Goal: Task Accomplishment & Management: Complete application form

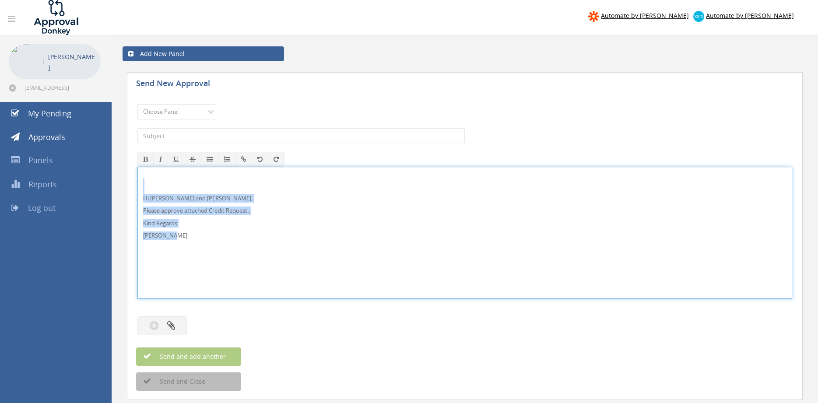
drag, startPoint x: 193, startPoint y: 239, endPoint x: 133, endPoint y: 187, distance: 79.4
click at [137, 187] on div "Hi Lee and Ben, Please approve attached Credit Request.. Kind Regards Pam Walker" at bounding box center [464, 233] width 655 height 132
copy div "Hi Lee and Ben, Please approve attached Credit Request.. Kind Regards Pam Walker"
click at [137, 104] on select "Choose Panel Alarm Credits RG - 3 NZ Utilities Cable and SAI Global NZ Alarms-1…" at bounding box center [176, 111] width 79 height 15
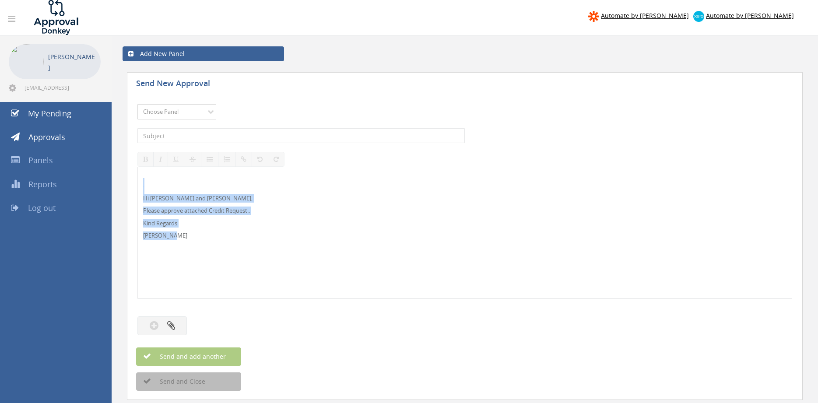
select select "9739"
click option "Credit Requests - 2" at bounding box center [0, 0] width 0 height 0
click at [231, 134] on input "text" at bounding box center [300, 135] width 327 height 15
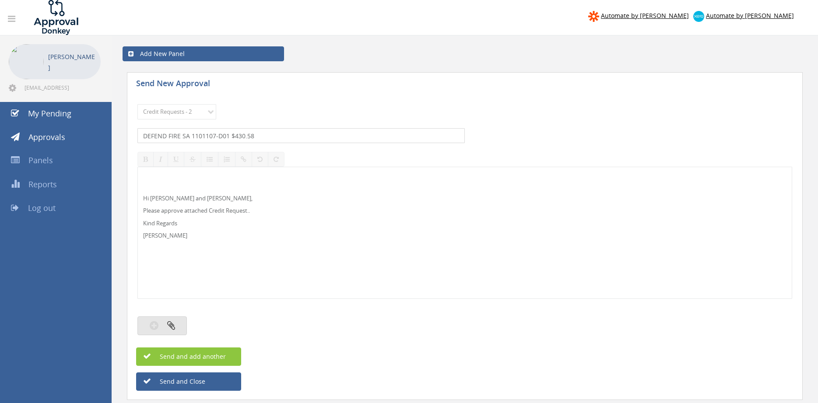
type input "DEFEND FIRE SA 1101107-D01 $430.58"
click at [180, 325] on button "button" at bounding box center [161, 326] width 49 height 19
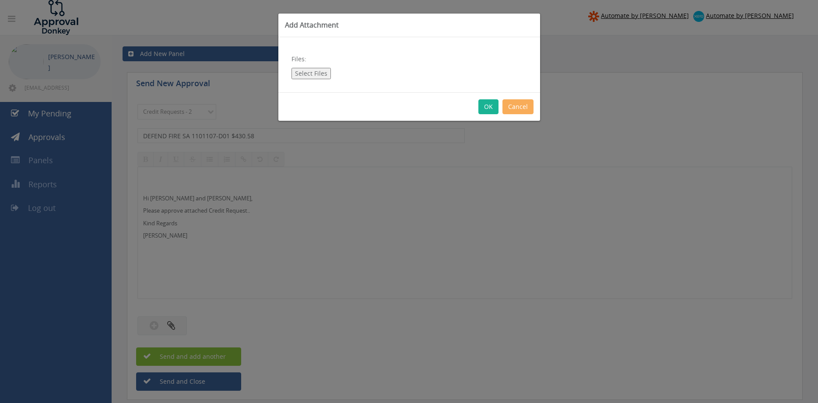
click at [316, 73] on button "Select Files" at bounding box center [311, 73] width 39 height 11
type input "C:\fakepath\DEFEND FIRE SA 1101107-D01.pdf"
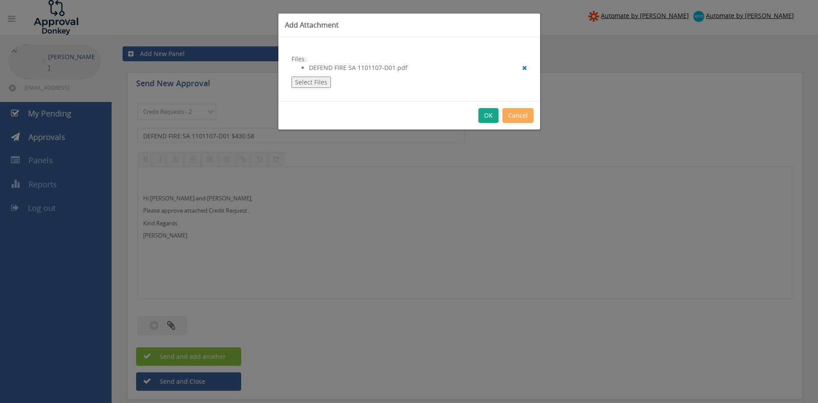
click at [489, 119] on button "OK" at bounding box center [489, 115] width 20 height 15
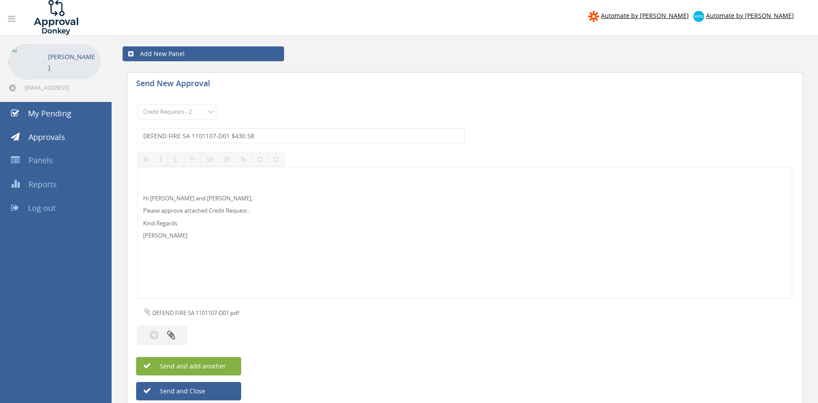
click at [233, 363] on button "Send and add another" at bounding box center [188, 366] width 105 height 18
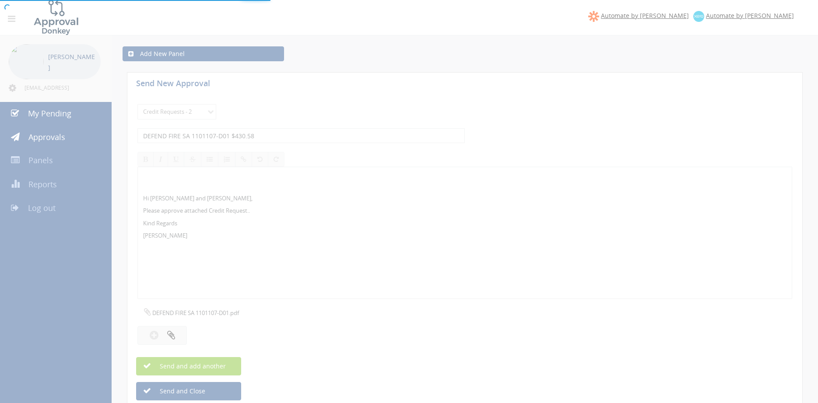
select select
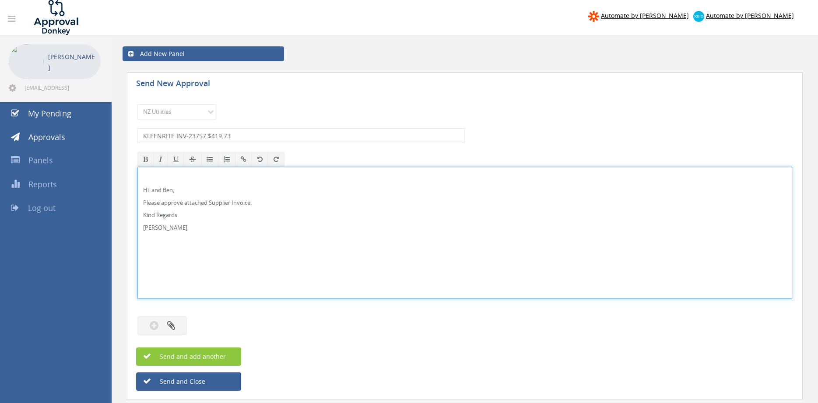
select select "13141"
click at [157, 190] on p "Hi and Ben," at bounding box center [465, 190] width 644 height 8
drag, startPoint x: 185, startPoint y: 230, endPoint x: 159, endPoint y: 192, distance: 46.3
click at [137, 176] on div "Hi Rob, Please approve attached Supplier Invoice. Kind Regards Pam Walker" at bounding box center [464, 233] width 655 height 132
copy div "Hi Rob, Please approve attached Supplier Invoice. Kind Regards Pam Walker"
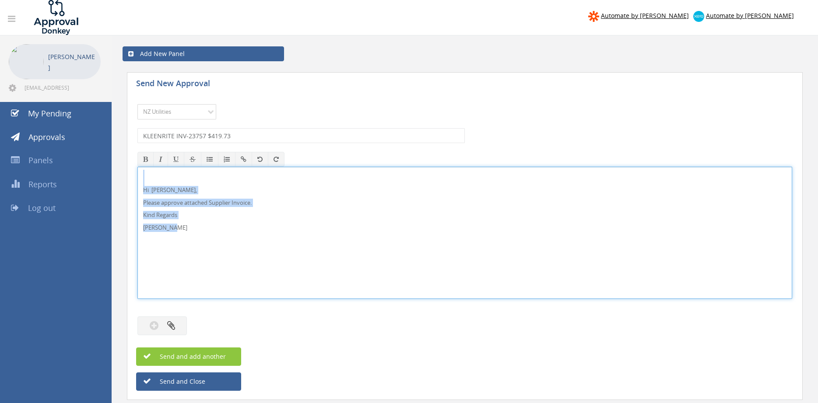
click at [137, 104] on select "Choose Panel Alarm Credits RG - 3 NZ Utilities Cable and SAI Global NZ Alarms-1…" at bounding box center [176, 111] width 79 height 15
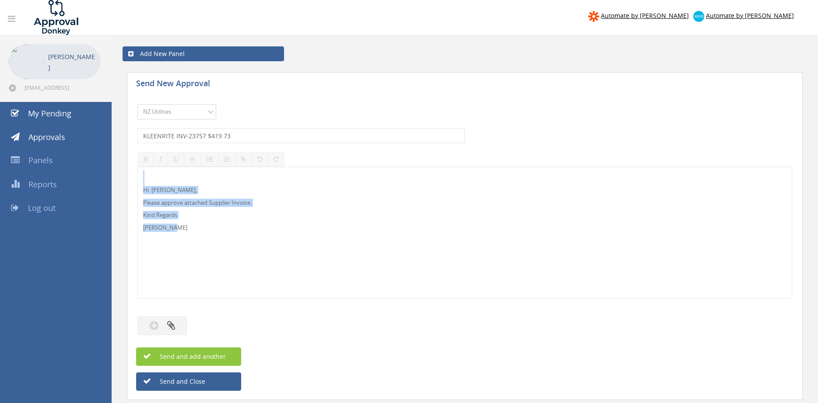
select select "9680"
click option "Alarm Suppliers - 2" at bounding box center [0, 0] width 0 height 0
drag, startPoint x: 243, startPoint y: 134, endPoint x: 115, endPoint y: 129, distance: 128.4
click at [137, 129] on input "KLEENRITE INV-23757 $419.73" at bounding box center [300, 135] width 327 height 15
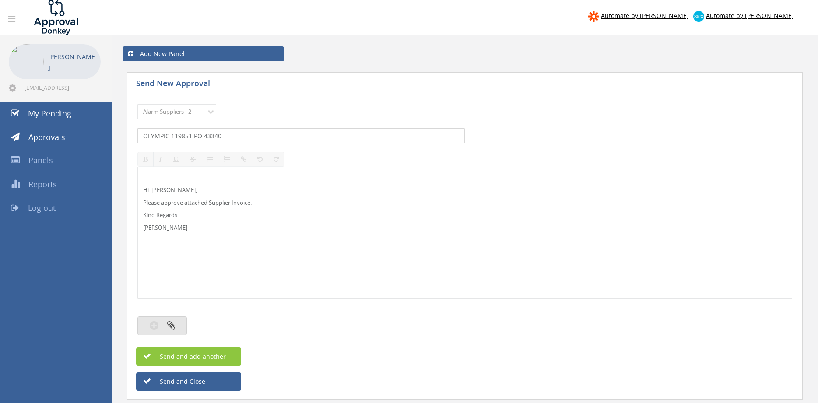
type input "OLYMPIC 119851 PO 43340"
click at [172, 321] on button "button" at bounding box center [161, 326] width 49 height 19
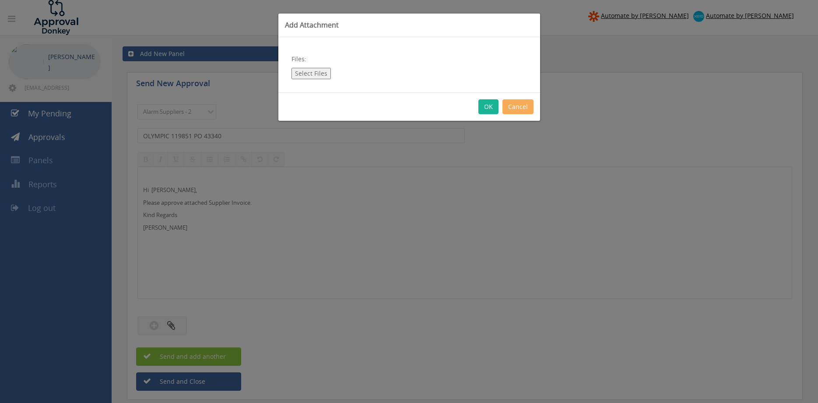
click at [318, 73] on button "Select Files" at bounding box center [311, 73] width 39 height 11
type input "C:\fakepath\OLYMPIC 119851 09.09.25 PO 43340.pdf"
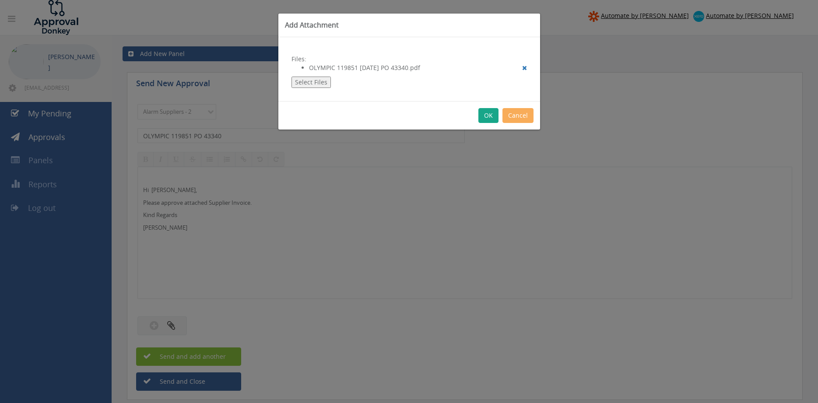
click at [492, 116] on button "OK" at bounding box center [489, 115] width 20 height 15
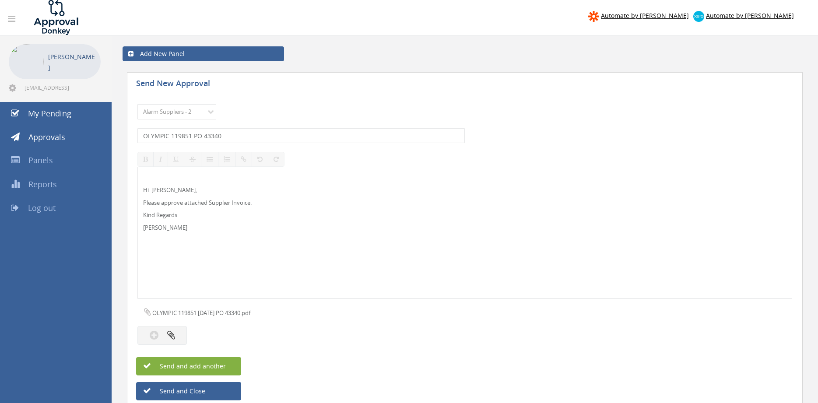
click at [224, 363] on span "Send and add another" at bounding box center [183, 366] width 85 height 8
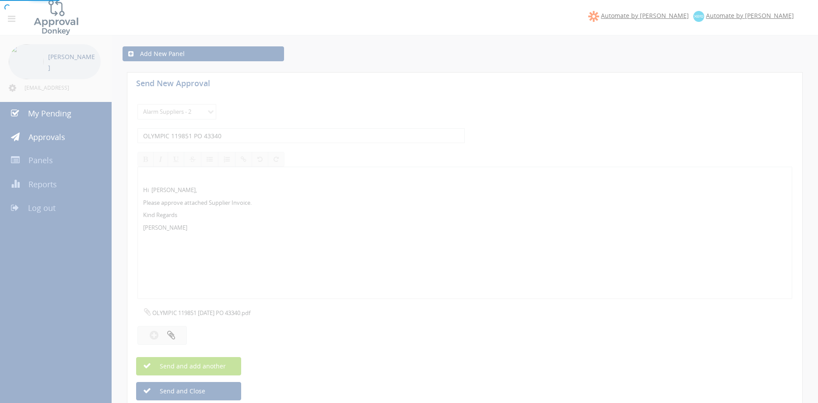
select select
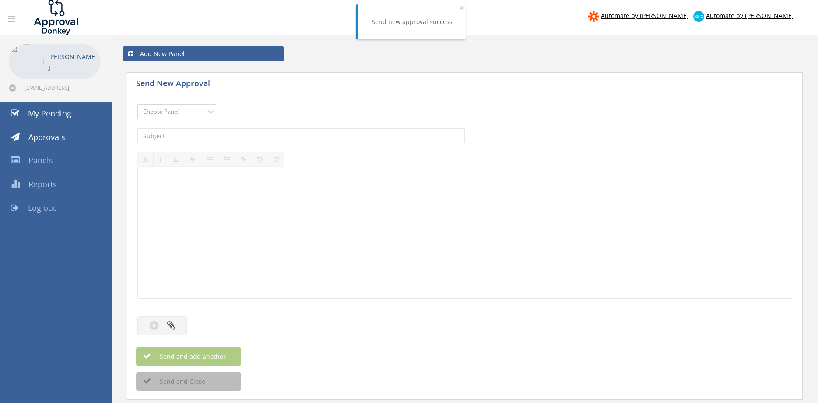
select select "9680"
click option "Alarm Suppliers - 2" at bounding box center [0, 0] width 0 height 0
click at [238, 128] on input "text" at bounding box center [300, 135] width 327 height 15
type input "OLYMPIC 119846 PO 43378"
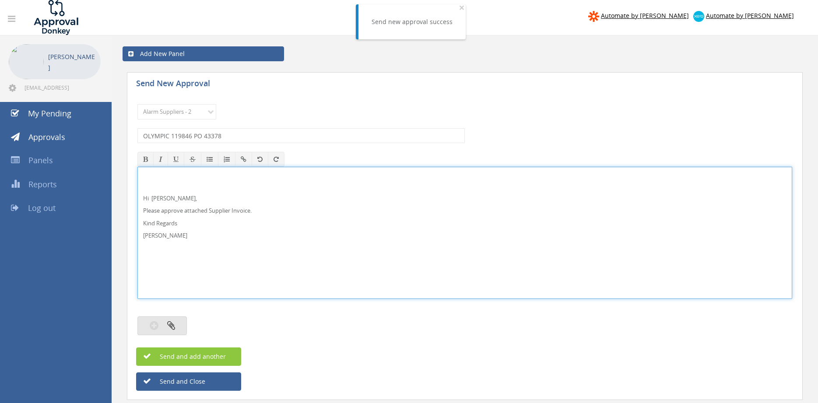
click at [178, 322] on button "button" at bounding box center [161, 326] width 49 height 19
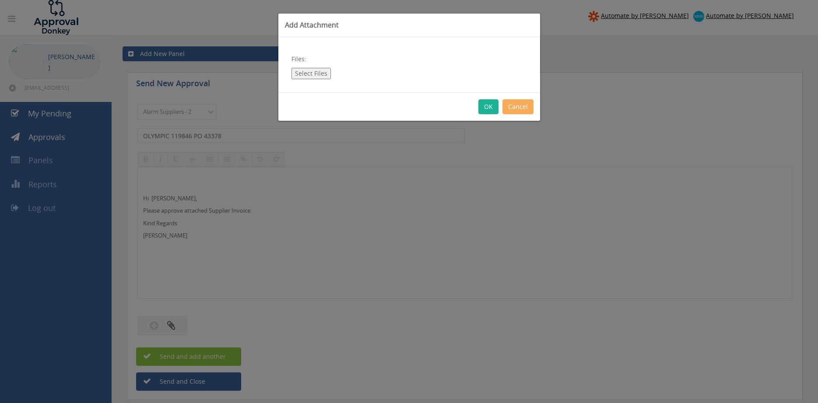
click at [313, 75] on button "Select Files" at bounding box center [311, 73] width 39 height 11
type input "C:\fakepath\OLYMPIC 119846 09.09.25 PO 43378.pdf"
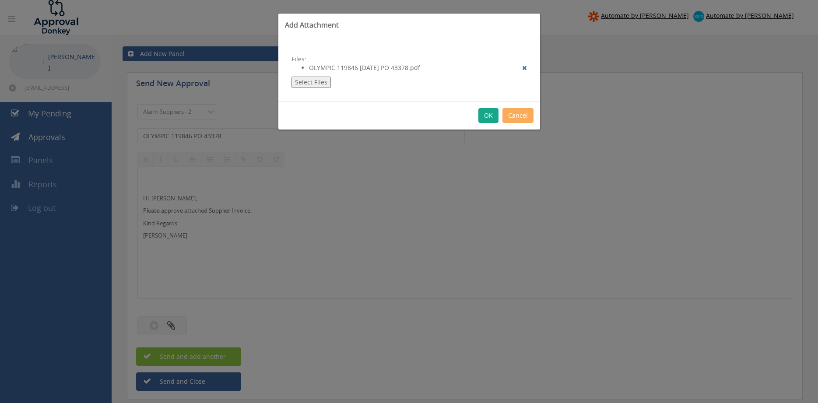
click at [493, 114] on button "OK" at bounding box center [489, 115] width 20 height 15
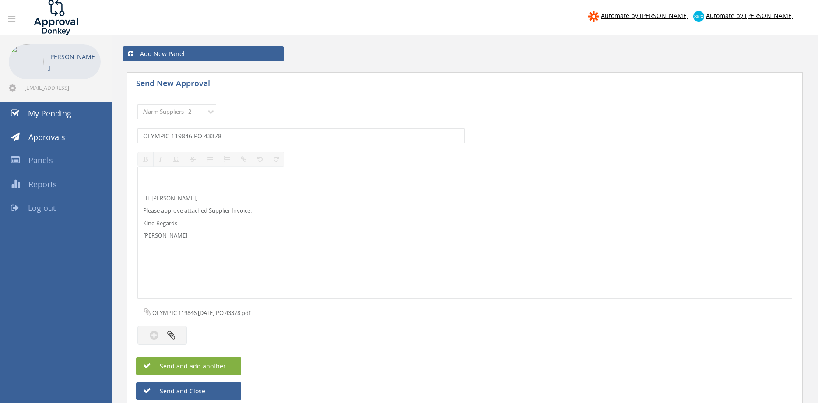
click at [231, 362] on button "Send and add another" at bounding box center [188, 366] width 105 height 18
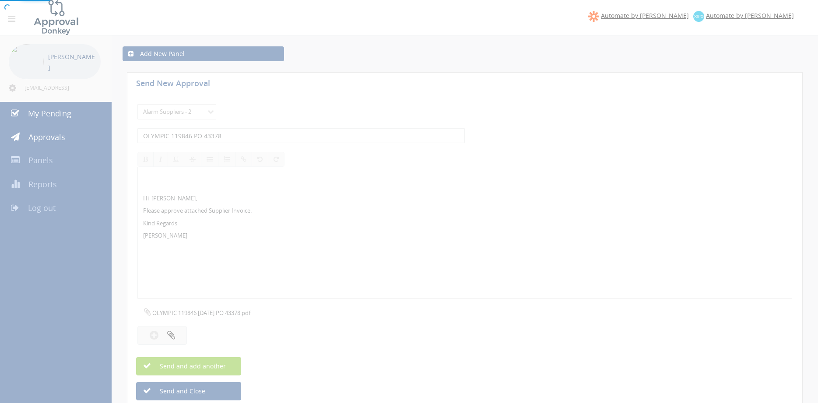
select select
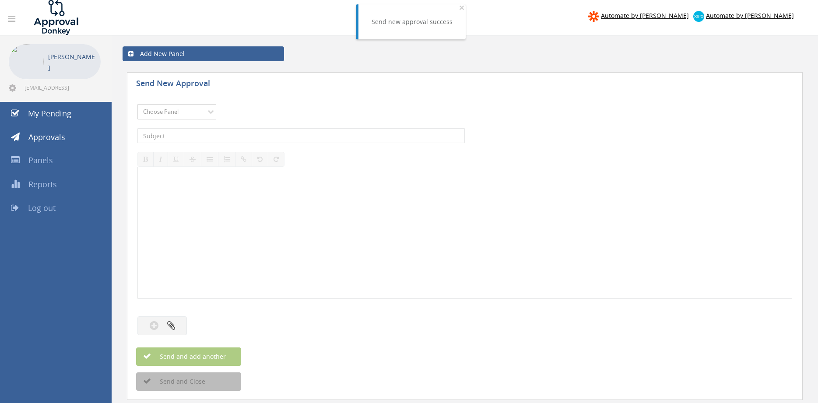
select select "9680"
click option "Alarm Suppliers - 2" at bounding box center [0, 0] width 0 height 0
click at [268, 134] on input "text" at bounding box center [300, 135] width 327 height 15
type input "OLYMPIC 119843 PO 43342"
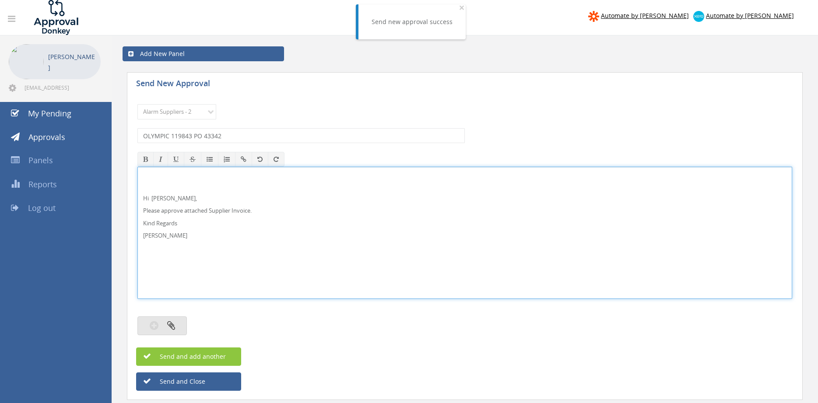
click at [178, 320] on button "button" at bounding box center [161, 326] width 49 height 19
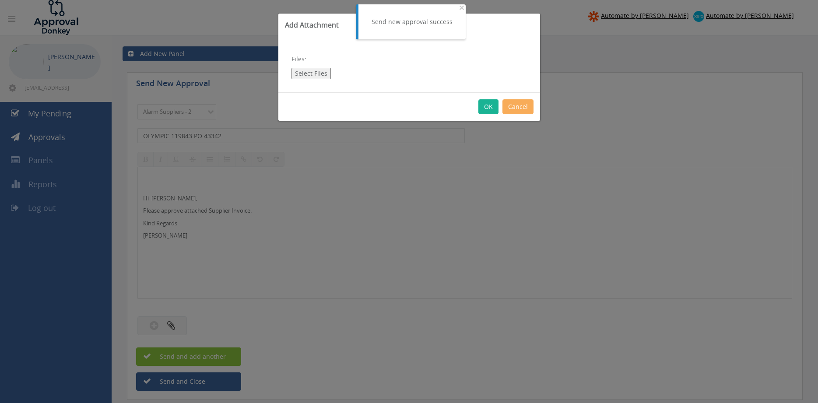
click at [315, 73] on button "Select Files" at bounding box center [311, 73] width 39 height 11
type input "C:\fakepath\OLYMPIC 119843 09.09.25 PO 43342.pdf"
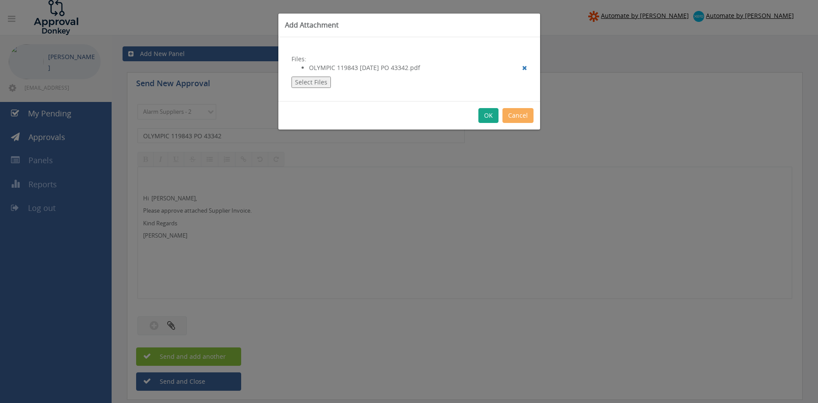
click at [487, 116] on button "OK" at bounding box center [489, 115] width 20 height 15
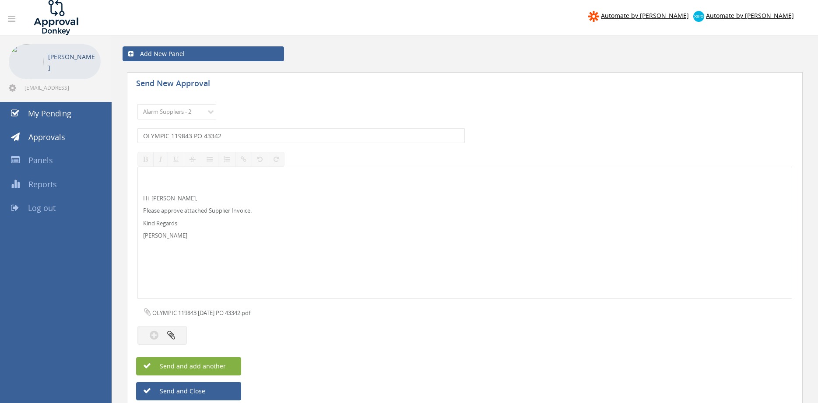
click at [231, 362] on button "Send and add another" at bounding box center [188, 366] width 105 height 18
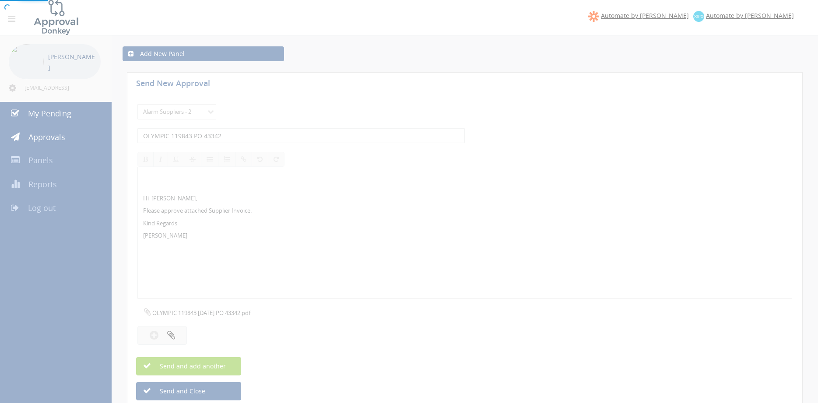
select select
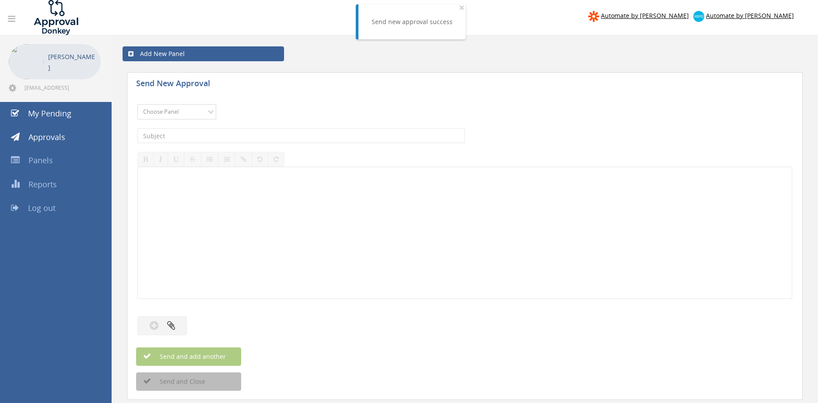
click at [194, 110] on select "Choose Panel Alarm Credits RG - 3 NZ Utilities Cable and SAI Global NZ Alarms-1…" at bounding box center [176, 111] width 79 height 15
select select "9680"
click option "Alarm Suppliers - 2" at bounding box center [0, 0] width 0 height 0
click at [249, 137] on input "text" at bounding box center [300, 135] width 327 height 15
type input "OLYMPIC 119841 PO 43379"
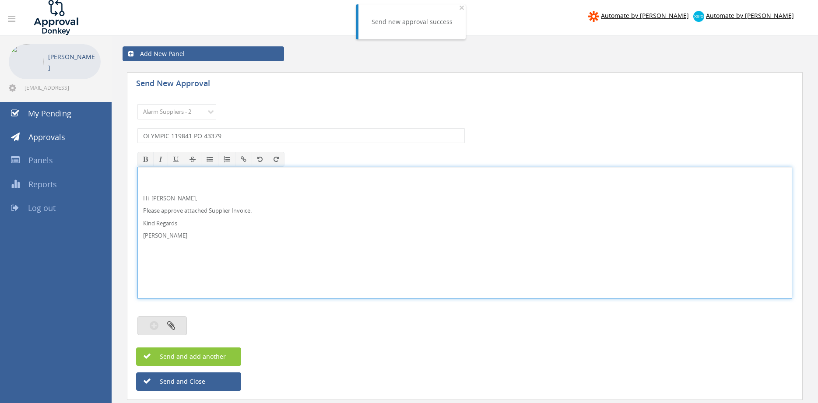
click at [173, 322] on icon "button" at bounding box center [171, 325] width 8 height 10
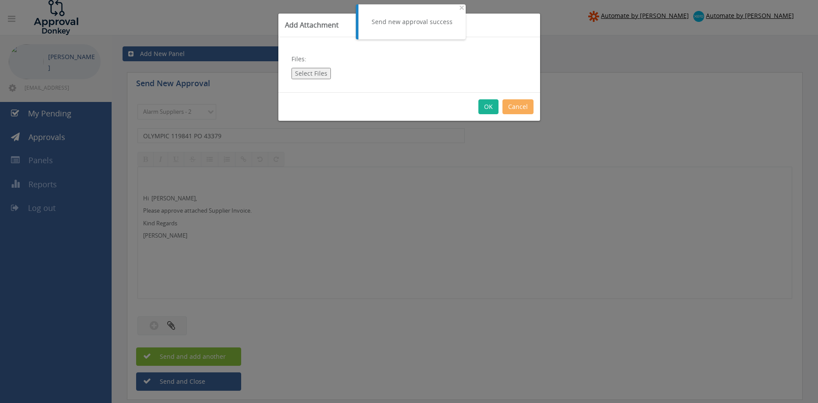
click at [317, 74] on button "Select Files" at bounding box center [311, 73] width 39 height 11
type input "C:\fakepath\OLYMPIC 119841 09.09.25 PO 43379.pdf"
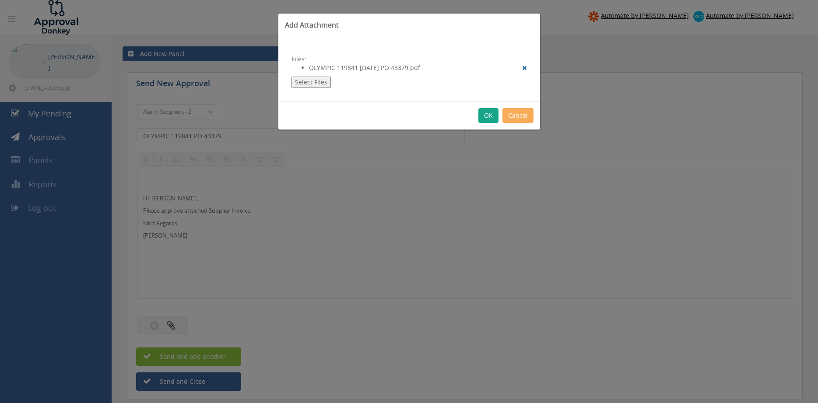
click at [488, 114] on button "OK" at bounding box center [489, 115] width 20 height 15
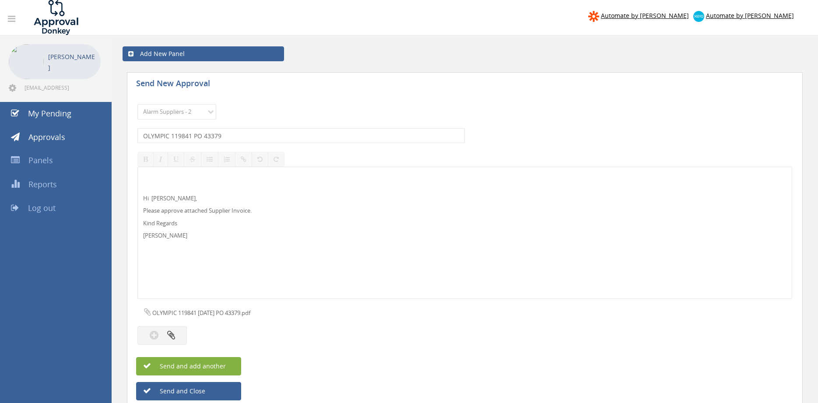
drag, startPoint x: 229, startPoint y: 363, endPoint x: 235, endPoint y: 363, distance: 5.3
click at [229, 363] on button "Send and add another" at bounding box center [188, 366] width 105 height 18
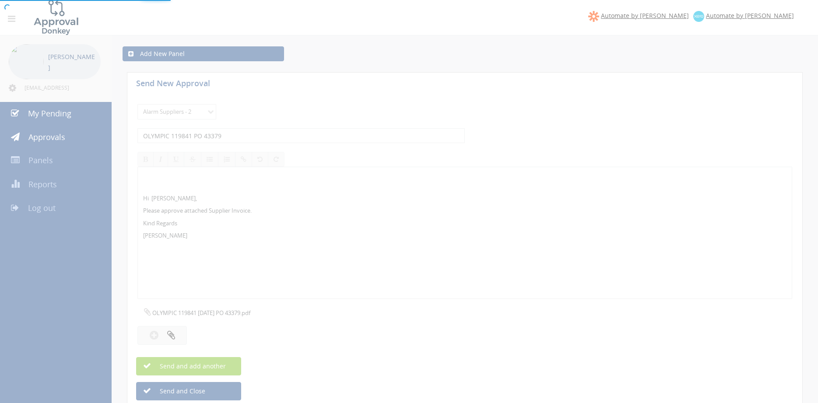
select select
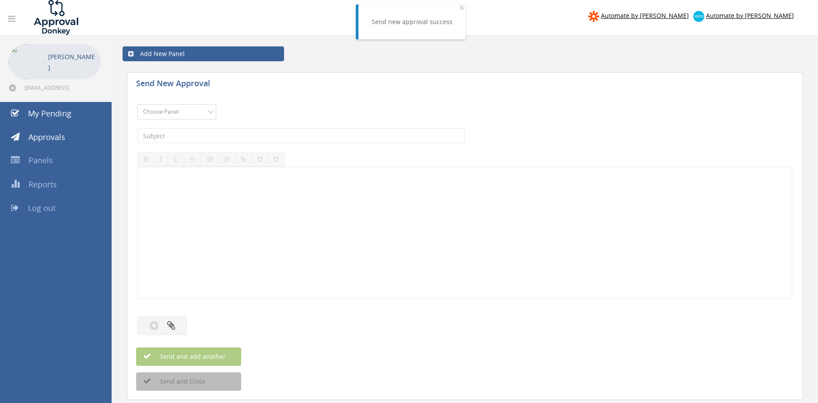
click at [197, 113] on select "Choose Panel Alarm Credits RG - 3 NZ Utilities Cable and SAI Global NZ Alarms-1…" at bounding box center [176, 111] width 79 height 15
select select "9680"
click option "Alarm Suppliers - 2" at bounding box center [0, 0] width 0 height 0
click at [250, 133] on input "text" at bounding box center [300, 135] width 327 height 15
type input "OLYMPIC 119829 PO 43375"
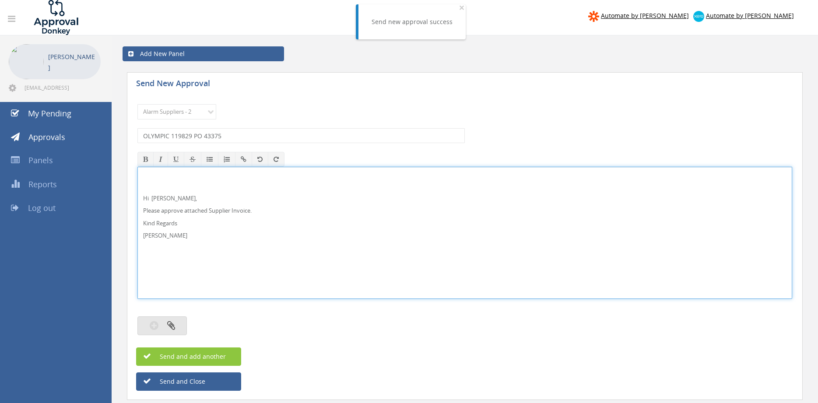
click at [180, 326] on button "button" at bounding box center [161, 326] width 49 height 19
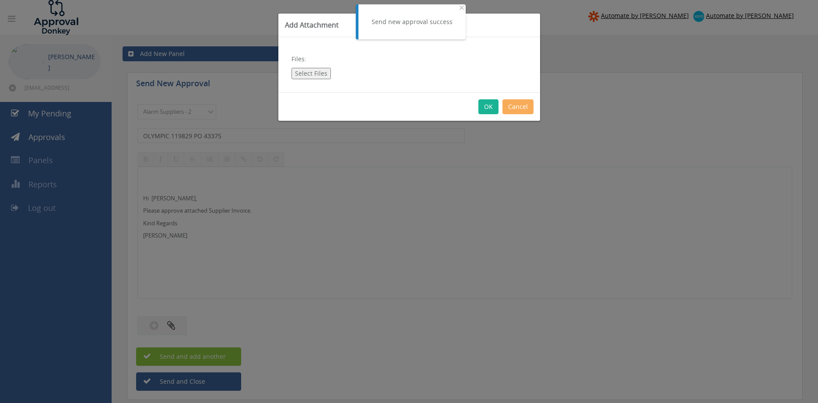
click at [315, 70] on button "Select Files" at bounding box center [311, 73] width 39 height 11
type input "C:\fakepath\OLYMPIC 119829 09.09.25 PO 43375.pdf"
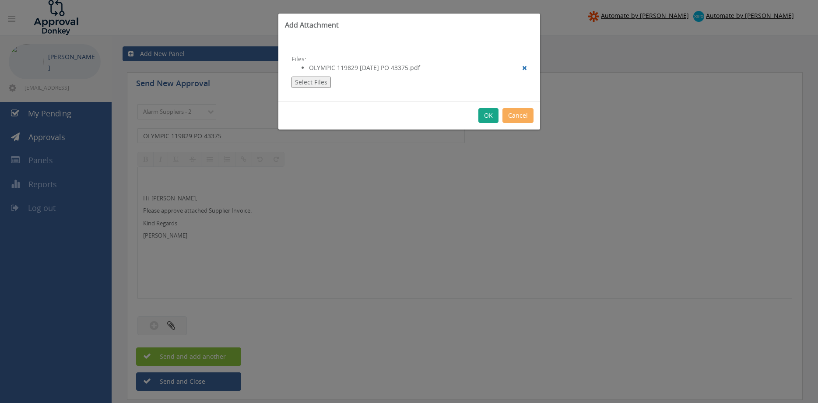
click at [489, 116] on button "OK" at bounding box center [489, 115] width 20 height 15
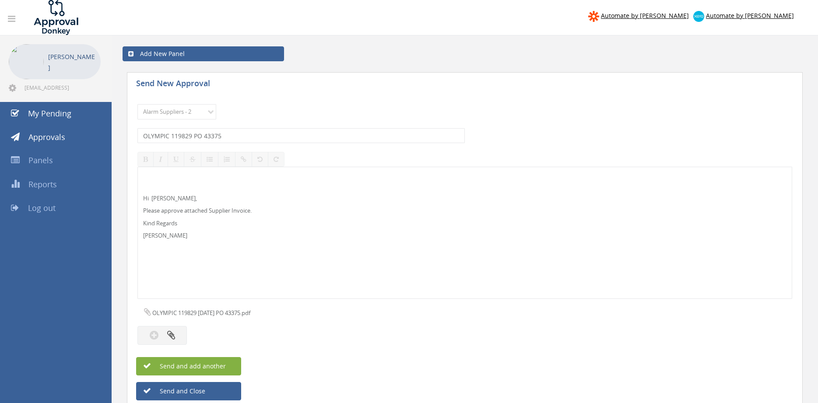
click at [230, 367] on button "Send and add another" at bounding box center [188, 366] width 105 height 18
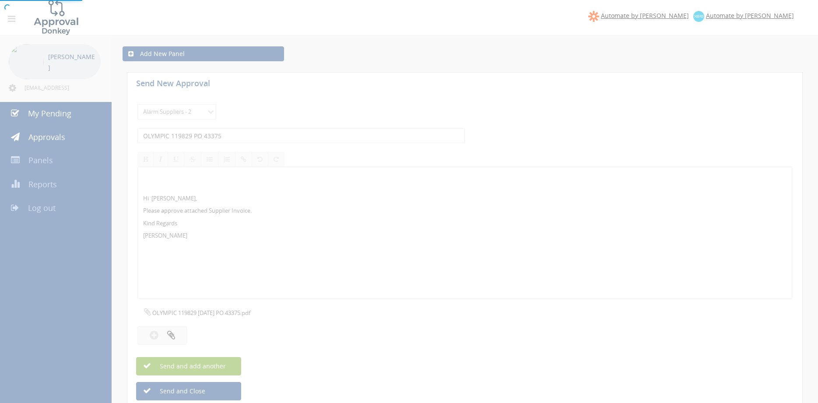
select select
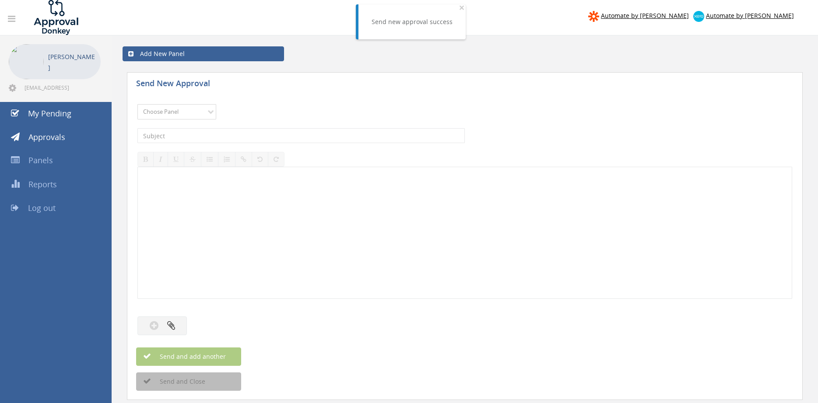
select select "9680"
click option "Alarm Suppliers - 2" at bounding box center [0, 0] width 0 height 0
click at [240, 130] on input "text" at bounding box center [300, 135] width 327 height 15
type input "OLYMPIC 119828 PO 43395"
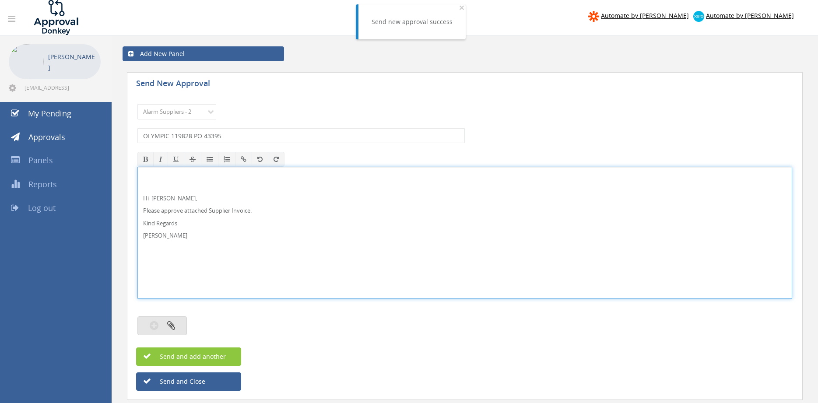
click at [179, 322] on button "button" at bounding box center [161, 326] width 49 height 19
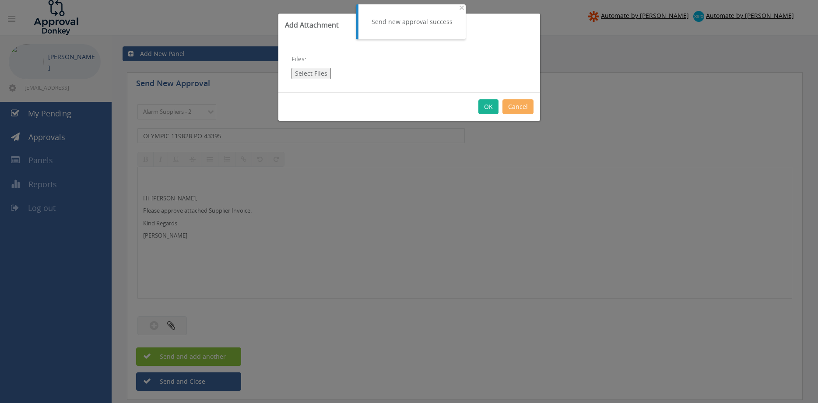
click at [317, 74] on button "Select Files" at bounding box center [311, 73] width 39 height 11
type input "C:\fakepath\OLYMPIC 119828 09.09.25 PO 43395.pdf"
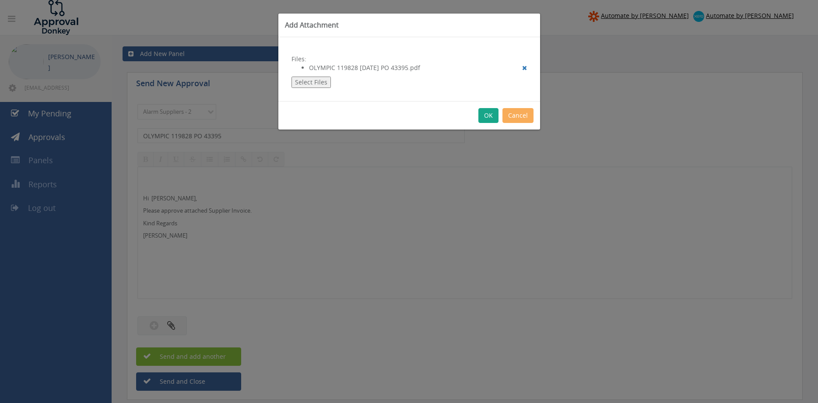
click at [493, 112] on button "OK" at bounding box center [489, 115] width 20 height 15
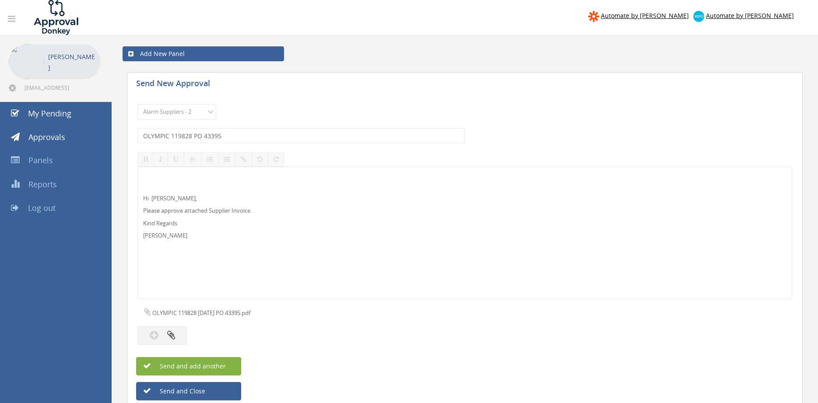
click at [229, 364] on button "Send and add another" at bounding box center [188, 366] width 105 height 18
select select
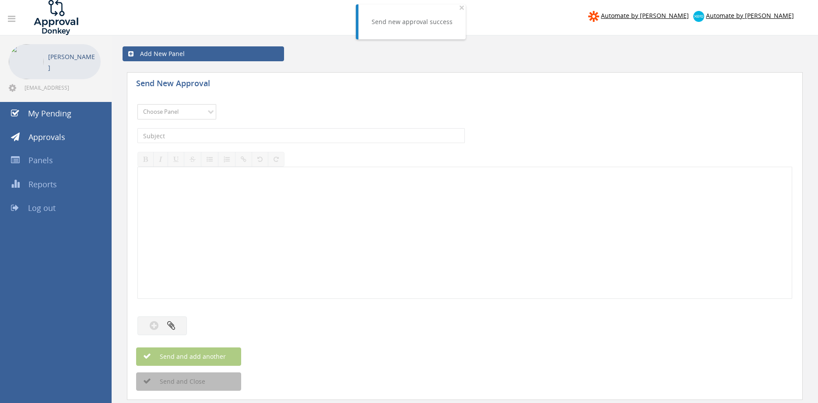
select select "9680"
click option "Alarm Suppliers - 2" at bounding box center [0, 0] width 0 height 0
click at [274, 131] on input "text" at bounding box center [300, 135] width 327 height 15
type input "OLYMPIC 119816 PO 43337"
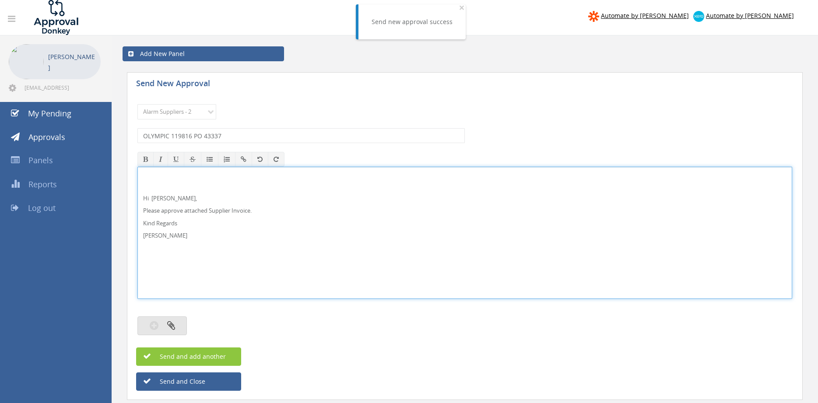
click at [180, 328] on button "button" at bounding box center [161, 326] width 49 height 19
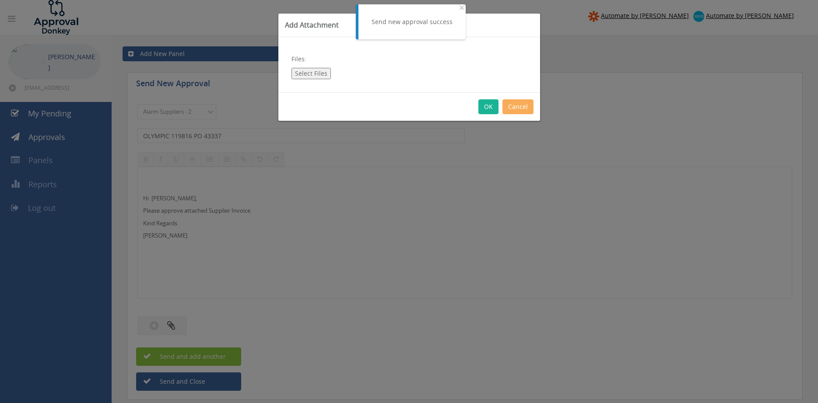
click at [316, 75] on button "Select Files" at bounding box center [311, 73] width 39 height 11
type input "C:\fakepath\OLYMPIC 119816 09.09.25 PO 43337.pdf"
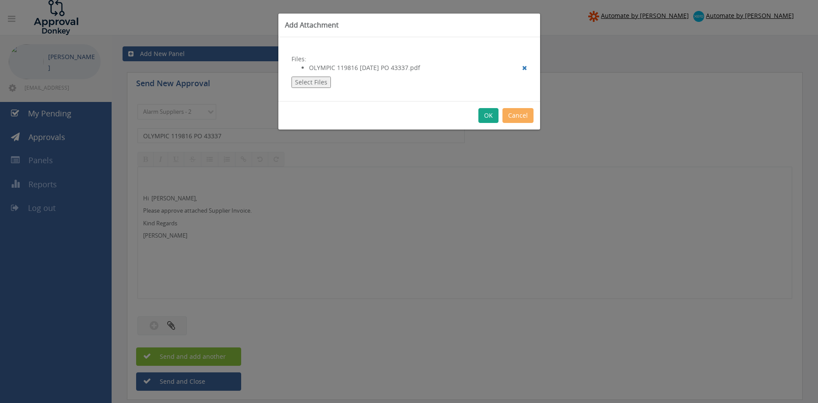
drag, startPoint x: 489, startPoint y: 113, endPoint x: 509, endPoint y: 144, distance: 37.4
click at [488, 113] on button "OK" at bounding box center [489, 115] width 20 height 15
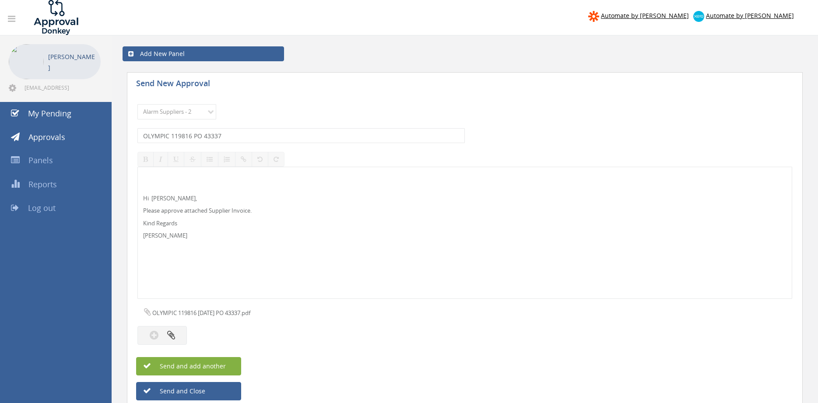
click at [228, 364] on button "Send and add another" at bounding box center [188, 366] width 105 height 18
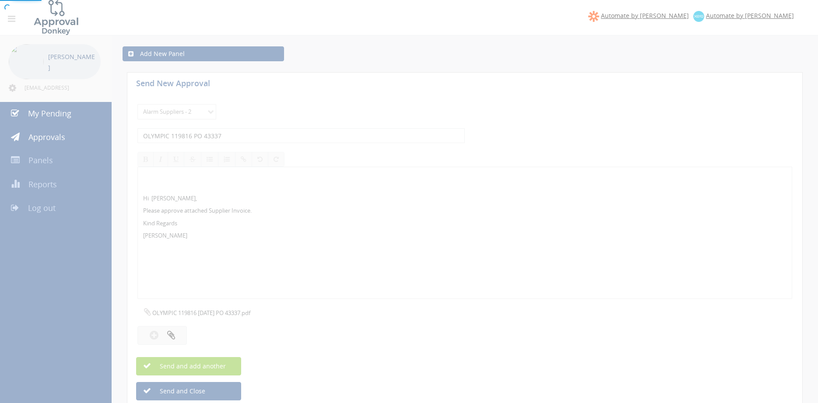
select select
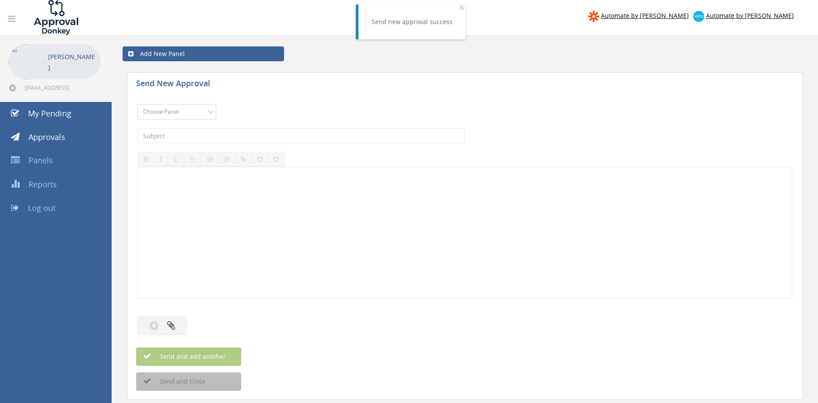
select select "9680"
click option "Alarm Suppliers - 2" at bounding box center [0, 0] width 0 height 0
click at [230, 137] on input "text" at bounding box center [300, 135] width 327 height 15
type input "OLYMPIC 119815 PO 43374"
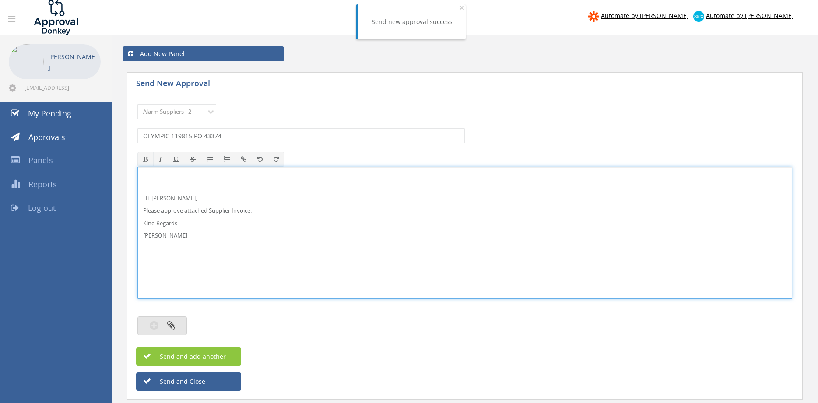
click at [179, 326] on button "button" at bounding box center [161, 326] width 49 height 19
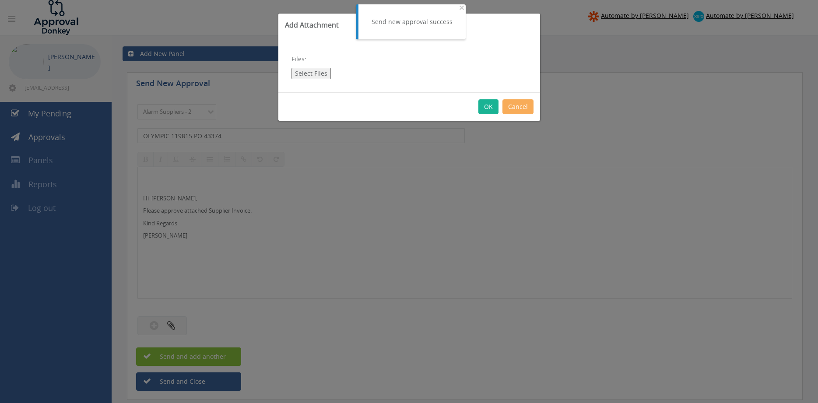
click at [312, 72] on button "Select Files" at bounding box center [311, 73] width 39 height 11
type input "C:\fakepath\OLYMPIC 119815 09.09.25 PO 43374.pdf"
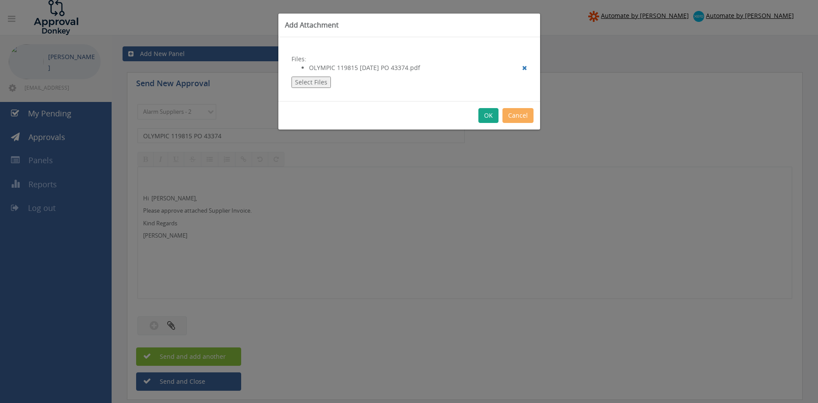
click at [484, 115] on button "OK" at bounding box center [489, 115] width 20 height 15
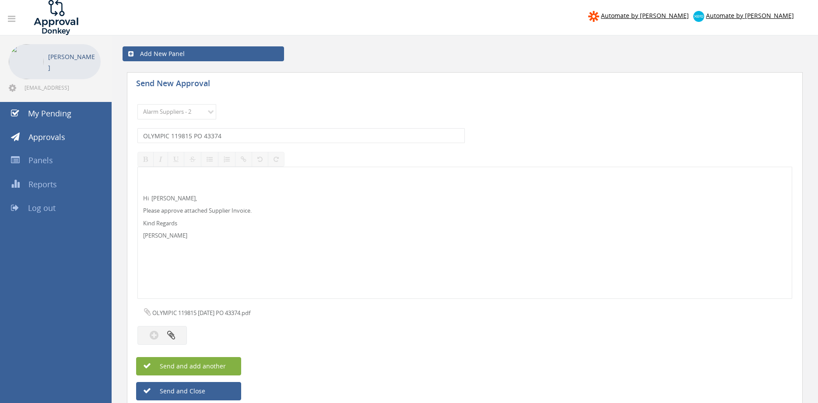
click at [229, 363] on button "Send and add another" at bounding box center [188, 366] width 105 height 18
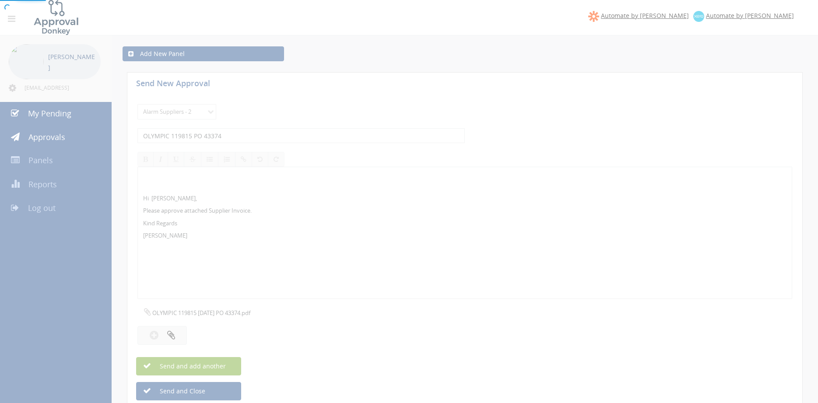
select select
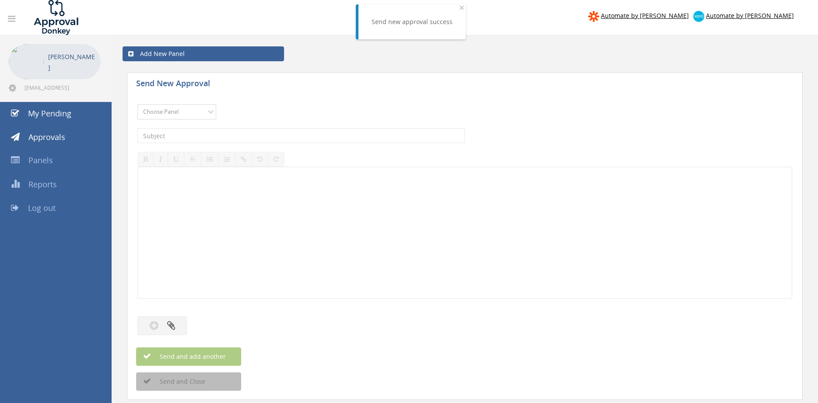
select select "9680"
click option "Alarm Suppliers - 2" at bounding box center [0, 0] width 0 height 0
click at [245, 136] on input "text" at bounding box center [300, 135] width 327 height 15
type input "OLYMPIC 119797 PO 43393"
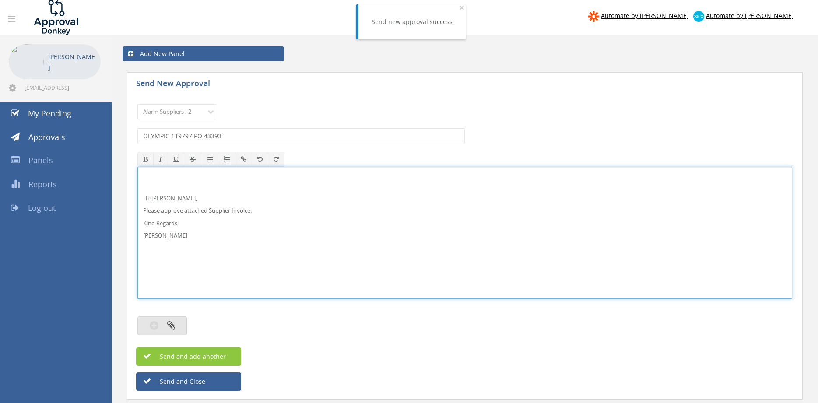
click at [173, 331] on button "button" at bounding box center [161, 326] width 49 height 19
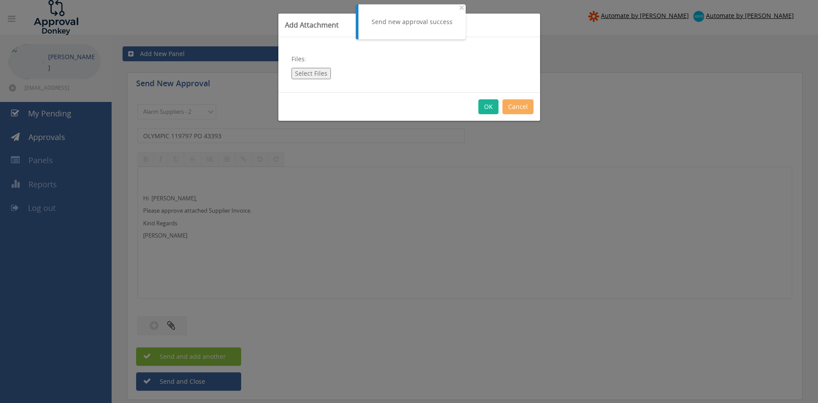
click at [307, 74] on button "Select Files" at bounding box center [311, 73] width 39 height 11
type input "C:\fakepath\OLYMPIC 119797 09.09.25 PO 43393.pdf"
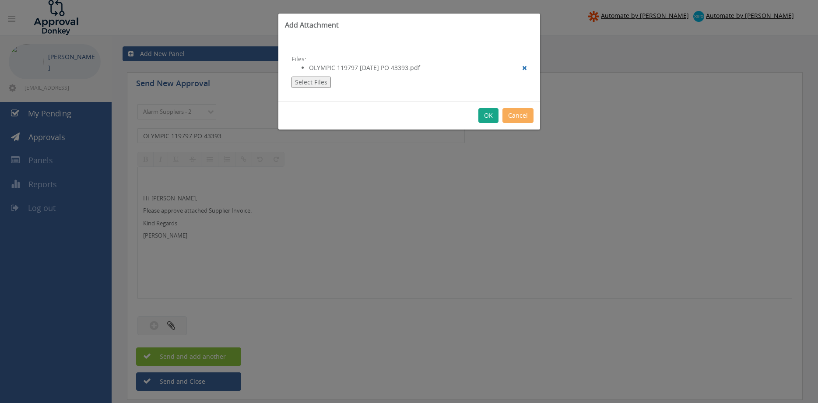
click at [490, 116] on button "OK" at bounding box center [489, 115] width 20 height 15
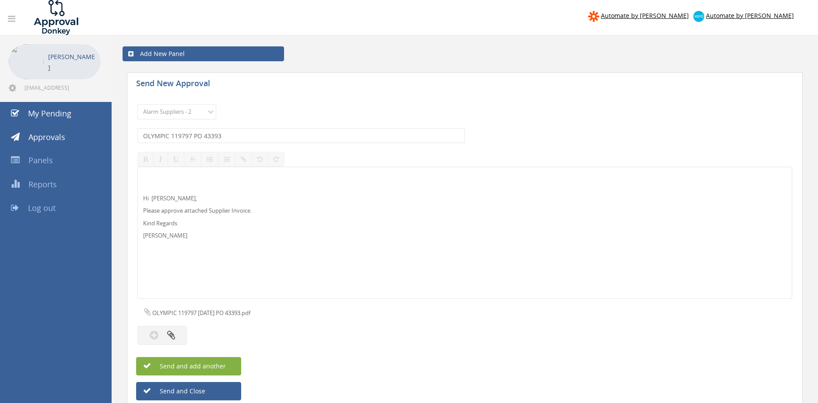
click at [227, 363] on button "Send and add another" at bounding box center [188, 366] width 105 height 18
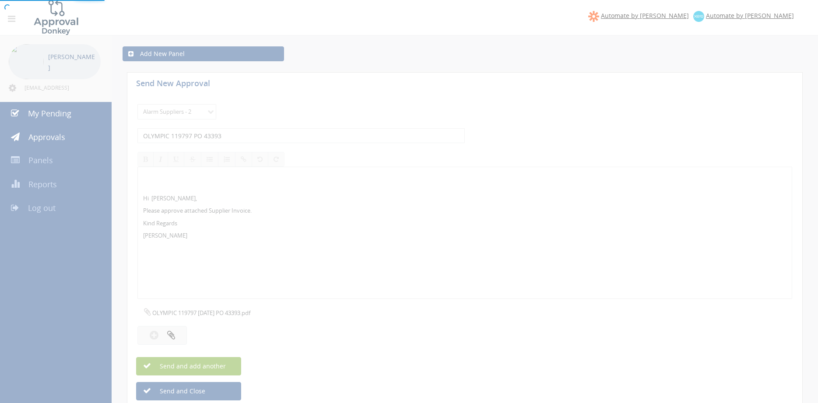
select select
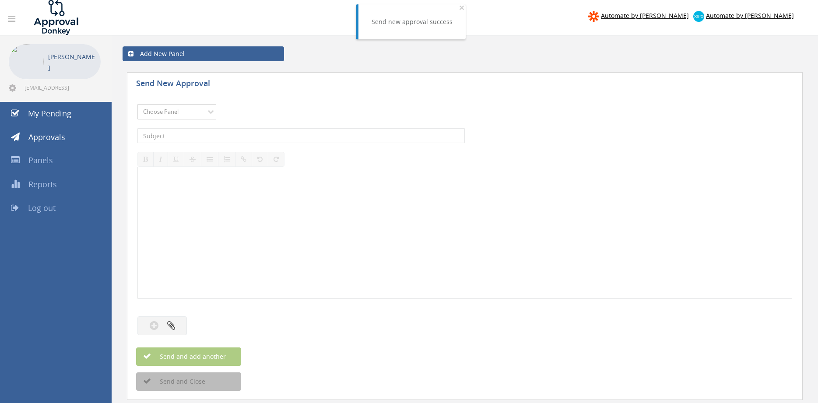
click at [180, 113] on select "Choose Panel Alarm Credits RG - 3 NZ Utilities Cable and SAI Global NZ Alarms-1…" at bounding box center [176, 111] width 79 height 15
select select "9680"
click option "Alarm Suppliers - 2" at bounding box center [0, 0] width 0 height 0
click at [237, 135] on input "text" at bounding box center [300, 135] width 327 height 15
type input "OLYMPIC 119783 PO 43382"
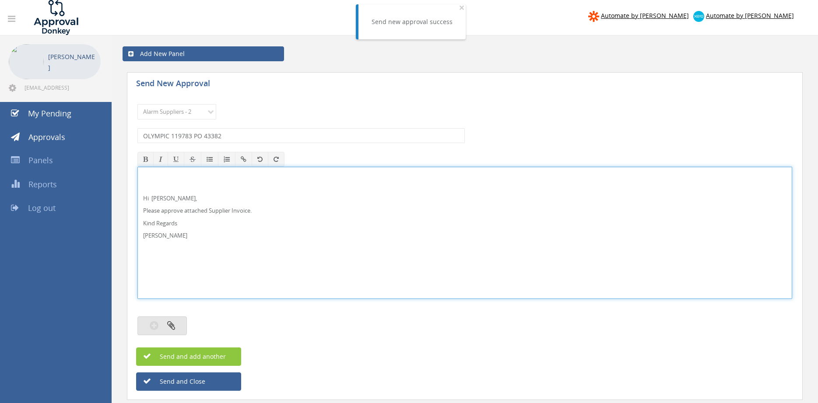
click at [165, 323] on button "button" at bounding box center [161, 326] width 49 height 19
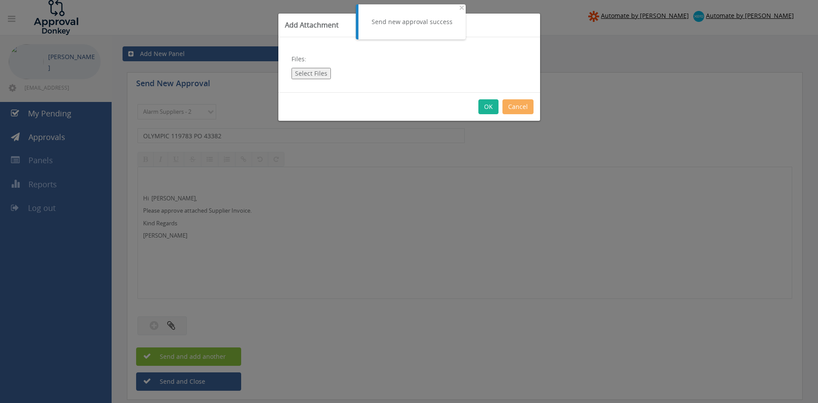
click at [314, 70] on button "Select Files" at bounding box center [311, 73] width 39 height 11
type input "C:\fakepath\OLYMPIC 119783 09.09.25 PO 43382.pdf"
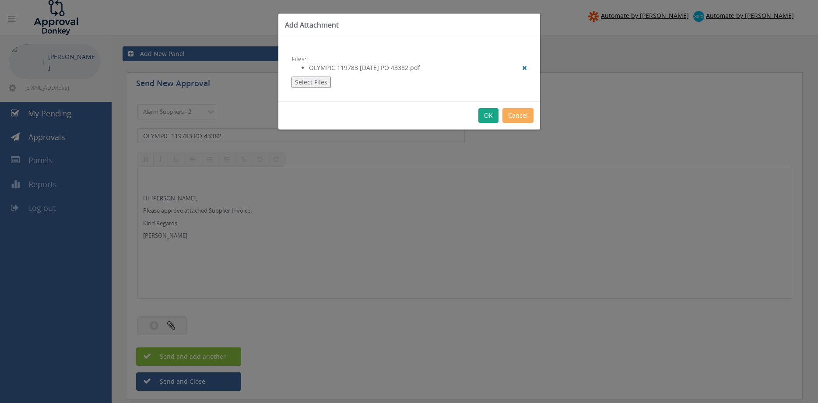
click at [489, 112] on button "OK" at bounding box center [489, 115] width 20 height 15
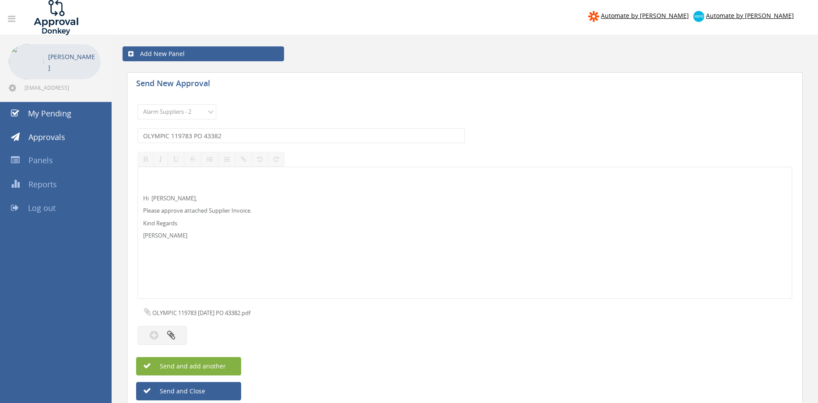
click at [221, 363] on span "Send and add another" at bounding box center [183, 366] width 85 height 8
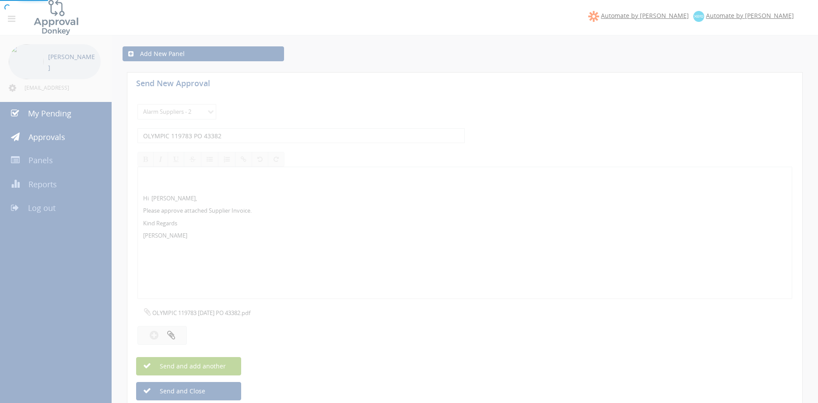
select select
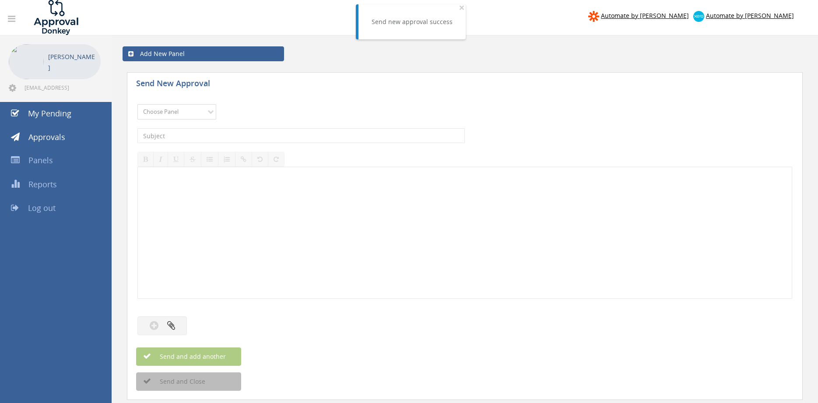
select select "9680"
click option "Alarm Suppliers - 2" at bounding box center [0, 0] width 0 height 0
click at [232, 130] on input "text" at bounding box center [300, 135] width 327 height 15
type input "OLYMPIC 119763 PO 43344"
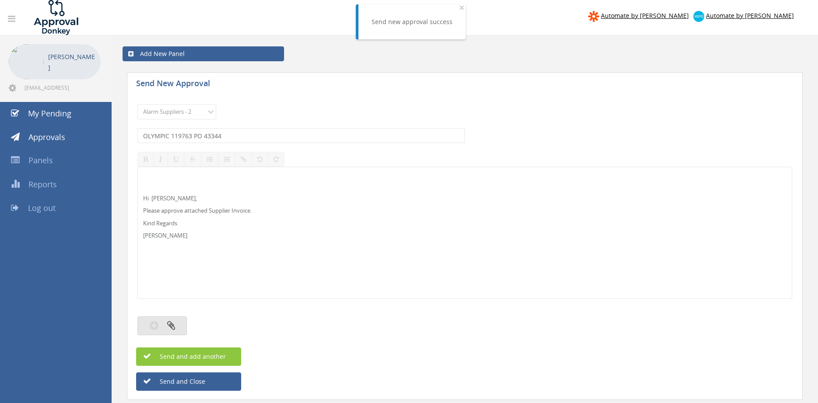
click at [175, 326] on icon "button" at bounding box center [171, 325] width 8 height 10
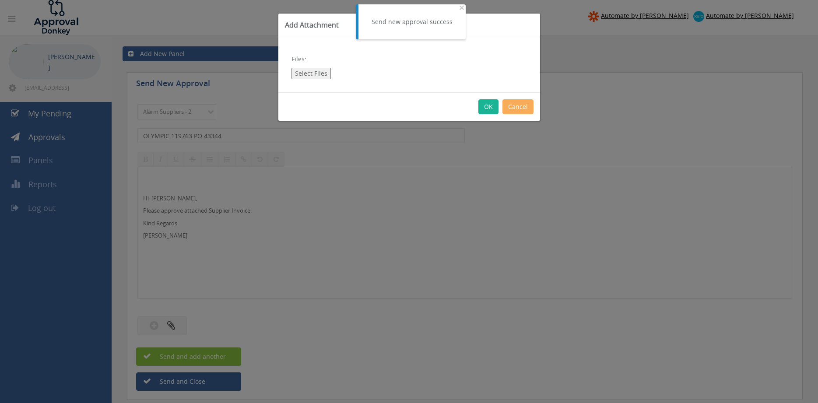
click at [309, 73] on button "Select Files" at bounding box center [311, 73] width 39 height 11
type input "C:\fakepath\OLYMPIC 119763 08.09.25 PO 43344.pdf"
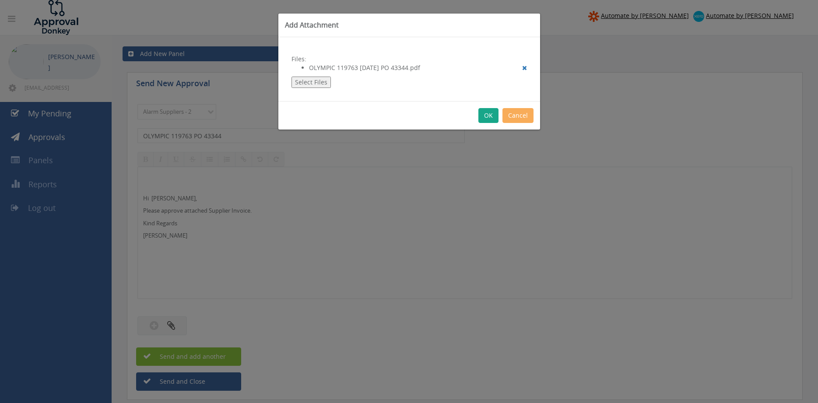
click at [485, 109] on button "OK" at bounding box center [489, 115] width 20 height 15
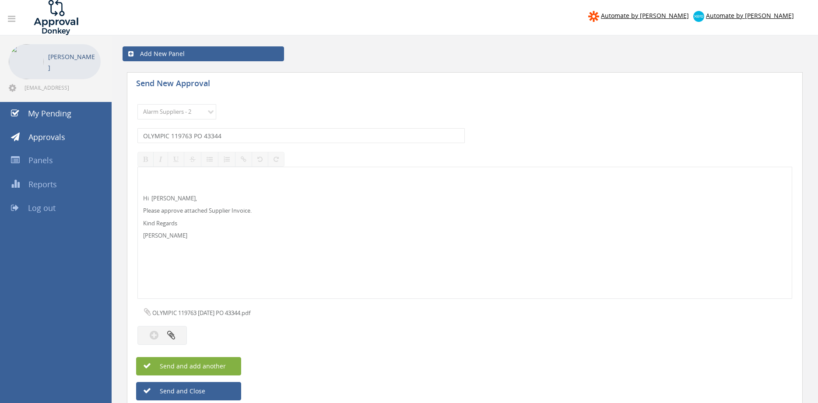
click at [227, 368] on button "Send and add another" at bounding box center [188, 366] width 105 height 18
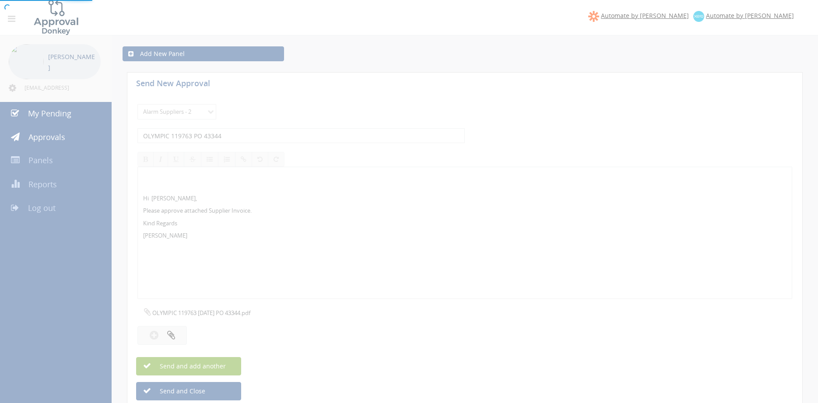
select select
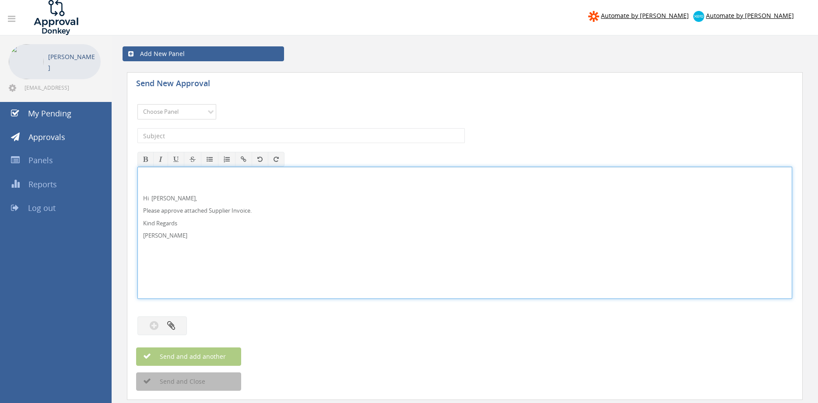
click at [169, 112] on select "Choose Panel Alarm Credits RG - 3 NZ Utilities Cable and SAI Global NZ Alarms-1…" at bounding box center [176, 111] width 79 height 15
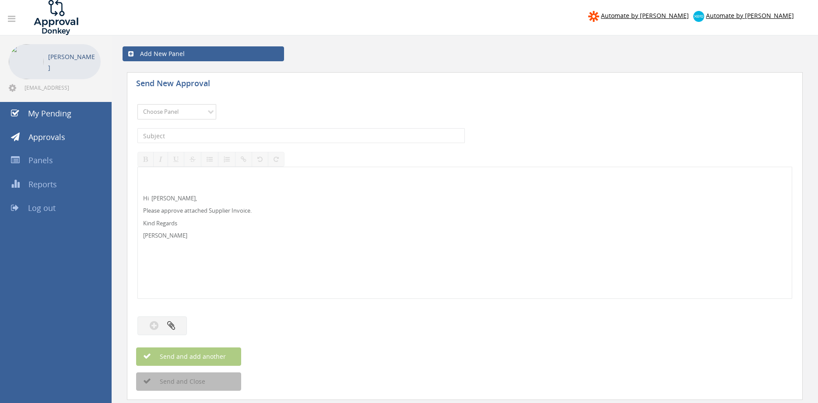
select select "9680"
click option "Alarm Suppliers - 2" at bounding box center [0, 0] width 0 height 0
click at [260, 136] on input "text" at bounding box center [300, 135] width 327 height 15
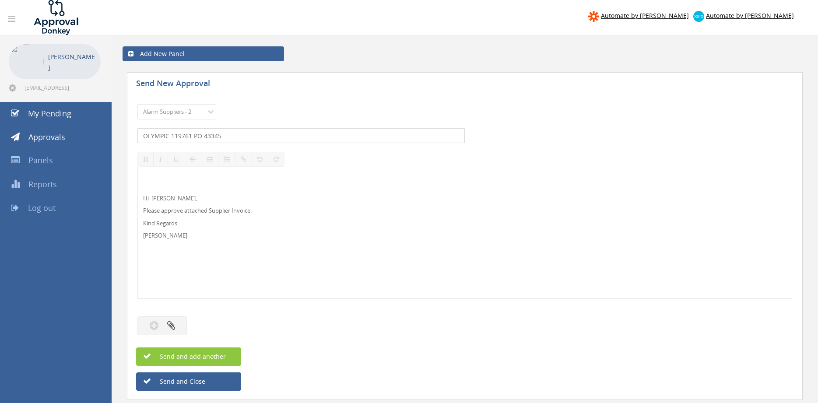
type input "OLYMPIC 119761 PO 43345"
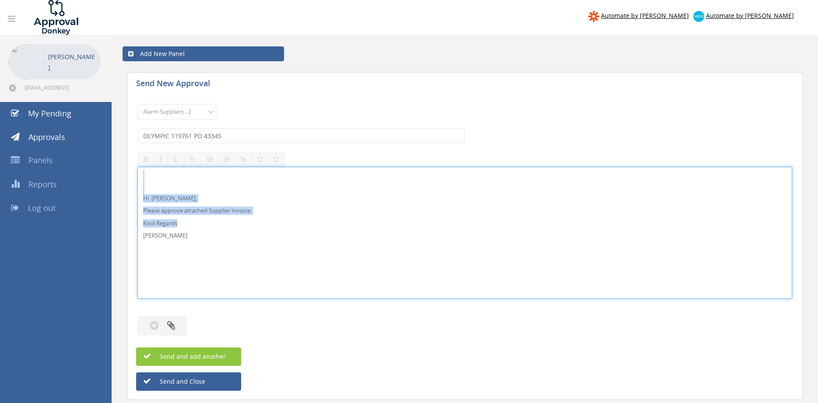
drag, startPoint x: 190, startPoint y: 245, endPoint x: 111, endPoint y: 150, distance: 123.4
click at [137, 167] on div "Hi Rob, Please approve attached Supplier Invoice. Kind Regards Pam Walker" at bounding box center [464, 233] width 655 height 132
copy div "Hi Rob, Please approve attached Supplier Invoice. Kind Regards"
click at [176, 325] on button "button" at bounding box center [161, 326] width 49 height 19
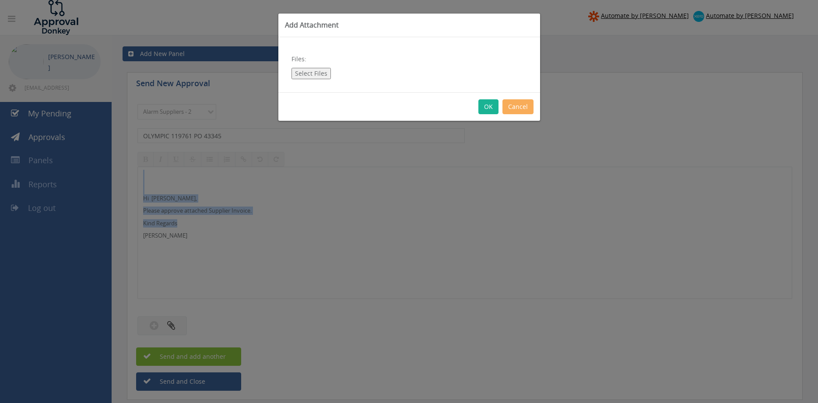
click at [315, 73] on button "Select Files" at bounding box center [311, 73] width 39 height 11
type input "C:\fakepath\OLYMPIC 119761 08.09.25 PO 43345.pdf"
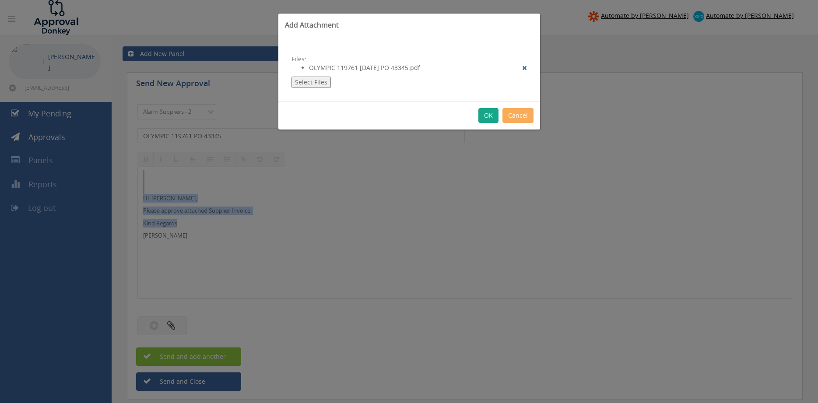
click at [488, 114] on button "OK" at bounding box center [489, 115] width 20 height 15
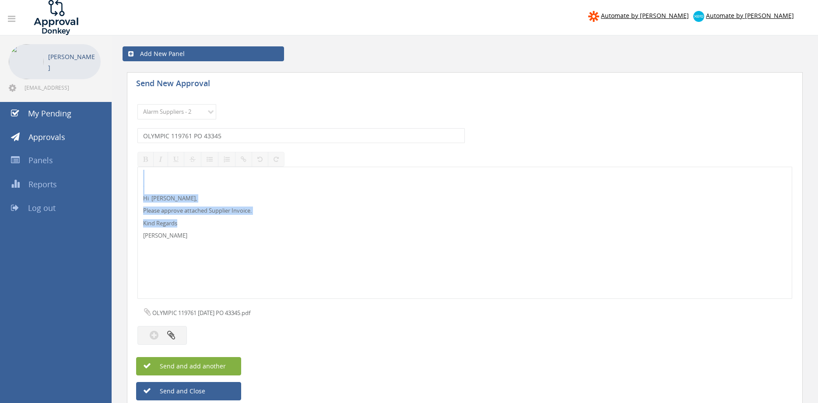
click at [232, 363] on button "Send and add another" at bounding box center [188, 366] width 105 height 18
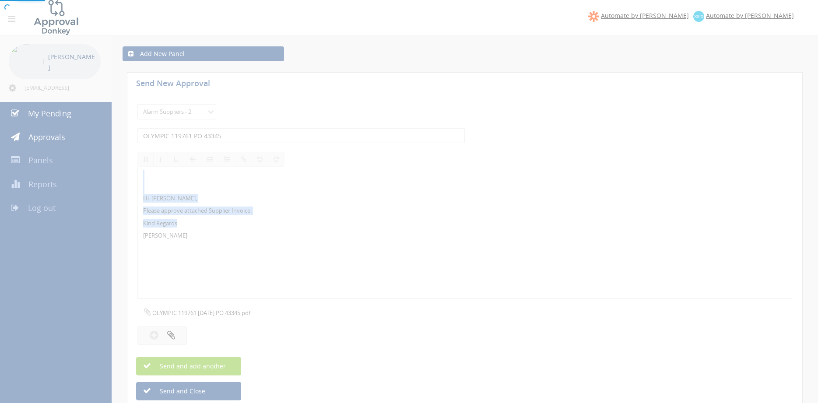
select select
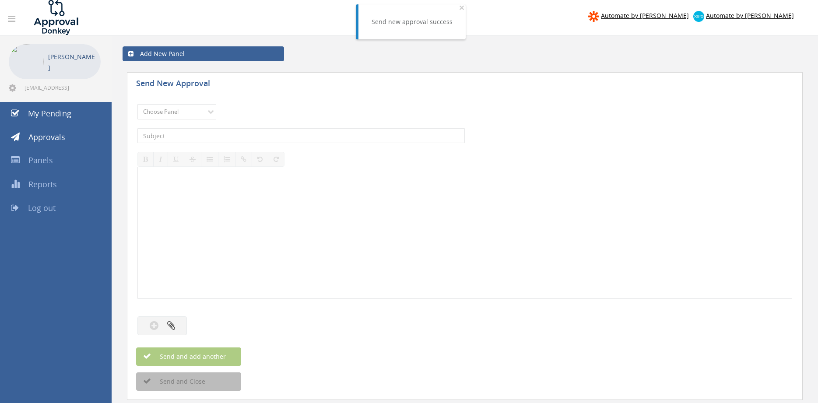
drag, startPoint x: 185, startPoint y: 102, endPoint x: 190, endPoint y: 120, distance: 18.2
click at [185, 102] on div "Choose Panel Alarm Credits RG - 3 NZ Utilities Cable and SAI Global NZ Alarms-1…" at bounding box center [464, 112] width 655 height 24
click at [137, 104] on select "Choose Panel Alarm Credits RG - 3 NZ Utilities Cable and SAI Global NZ Alarms-1…" at bounding box center [176, 111] width 79 height 15
select select "9680"
click option "Alarm Suppliers - 2" at bounding box center [0, 0] width 0 height 0
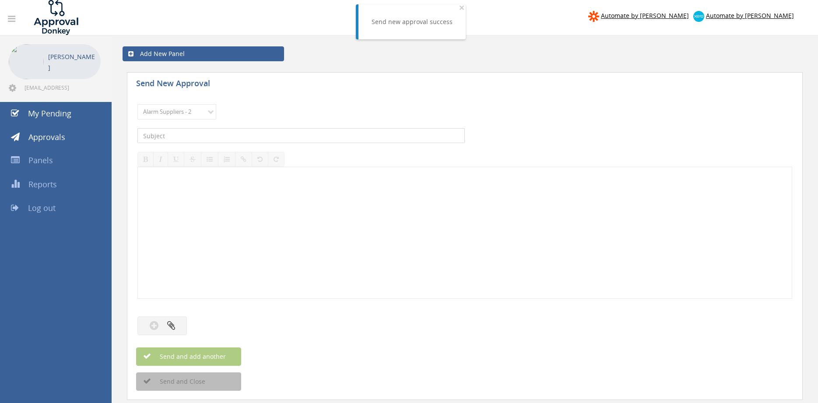
click at [245, 138] on input "text" at bounding box center [300, 135] width 327 height 15
type input "OLYMPIC 119740 PO 43336"
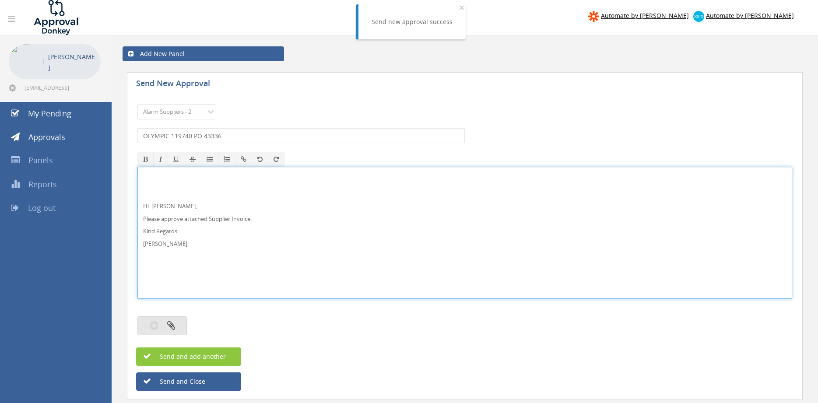
click at [173, 327] on icon "button" at bounding box center [171, 325] width 8 height 10
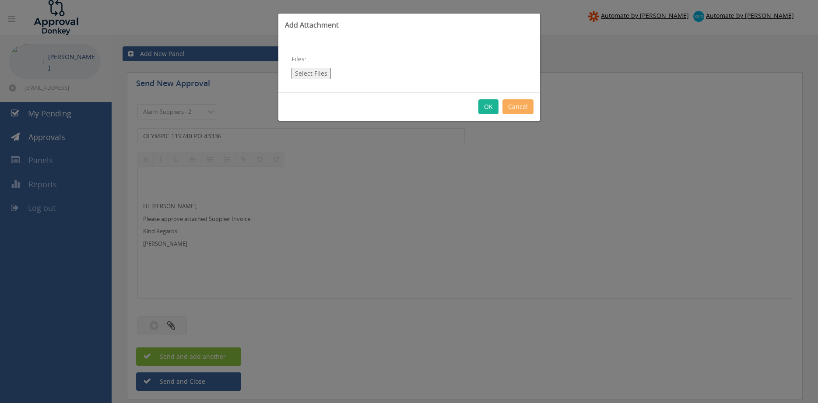
click at [311, 75] on button "Select Files" at bounding box center [311, 73] width 39 height 11
type input "C:\fakepath\OLYMPIC 119740 08.09.25 PO 43336.pdf"
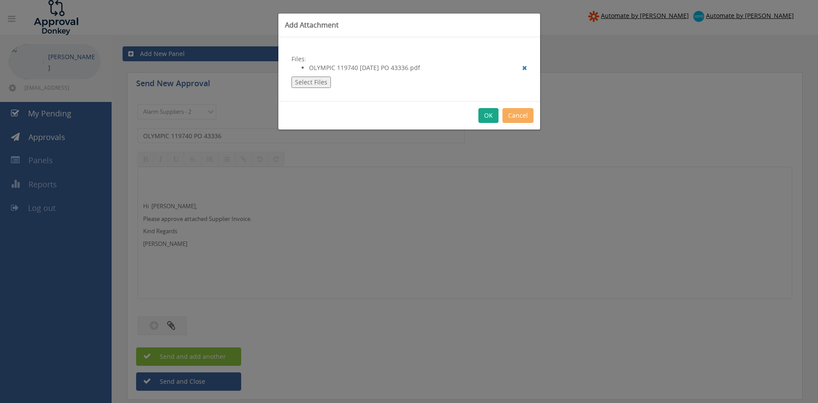
click at [492, 113] on button "OK" at bounding box center [489, 115] width 20 height 15
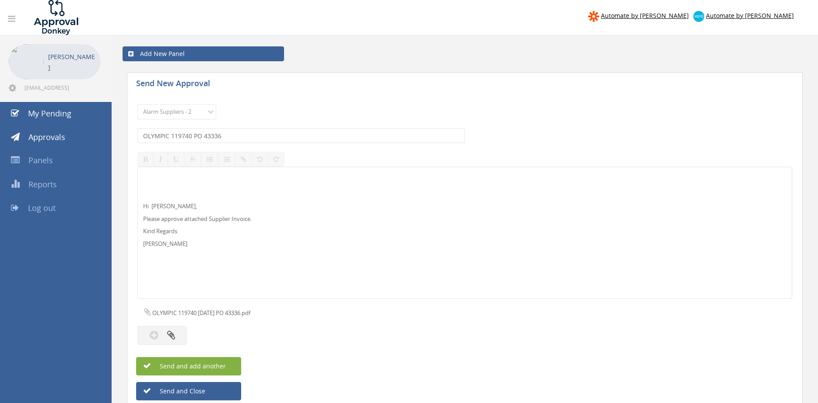
click at [228, 363] on button "Send and add another" at bounding box center [188, 366] width 105 height 18
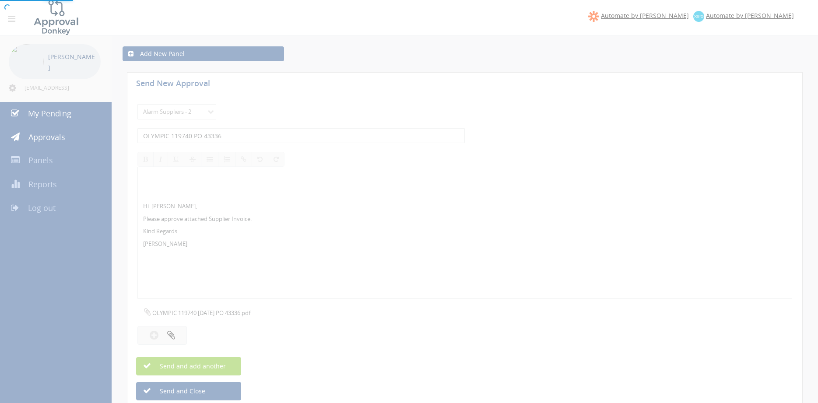
select select
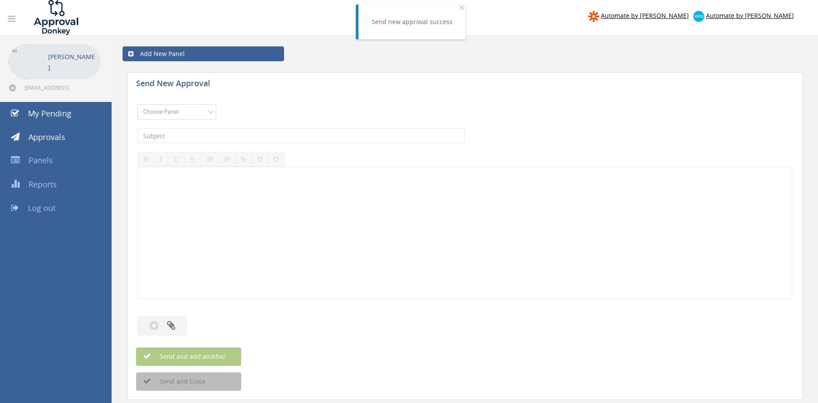
click at [137, 104] on select "Choose Panel Alarm Credits RG - 3 NZ Utilities Cable and SAI Global NZ Alarms-1…" at bounding box center [176, 111] width 79 height 15
select select "9680"
click option "Alarm Suppliers - 2" at bounding box center [0, 0] width 0 height 0
click at [236, 136] on input "text" at bounding box center [300, 135] width 327 height 15
type input "OLYMPIC 119646 PO 43308"
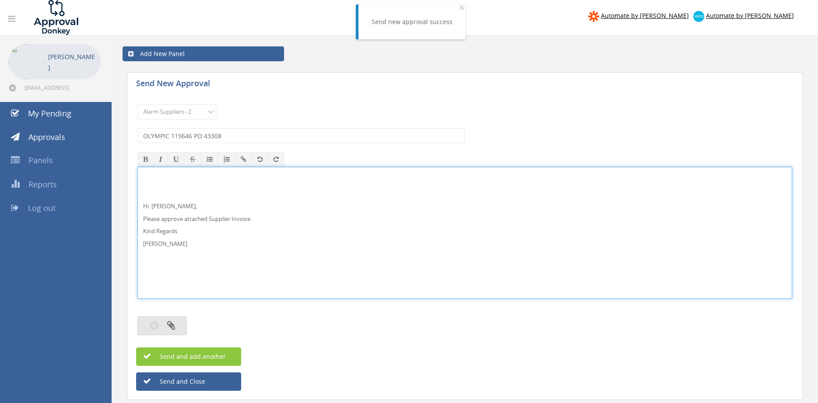
click at [171, 320] on button "button" at bounding box center [161, 326] width 49 height 19
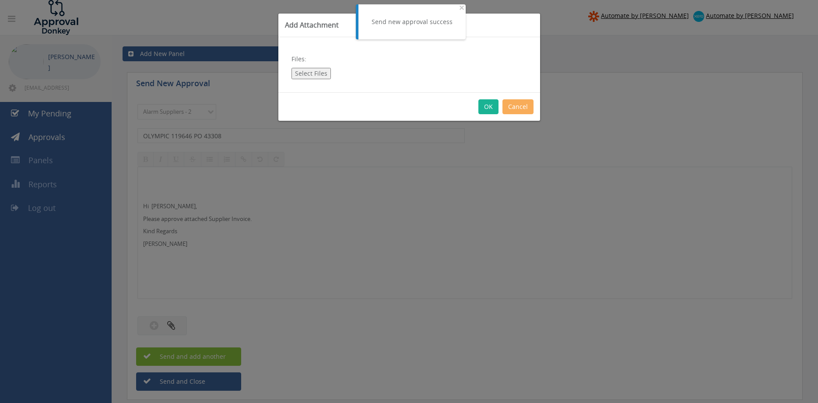
click at [299, 76] on button "Select Files" at bounding box center [311, 73] width 39 height 11
type input "C:\fakepath\OLYMPIC 119646 04.09.25 PO 43308.pdf"
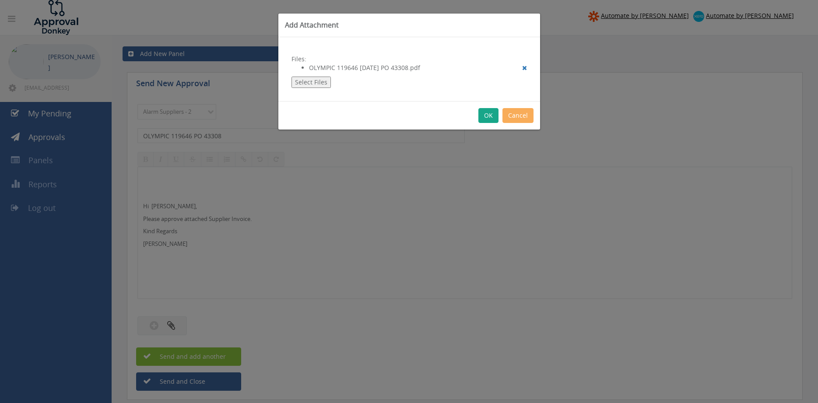
click at [490, 114] on button "OK" at bounding box center [489, 115] width 20 height 15
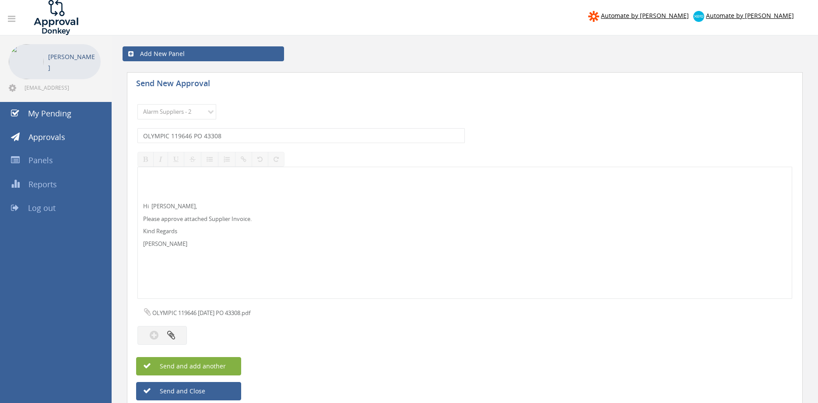
click at [217, 365] on span "Send and add another" at bounding box center [183, 366] width 85 height 8
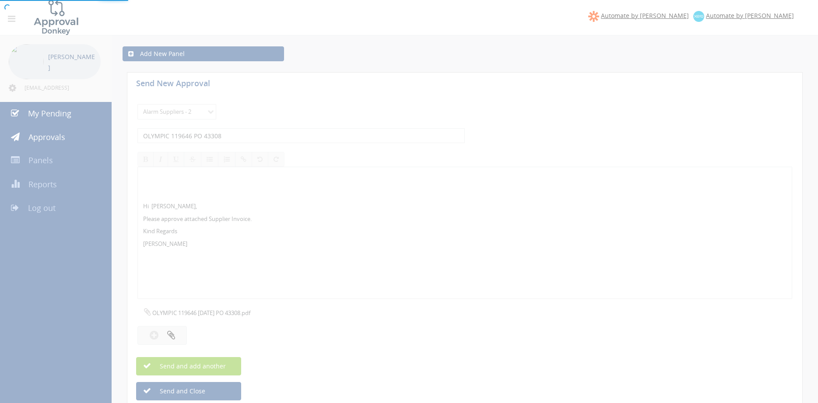
select select
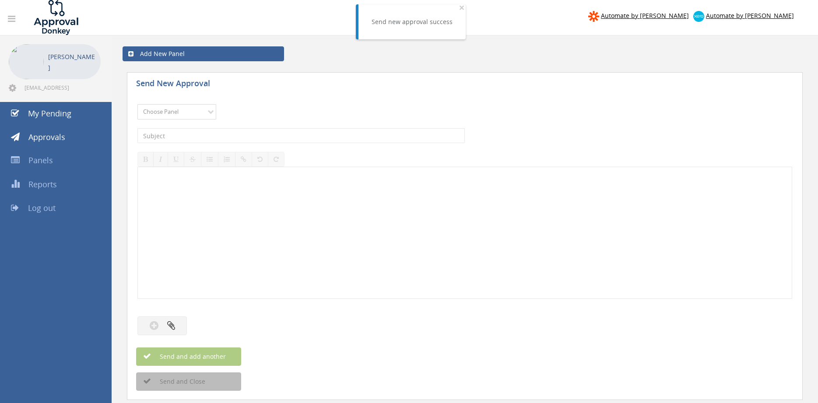
click at [181, 112] on select "Choose Panel Alarm Credits RG - 3 NZ Utilities Cable and SAI Global NZ Alarms-1…" at bounding box center [176, 111] width 79 height 15
select select "9680"
click option "Alarm Suppliers - 2" at bounding box center [0, 0] width 0 height 0
click at [262, 136] on input "text" at bounding box center [300, 135] width 327 height 15
type input "OLYMPIC 119637 PO 43308"
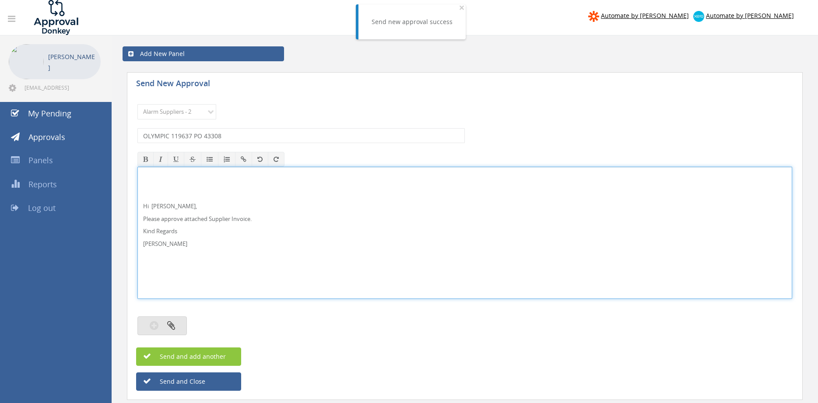
click at [170, 322] on icon "button" at bounding box center [171, 325] width 8 height 10
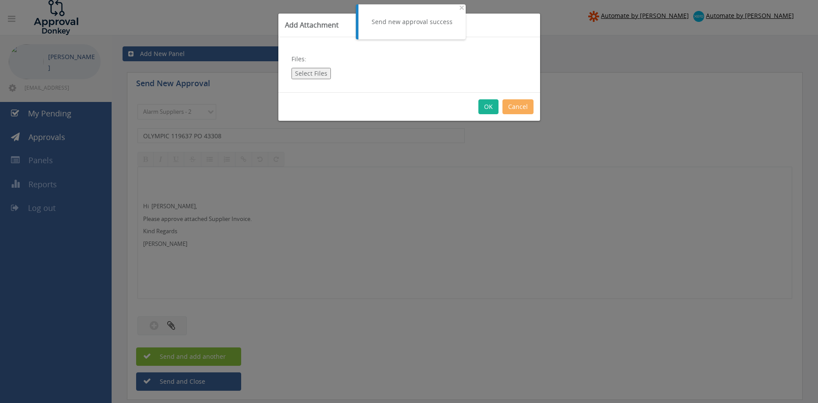
click at [309, 72] on button "Select Files" at bounding box center [311, 73] width 39 height 11
type input "C:\fakepath\OLYMPIC 119637 04.09.25 PO 43308.pdf"
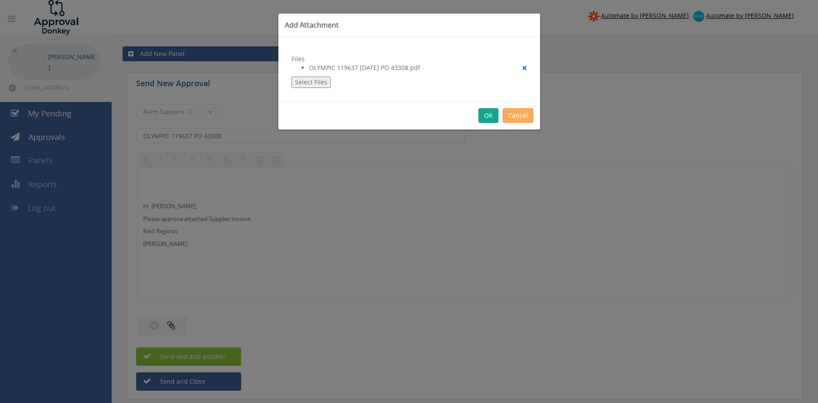
click at [487, 117] on button "OK" at bounding box center [489, 115] width 20 height 15
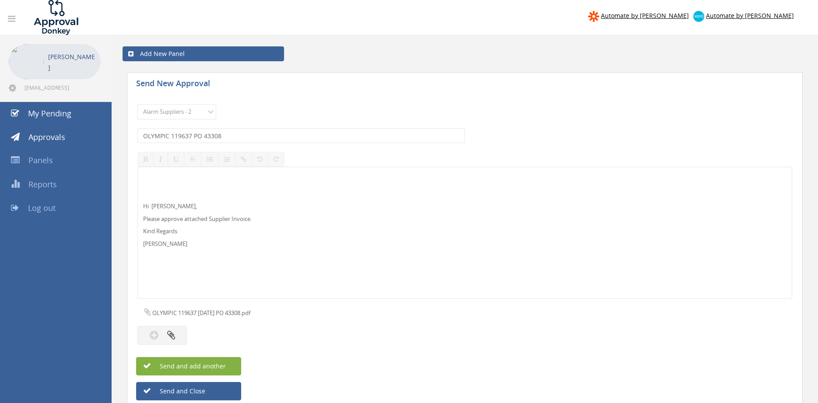
click at [223, 363] on span "Send and add another" at bounding box center [183, 366] width 85 height 8
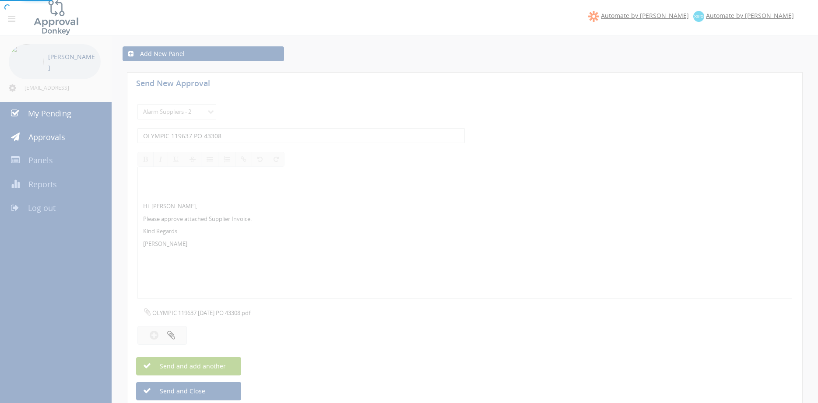
select select
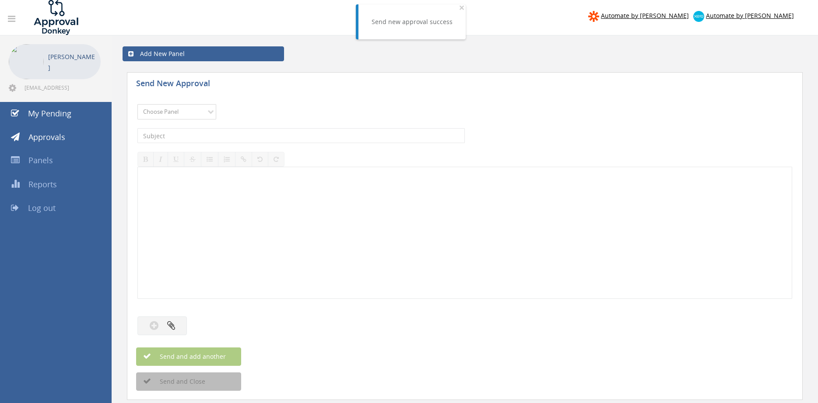
select select "9680"
click option "Alarm Suppliers - 2" at bounding box center [0, 0] width 0 height 0
click at [257, 133] on input "text" at bounding box center [300, 135] width 327 height 15
type input "OLYMPIC 119626 PO 43300"
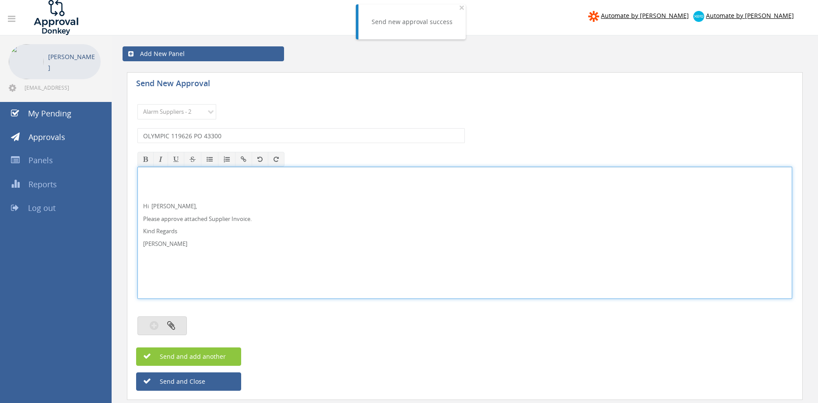
click at [173, 324] on icon "button" at bounding box center [171, 325] width 8 height 10
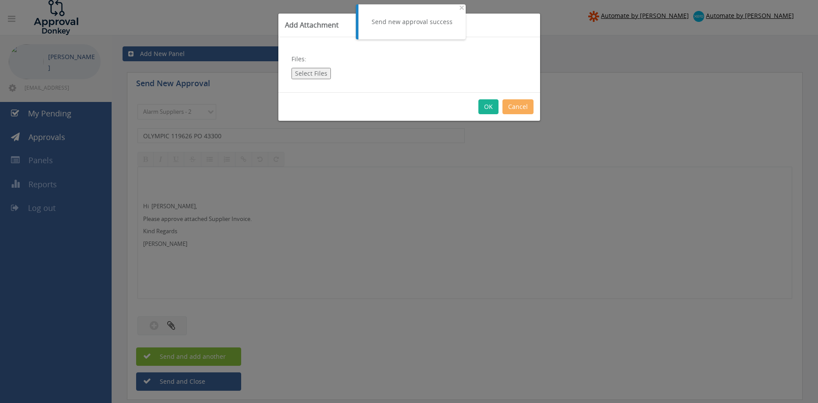
click at [309, 75] on button "Select Files" at bounding box center [311, 73] width 39 height 11
type input "C:\fakepath\OLYMPIC 119626 04.09.25 PO 43300.pdf"
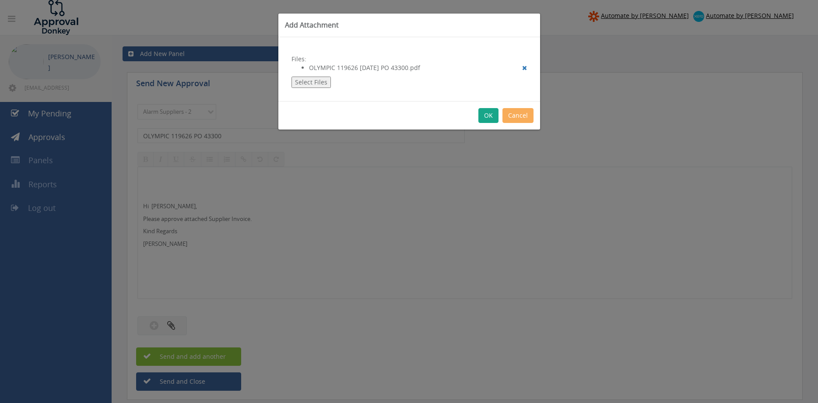
click at [485, 116] on button "OK" at bounding box center [489, 115] width 20 height 15
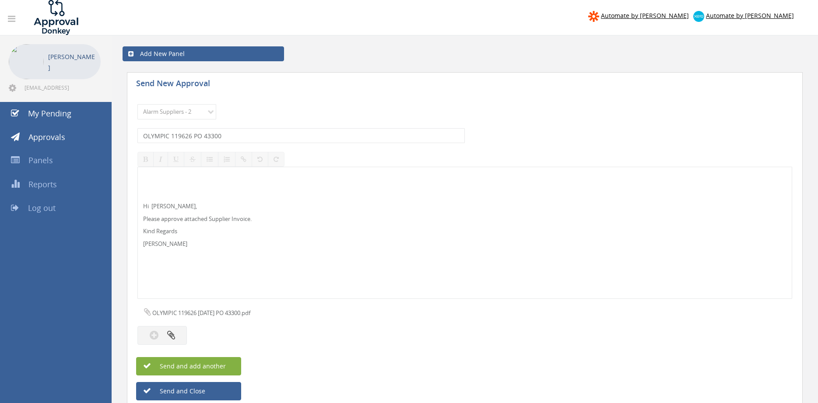
click at [226, 364] on button "Send and add another" at bounding box center [188, 366] width 105 height 18
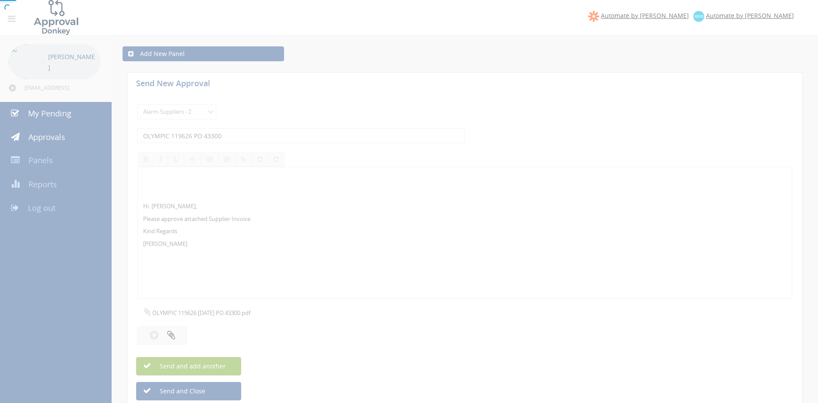
select select
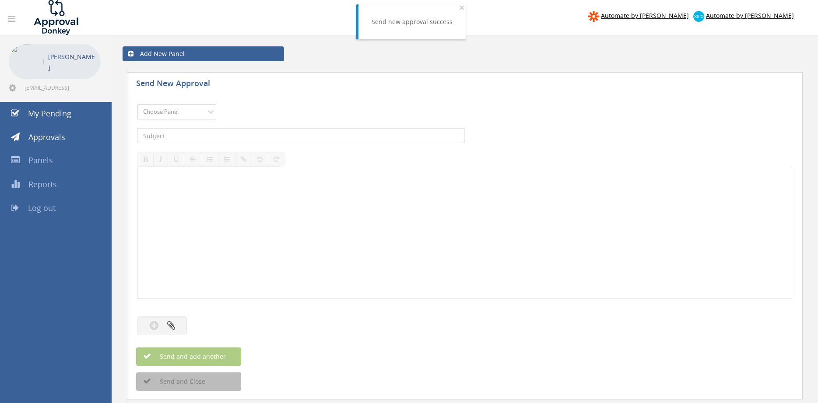
select select "9680"
click option "Alarm Suppliers - 2" at bounding box center [0, 0] width 0 height 0
click at [246, 141] on input "text" at bounding box center [300, 135] width 327 height 15
type input "OLYMPIC 119625 PO 43269"
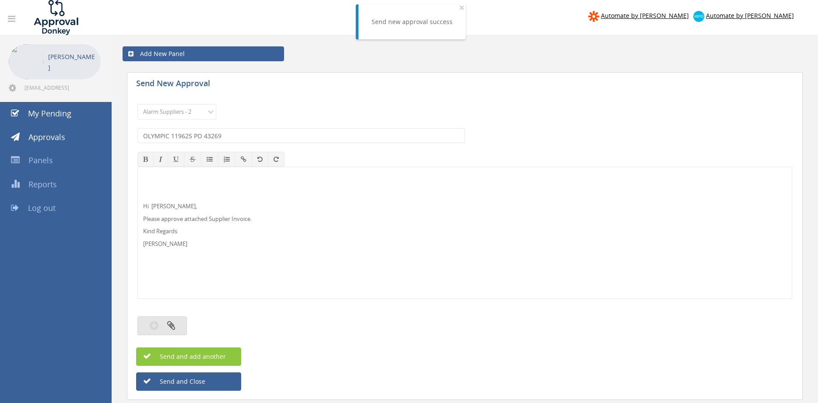
click at [175, 327] on button "button" at bounding box center [161, 326] width 49 height 19
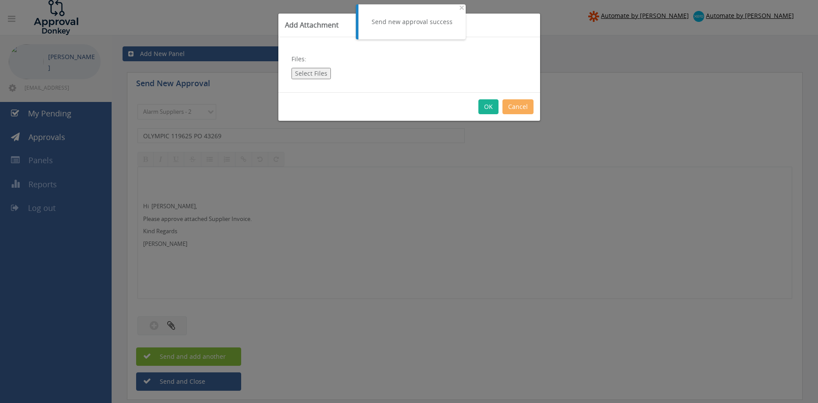
click at [309, 76] on button "Select Files" at bounding box center [311, 73] width 39 height 11
type input "C:\fakepath\OLYMPIC 119625 04.09.25 PO 43269.pdf"
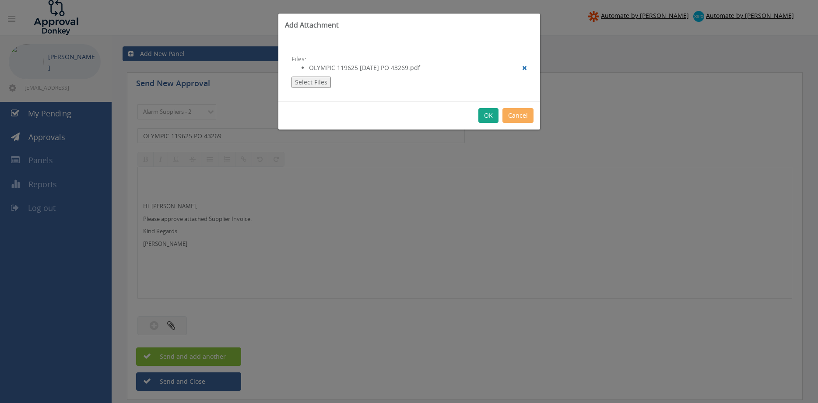
click at [490, 114] on button "OK" at bounding box center [489, 115] width 20 height 15
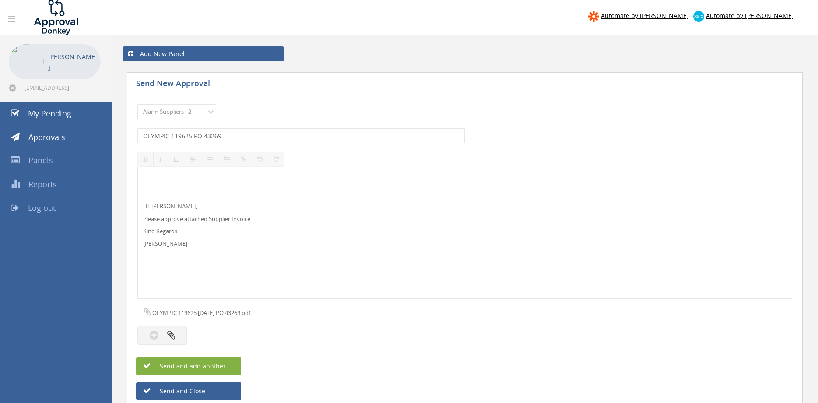
click at [223, 365] on span "Send and add another" at bounding box center [183, 366] width 85 height 8
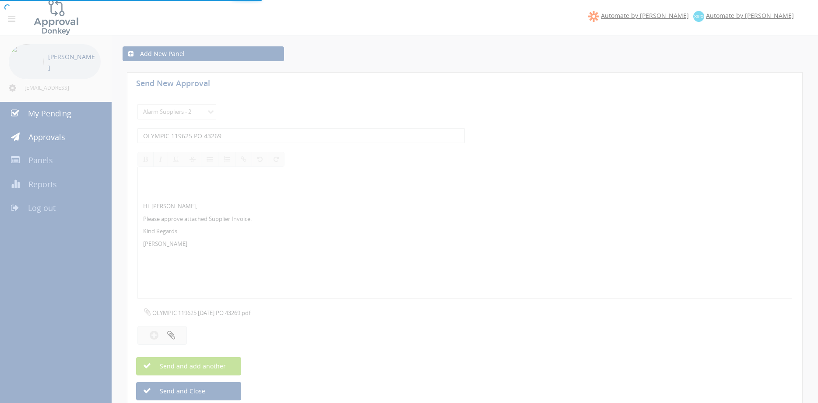
select select
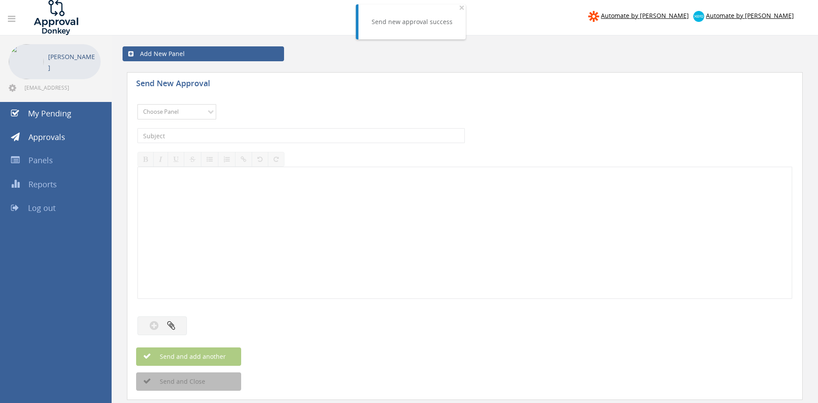
select select "9680"
click option "Alarm Suppliers - 2" at bounding box center [0, 0] width 0 height 0
click at [255, 134] on input "text" at bounding box center [300, 135] width 327 height 15
type input "OLYMPIC 119616 PO 43268"
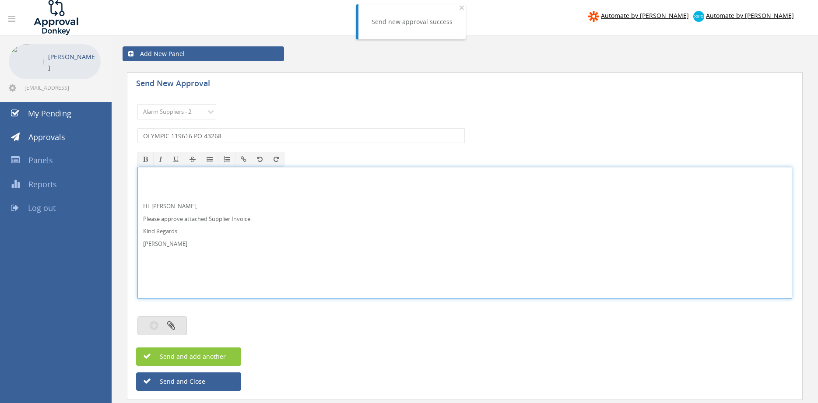
click at [172, 328] on icon "button" at bounding box center [171, 325] width 8 height 10
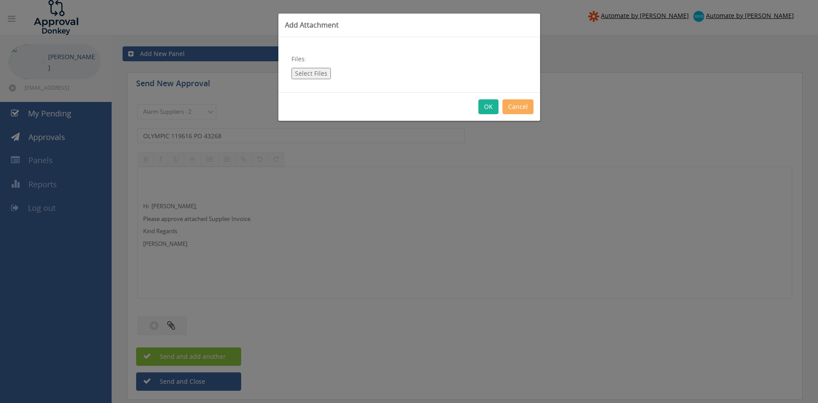
click at [312, 72] on button "Select Files" at bounding box center [311, 73] width 39 height 11
type input "C:\fakepath\OLYMPIC 119616 03.09.25 PO 43268.pdf"
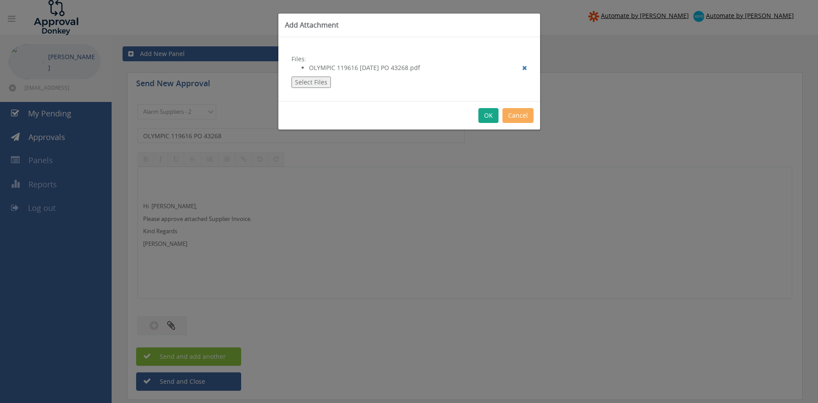
click at [488, 112] on button "OK" at bounding box center [489, 115] width 20 height 15
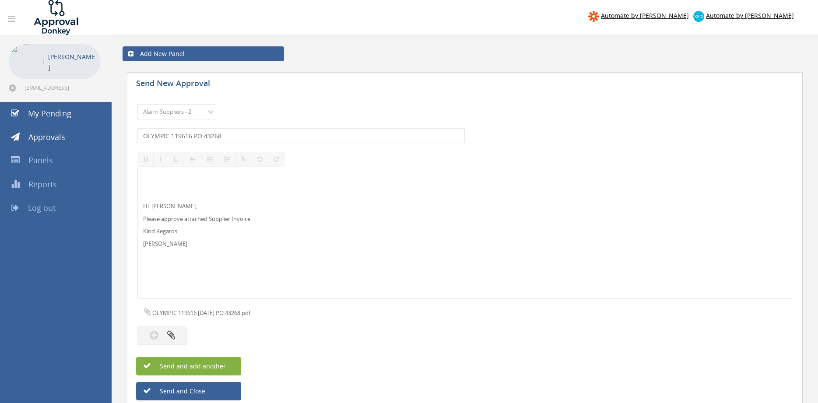
click at [223, 366] on span "Send and add another" at bounding box center [183, 366] width 85 height 8
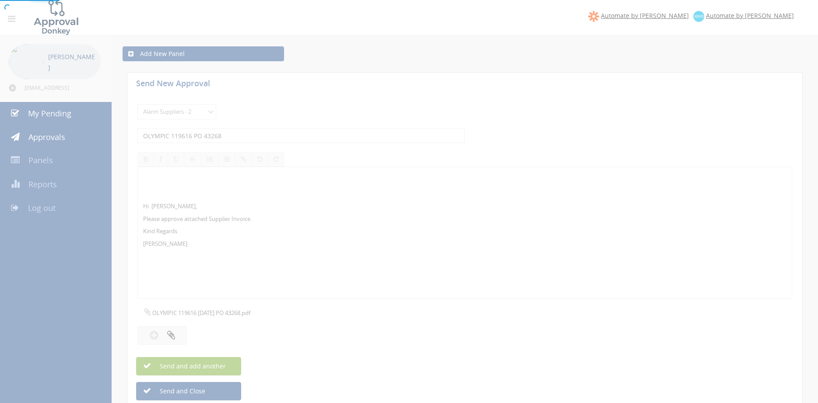
select select
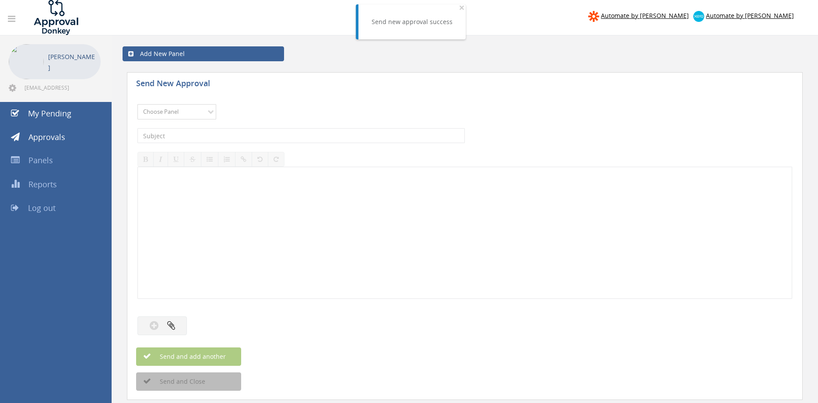
select select "9680"
click option "Alarm Suppliers - 2" at bounding box center [0, 0] width 0 height 0
click at [269, 135] on input "text" at bounding box center [300, 135] width 327 height 15
type input "OLYMPIC 119544 PO 43267"
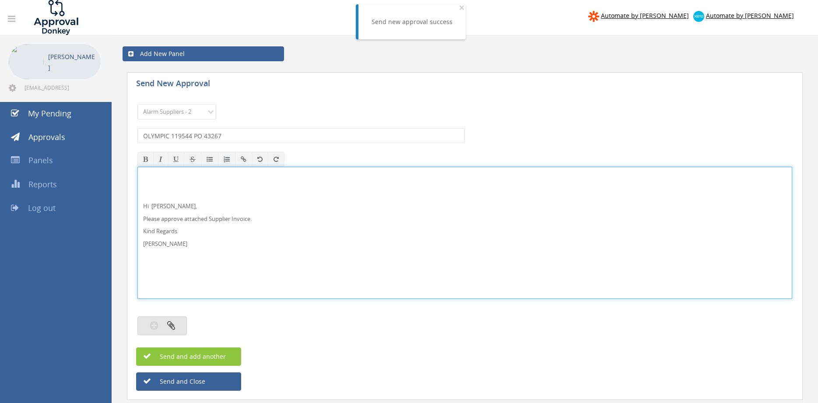
click at [178, 330] on button "button" at bounding box center [161, 326] width 49 height 19
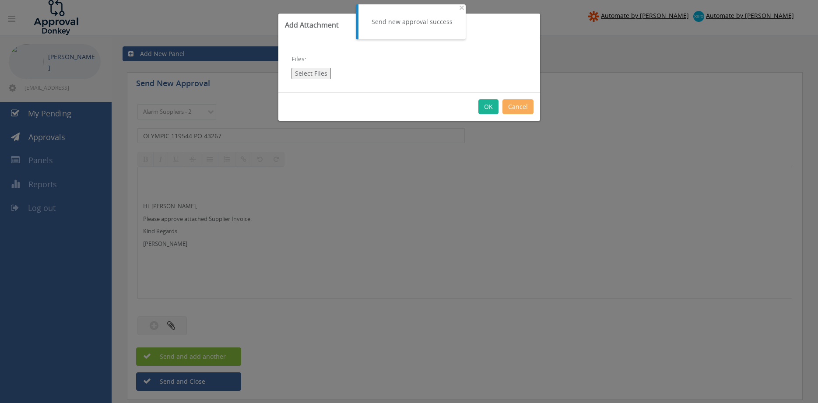
click at [318, 71] on button "Select Files" at bounding box center [311, 73] width 39 height 11
type input "C:\fakepath\OLYMPIC 119544 02.09.25 PO 43267.pdf"
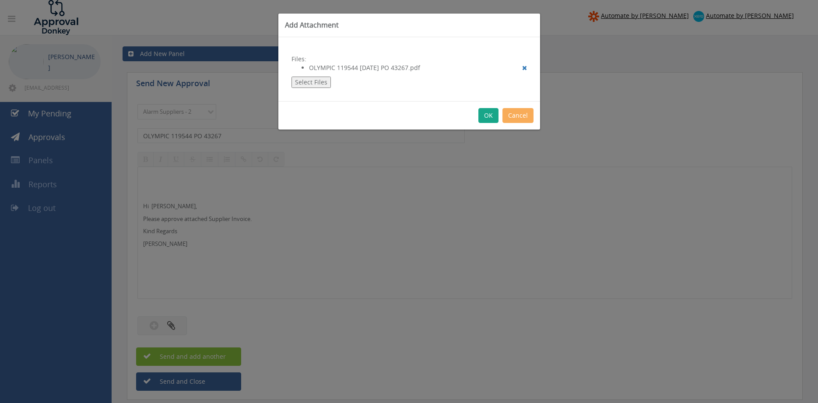
click at [486, 110] on button "OK" at bounding box center [489, 115] width 20 height 15
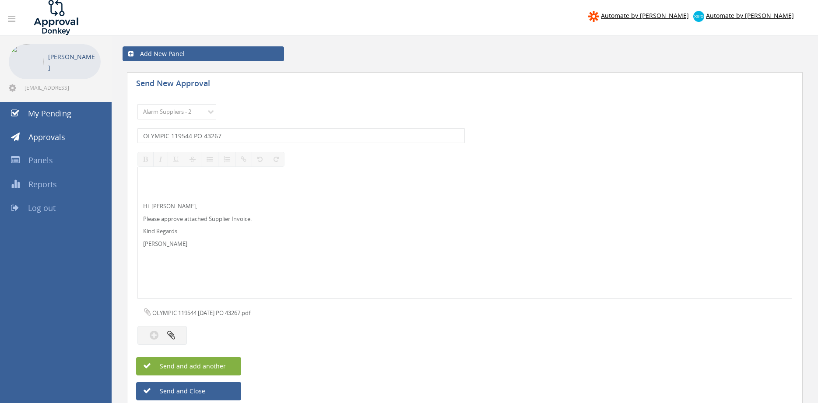
click at [228, 363] on button "Send and add another" at bounding box center [188, 366] width 105 height 18
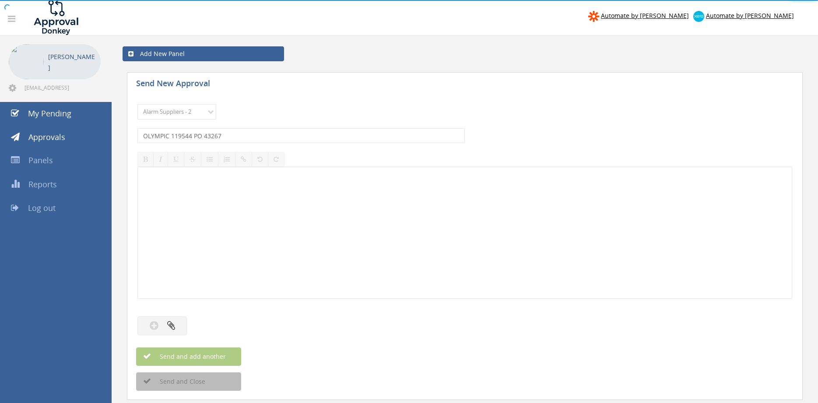
select select
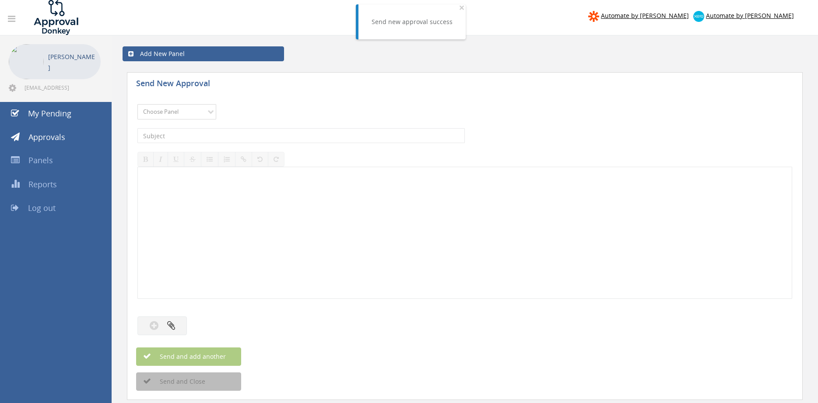
select select "9680"
click option "Alarm Suppliers - 2" at bounding box center [0, 0] width 0 height 0
click at [246, 140] on input "text" at bounding box center [300, 135] width 327 height 15
type input "OLYMPIC 119539 PO 43266"
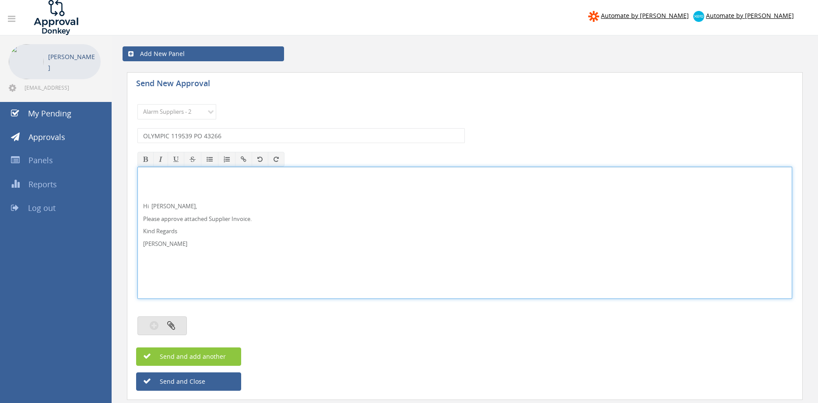
click at [168, 326] on icon "button" at bounding box center [171, 325] width 8 height 10
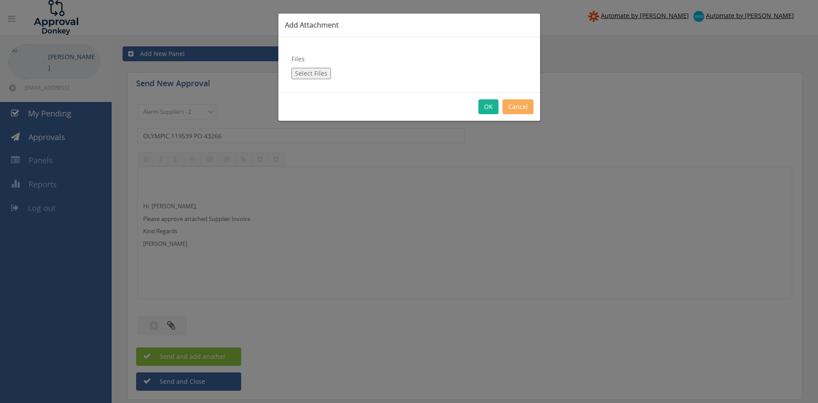
click at [319, 75] on button "Select Files" at bounding box center [311, 73] width 39 height 11
type input "C:\fakepath\OLYMPIC 119539 02.09.25 PO 43266.pdf"
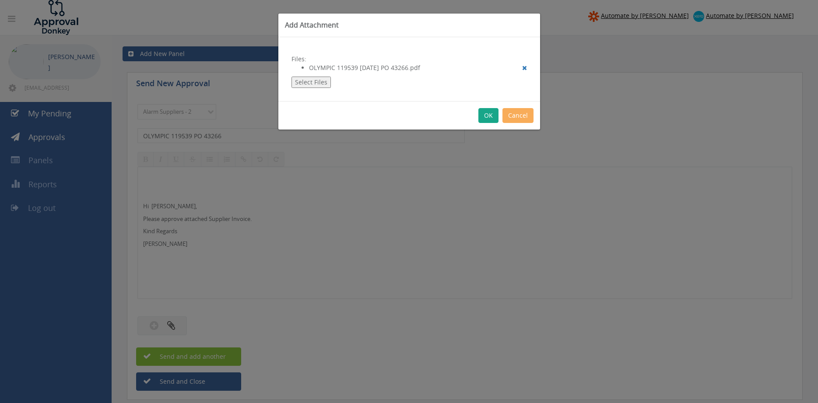
click at [487, 115] on button "OK" at bounding box center [489, 115] width 20 height 15
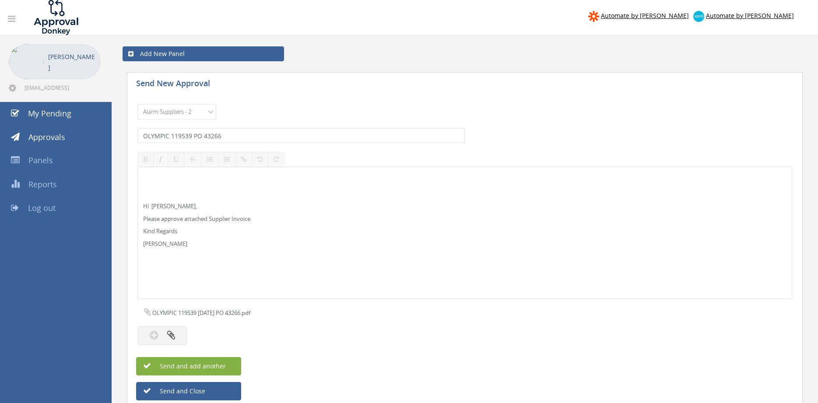
click at [227, 365] on button "Send and add another" at bounding box center [188, 366] width 105 height 18
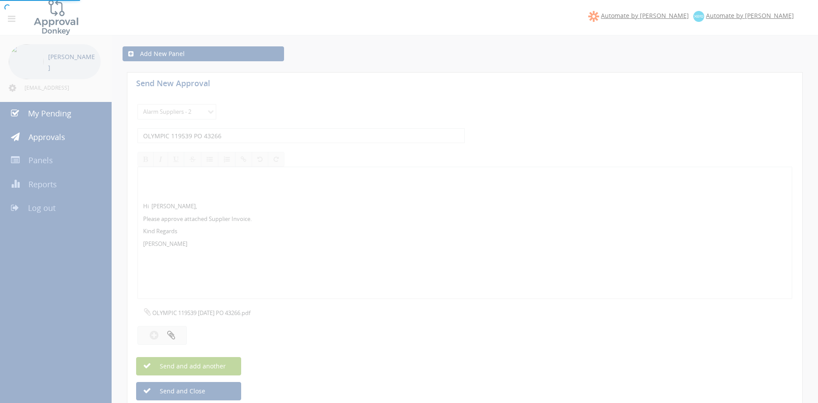
select select
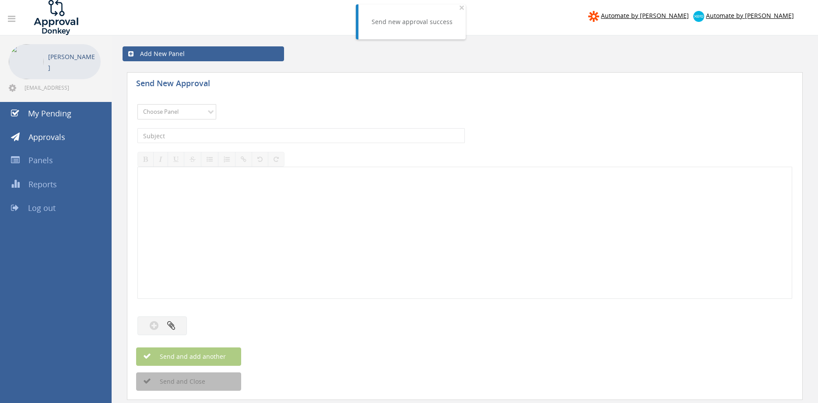
select select "9680"
click option "Alarm Suppliers - 2" at bounding box center [0, 0] width 0 height 0
click at [255, 133] on input "text" at bounding box center [300, 135] width 327 height 15
type input "OLYMPIC 119538 PO 43270"
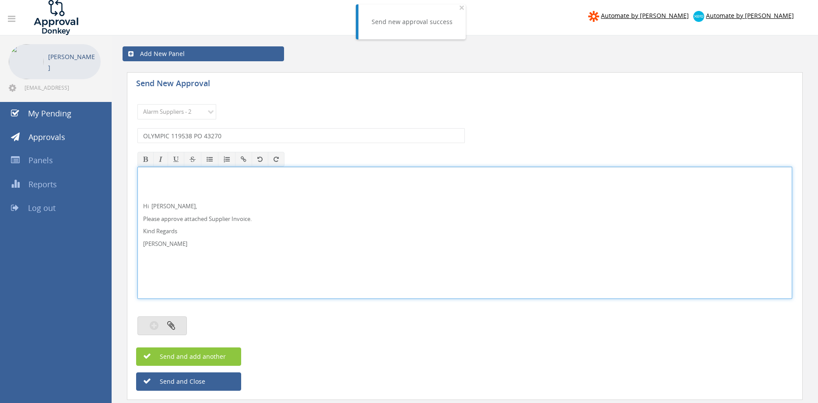
click at [179, 323] on button "button" at bounding box center [161, 326] width 49 height 19
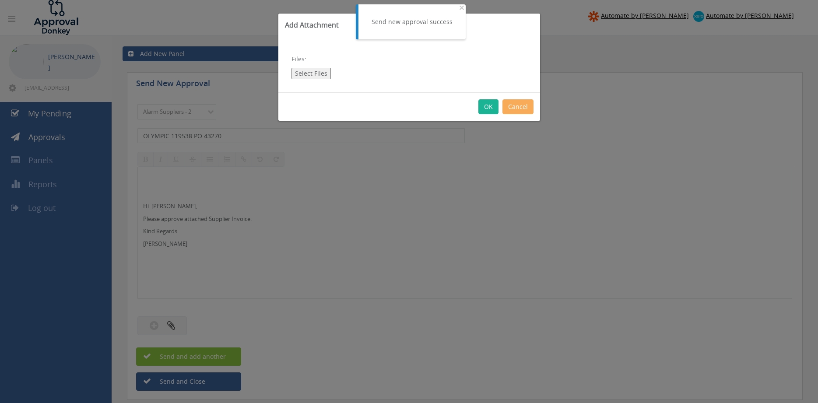
click at [306, 70] on button "Select Files" at bounding box center [311, 73] width 39 height 11
type input "C:\fakepath\OLYMPIC 119538 02.09.25 PO 43270.pdf"
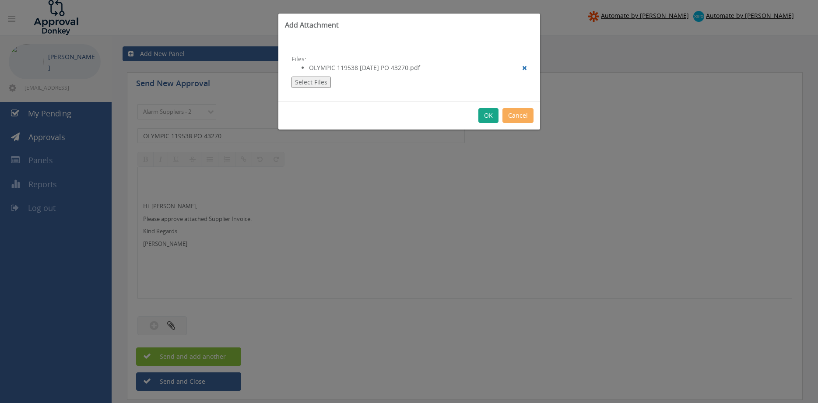
drag, startPoint x: 486, startPoint y: 117, endPoint x: 490, endPoint y: 124, distance: 8.9
click at [486, 116] on button "OK" at bounding box center [489, 115] width 20 height 15
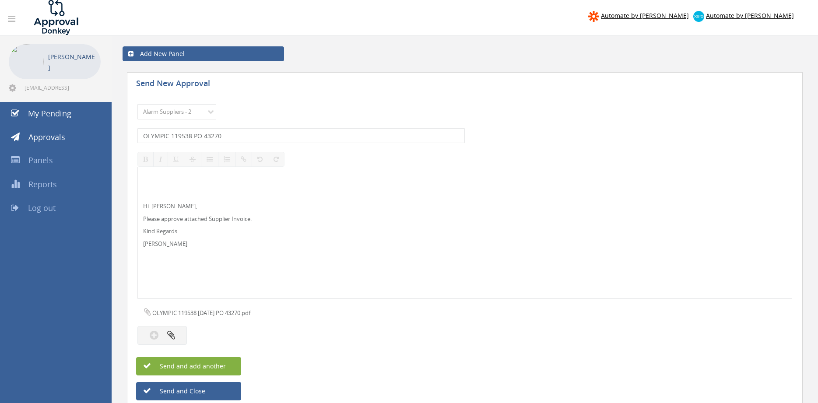
click at [229, 363] on button "Send and add another" at bounding box center [188, 366] width 105 height 18
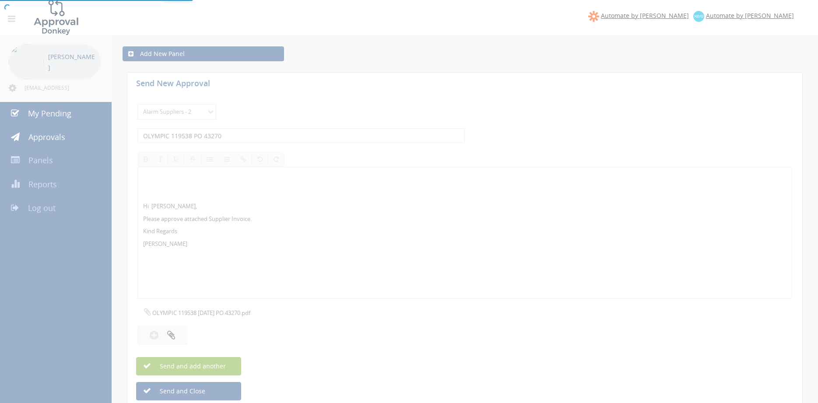
select select
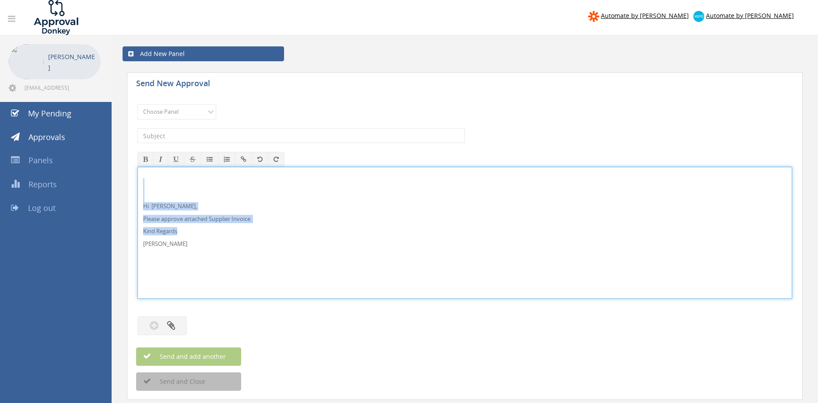
drag, startPoint x: 194, startPoint y: 254, endPoint x: 140, endPoint y: 202, distance: 74.9
click at [137, 180] on div "Hi Rob, Please approve attached Supplier Invoice. Kind Regards Pam Walker" at bounding box center [464, 233] width 655 height 132
click at [137, 104] on select "Choose Panel Alarm Credits RG - 3 NZ Utilities Cable and SAI Global NZ Alarms-1…" at bounding box center [176, 111] width 79 height 15
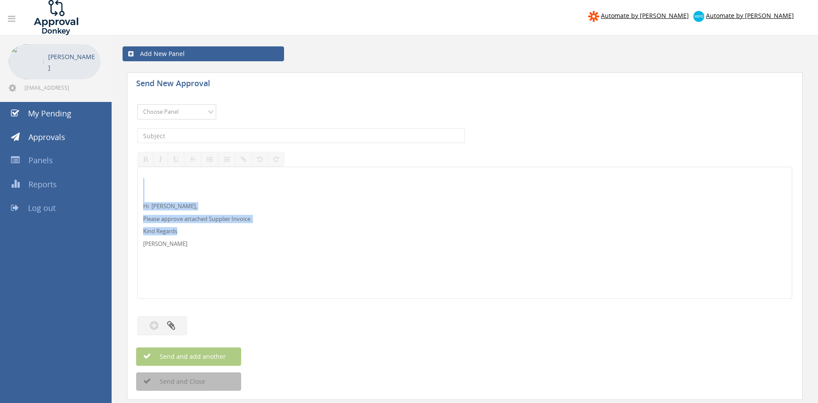
select select "9680"
click option "Alarm Suppliers - 2" at bounding box center [0, 0] width 0 height 0
click at [215, 136] on input "text" at bounding box center [300, 135] width 327 height 15
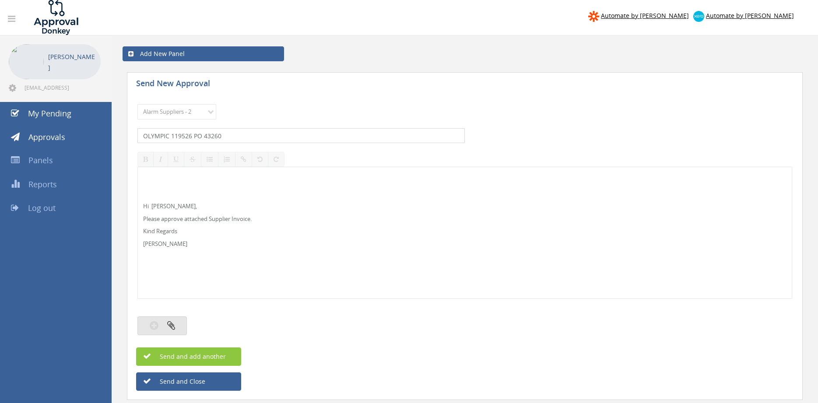
type input "OLYMPIC 119526 PO 43260"
click at [167, 330] on icon "button" at bounding box center [171, 325] width 8 height 10
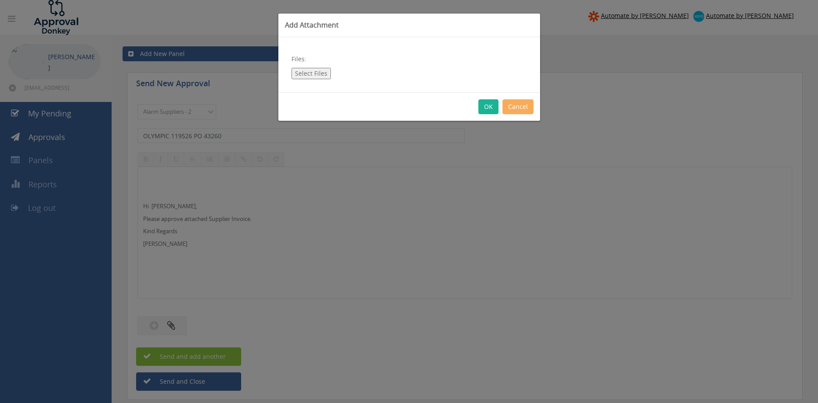
click at [308, 70] on button "Select Files" at bounding box center [311, 73] width 39 height 11
type input "C:\fakepath\OLYMPIC 119526 01.09.25 PO 43260.pdf"
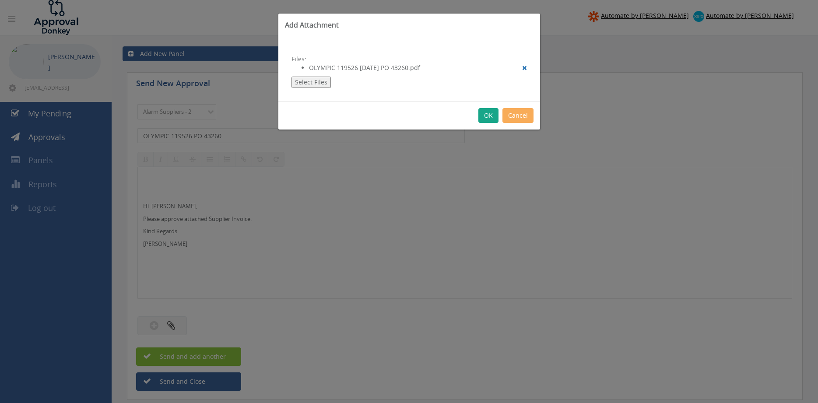
click at [486, 113] on button "OK" at bounding box center [489, 115] width 20 height 15
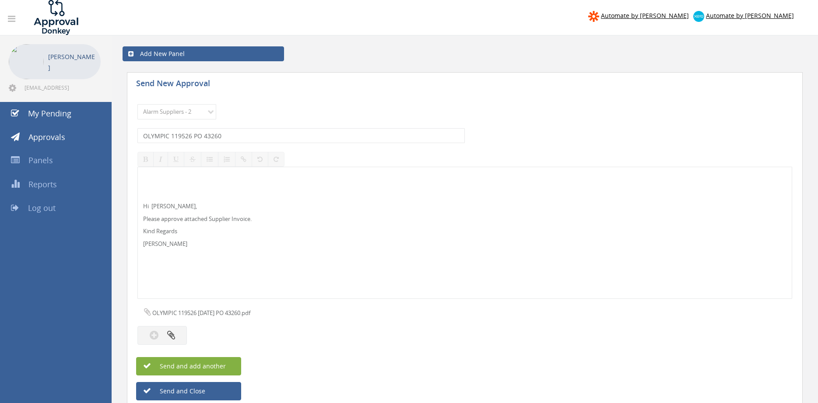
click at [224, 365] on span "Send and add another" at bounding box center [183, 366] width 85 height 8
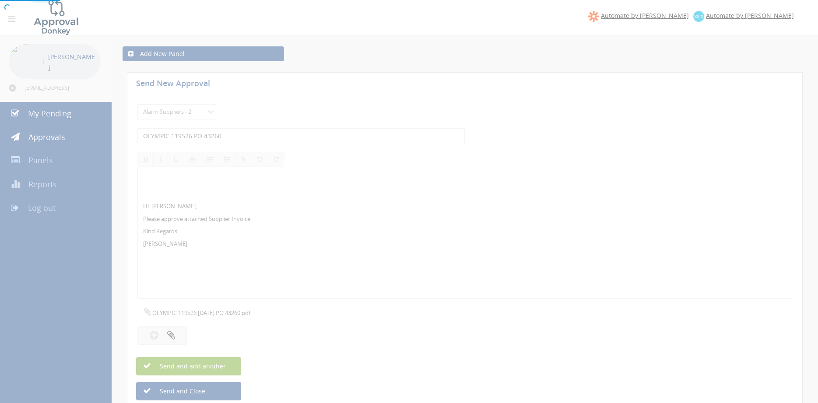
select select
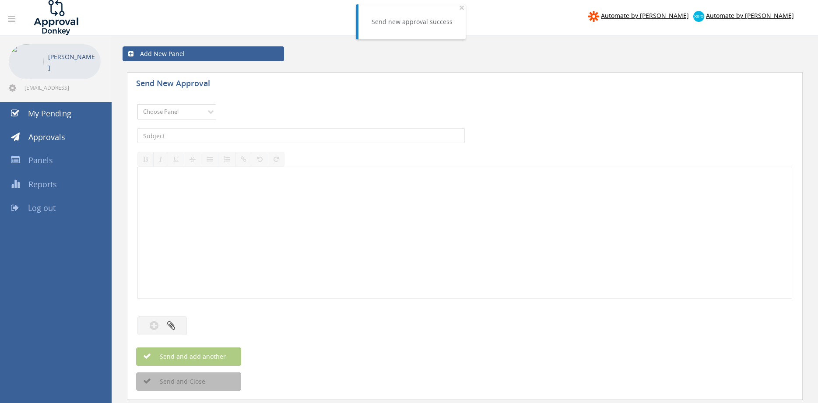
select select "9680"
click option "Alarm Suppliers - 2" at bounding box center [0, 0] width 0 height 0
click at [237, 133] on input "text" at bounding box center [300, 135] width 327 height 15
type input "OLYMPIC 119506 PO 43223"
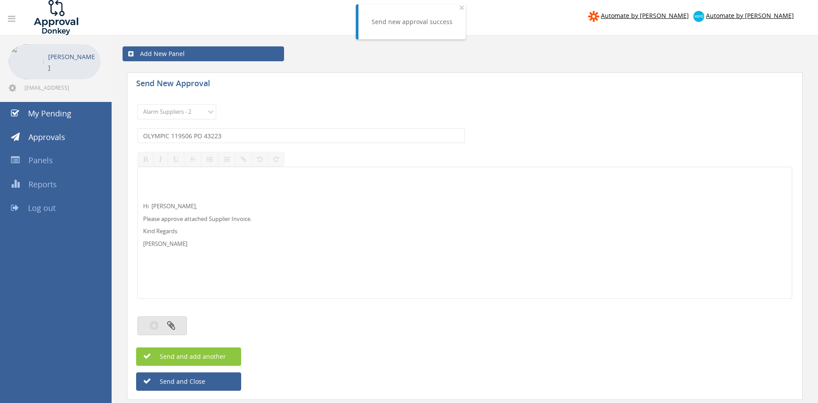
click at [177, 325] on button "button" at bounding box center [161, 326] width 49 height 19
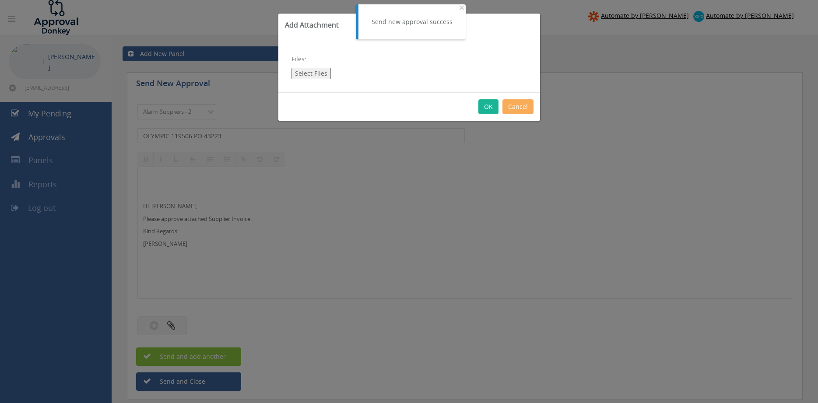
click at [315, 70] on button "Select Files" at bounding box center [311, 73] width 39 height 11
type input "C:\fakepath\OLYMPIC 119506 01.09.25 PO 43223.pdf"
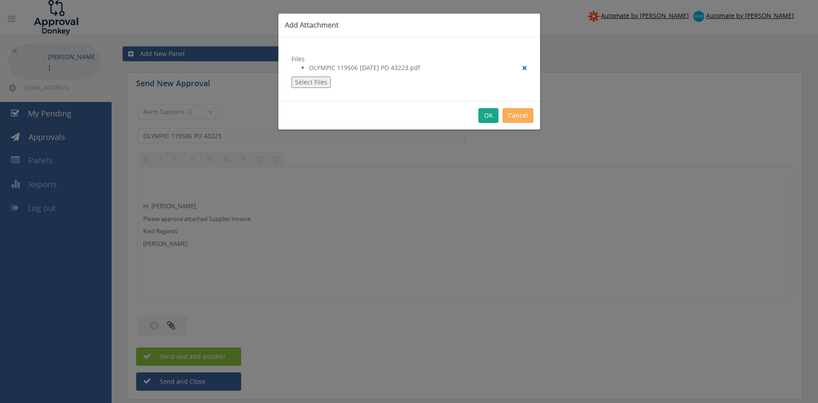
click at [491, 118] on button "OK" at bounding box center [489, 115] width 20 height 15
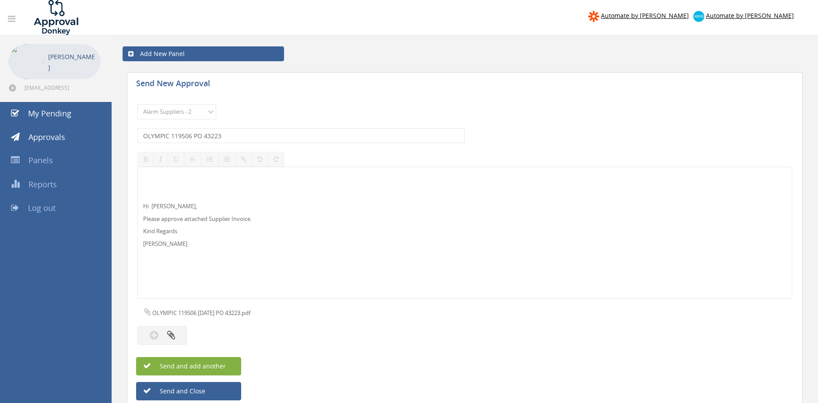
click at [222, 365] on span "Send and add another" at bounding box center [183, 366] width 85 height 8
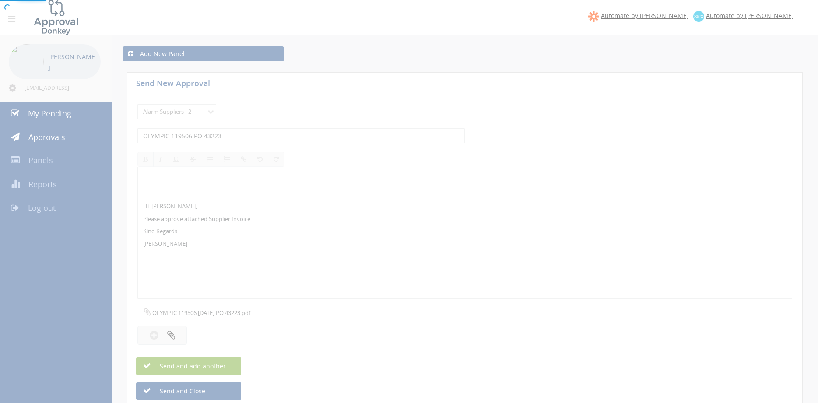
select select
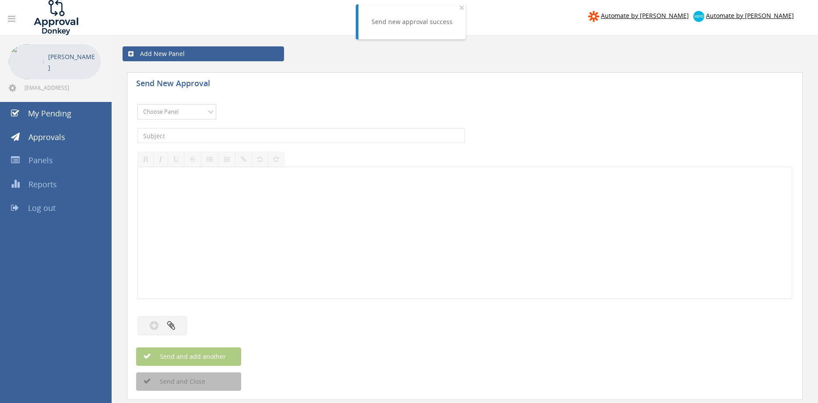
select select "9680"
click option "Alarm Suppliers - 2" at bounding box center [0, 0] width 0 height 0
click at [226, 134] on input "text" at bounding box center [300, 135] width 327 height 15
type input "OLYMPIC 119496 PO 43249"
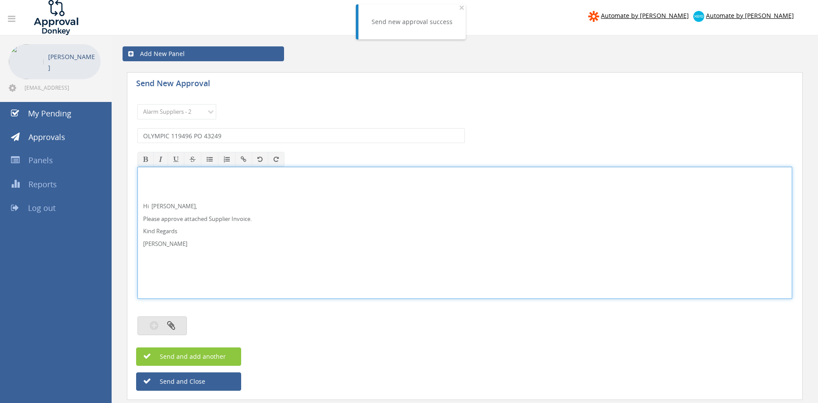
click at [176, 324] on button "button" at bounding box center [161, 326] width 49 height 19
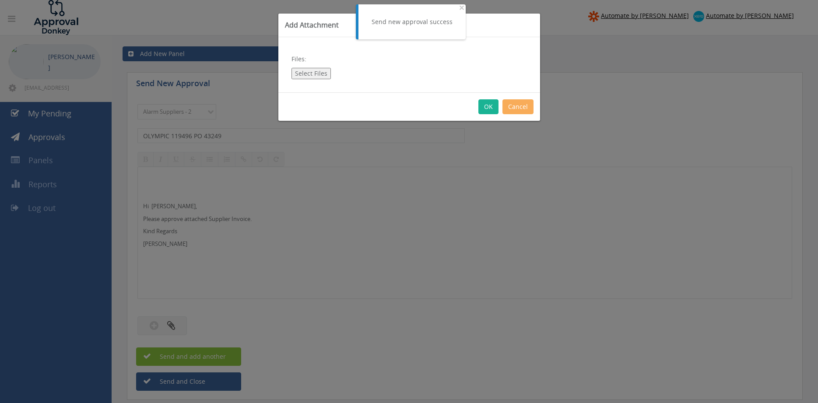
click at [314, 72] on button "Select Files" at bounding box center [311, 73] width 39 height 11
type input "C:\fakepath\OLYMPIC 119496 01.09.25 PO 43249.pdf"
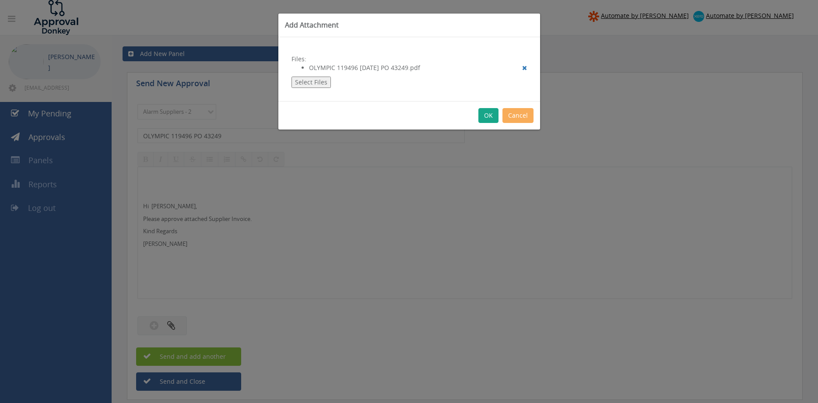
click at [488, 116] on button "OK" at bounding box center [489, 115] width 20 height 15
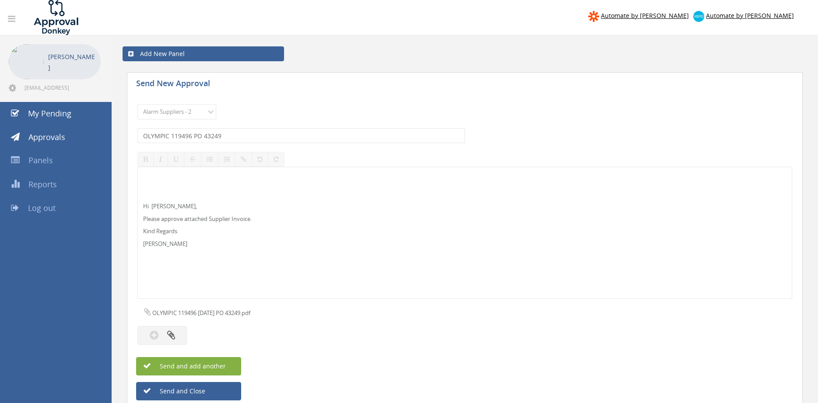
click at [225, 363] on span "Send and add another" at bounding box center [183, 366] width 85 height 8
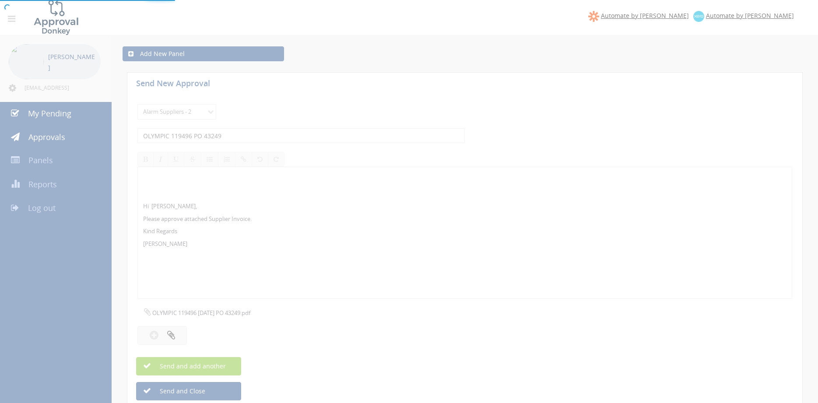
select select
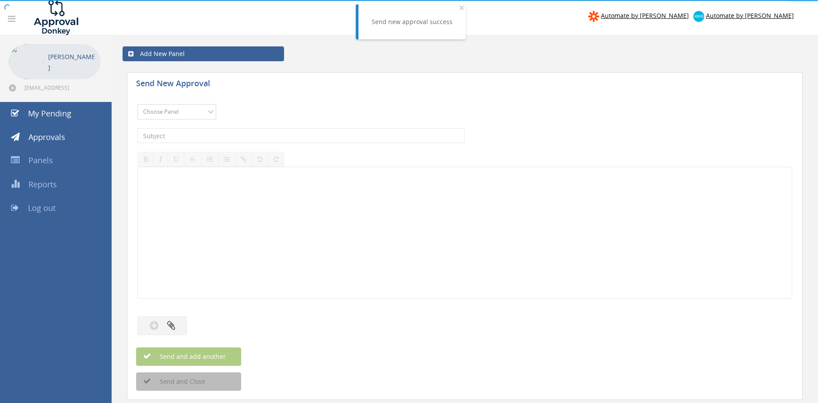
click at [137, 104] on select "Choose Panel Alarm Credits RG - 3 NZ Utilities Cable and SAI Global NZ Alarms-1…" at bounding box center [176, 111] width 79 height 15
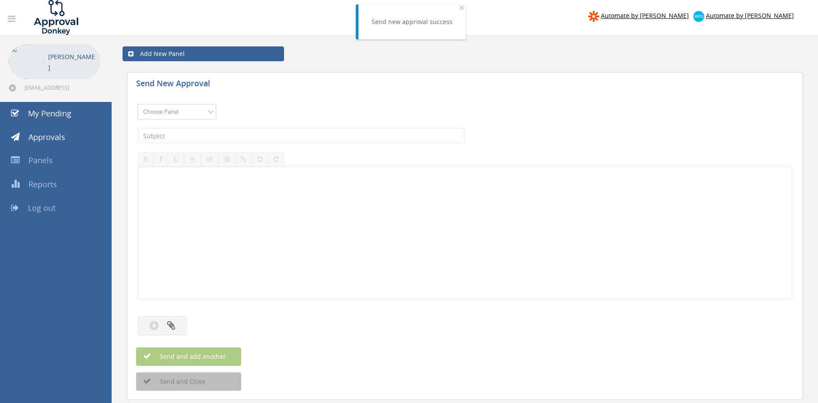
select select "9680"
click option "Alarm Suppliers - 2" at bounding box center [0, 0] width 0 height 0
click at [234, 139] on input "text" at bounding box center [300, 135] width 327 height 15
type input "OLYMPIC 119495 PO 43245"
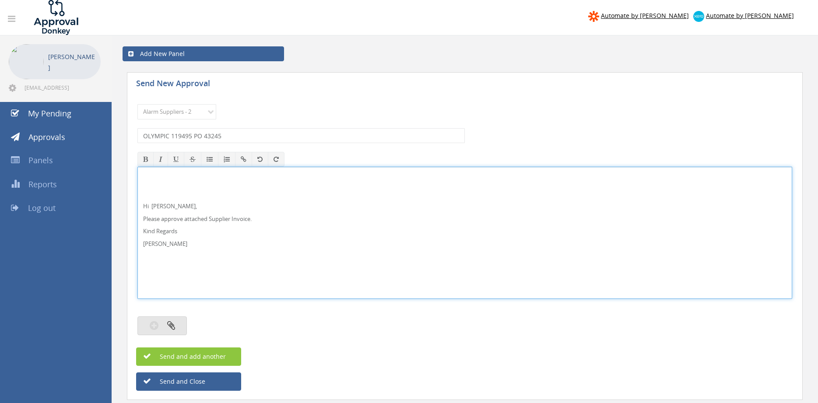
click at [173, 325] on icon "button" at bounding box center [171, 325] width 8 height 10
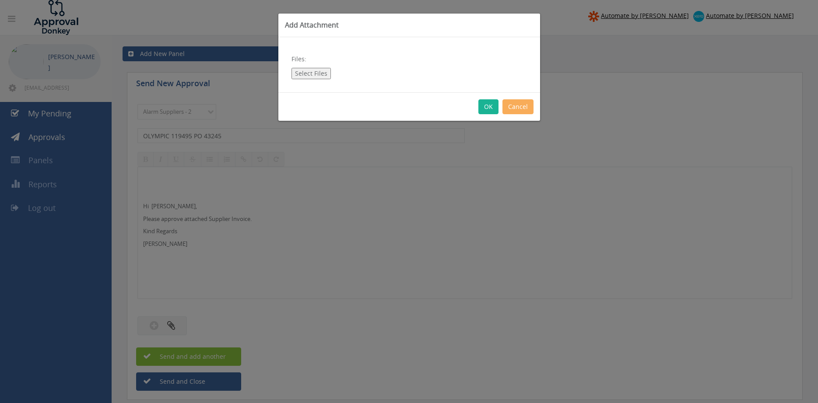
click at [313, 74] on button "Select Files" at bounding box center [311, 73] width 39 height 11
type input "C:\fakepath\OLYMPIC 119495 01.09.25 PO 43245.pdf"
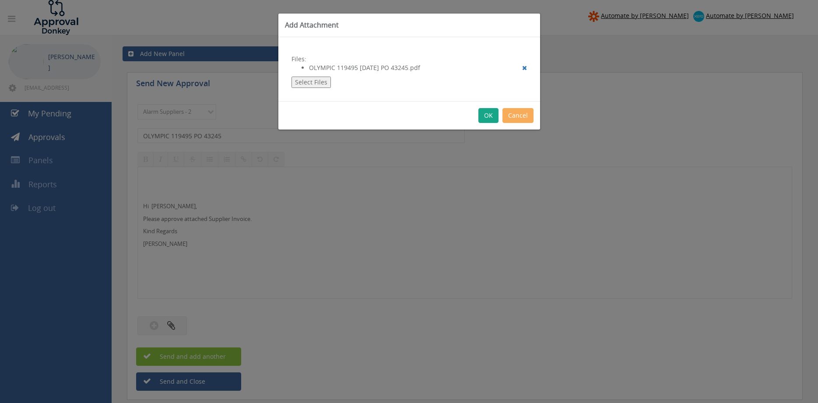
click at [488, 113] on button "OK" at bounding box center [489, 115] width 20 height 15
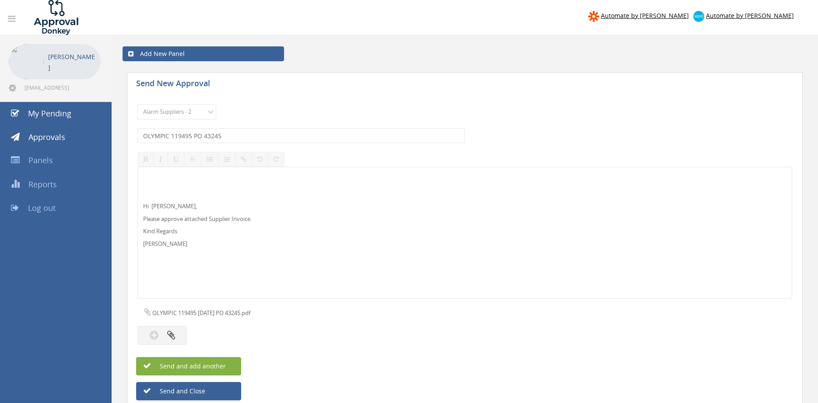
click at [215, 363] on span "Send and add another" at bounding box center [183, 366] width 85 height 8
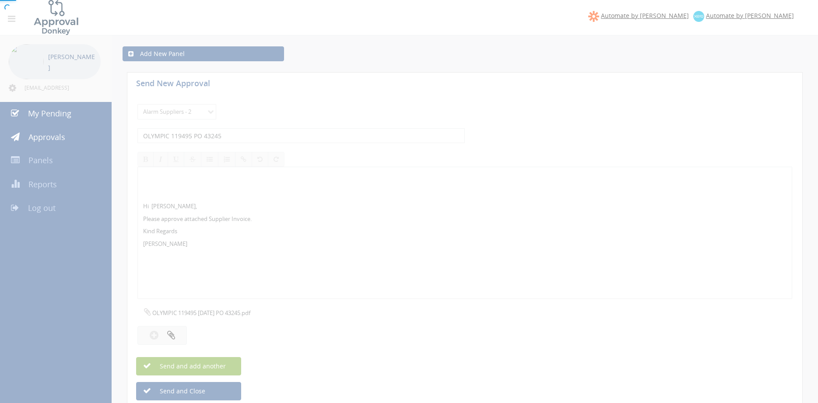
select select
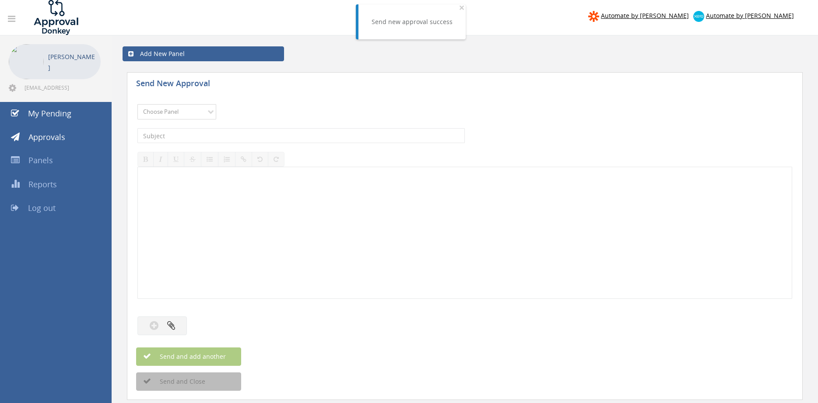
select select "9680"
click option "Alarm Suppliers - 2" at bounding box center [0, 0] width 0 height 0
drag, startPoint x: 226, startPoint y: 137, endPoint x: 316, endPoint y: 139, distance: 89.8
click at [226, 137] on input "text" at bounding box center [300, 135] width 327 height 15
type input "OLYMPIC 118878 PO 43052"
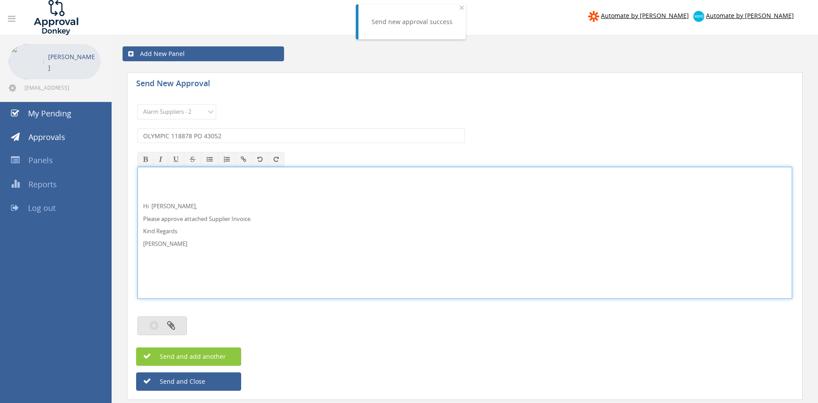
click at [169, 323] on icon "button" at bounding box center [171, 325] width 8 height 10
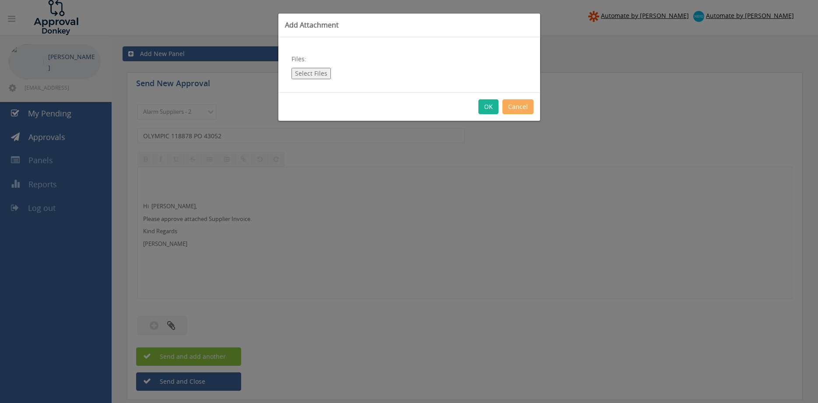
click at [306, 73] on button "Select Files" at bounding box center [311, 73] width 39 height 11
type input "C:\fakepath\OLYMPIC 118878 14.08.25 PO 43052.pdf"
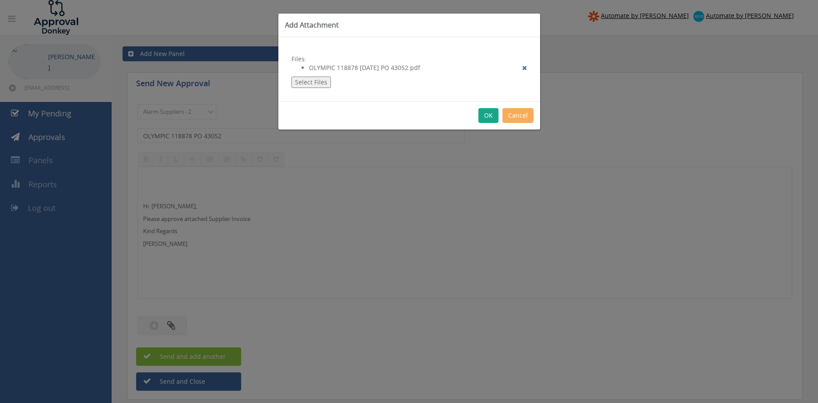
click at [490, 116] on button "OK" at bounding box center [489, 115] width 20 height 15
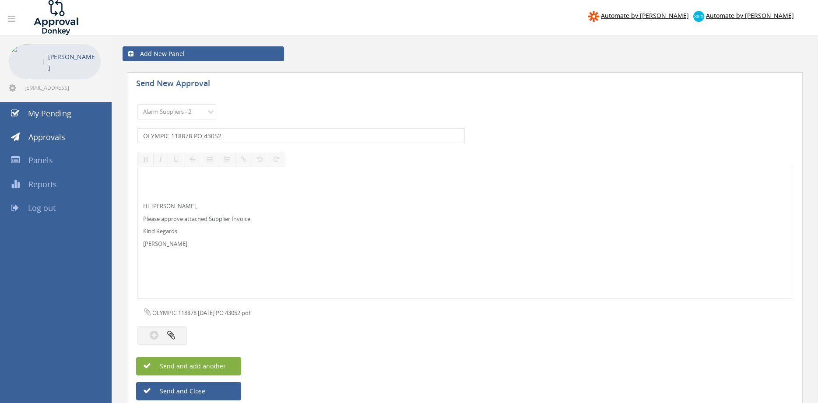
click at [233, 364] on button "Send and add another" at bounding box center [188, 366] width 105 height 18
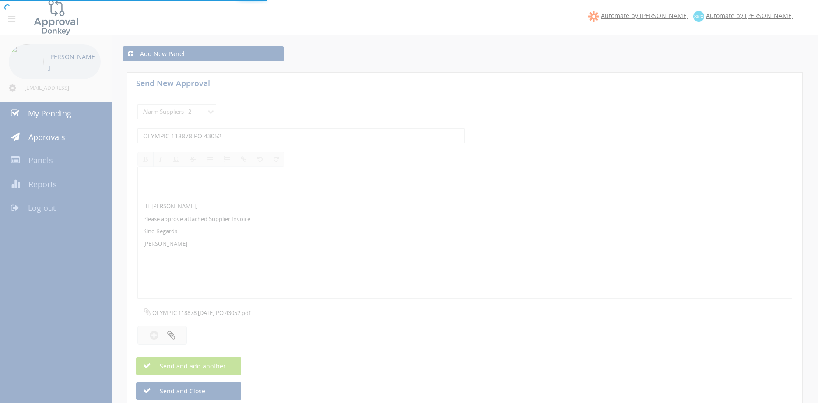
select select
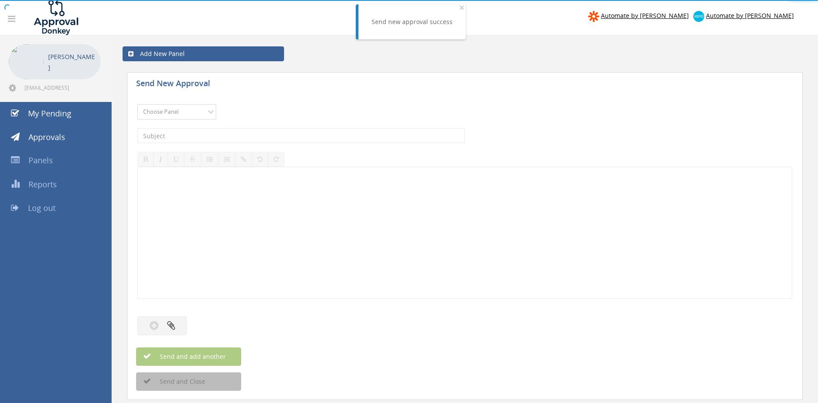
click at [137, 104] on select "Choose Panel Alarm Credits RG - 3 NZ Utilities Cable and SAI Global NZ Alarms-1…" at bounding box center [176, 111] width 79 height 15
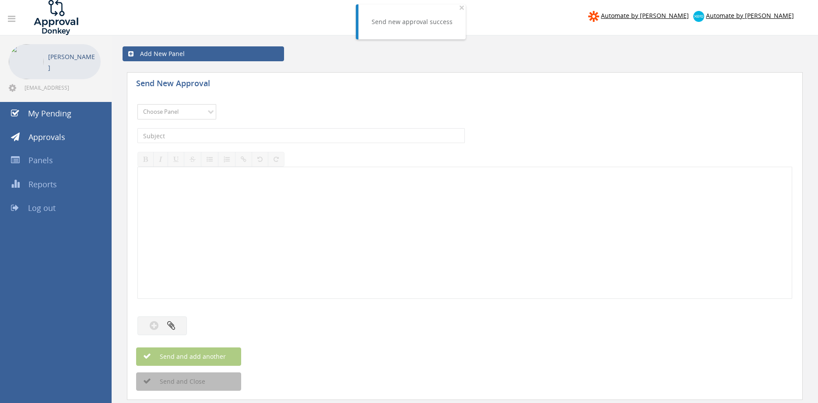
select select "9680"
click option "Alarm Suppliers - 2" at bounding box center [0, 0] width 0 height 0
click at [229, 135] on input "text" at bounding box center [300, 135] width 327 height 15
type input "KIDDE 2000055779 PO 43143"
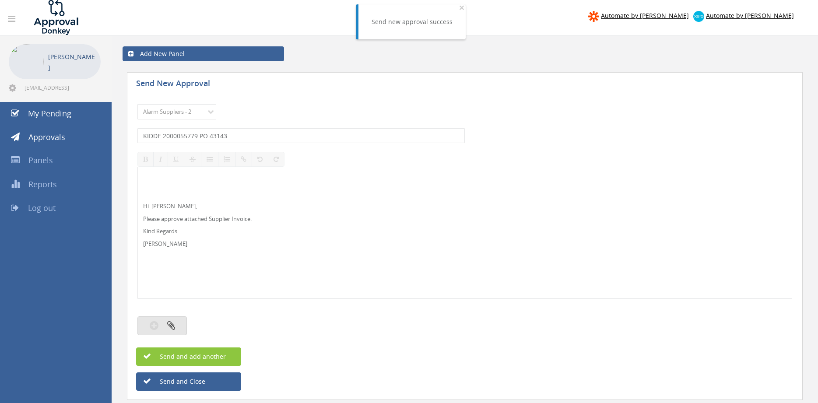
click at [174, 324] on icon "button" at bounding box center [171, 325] width 8 height 10
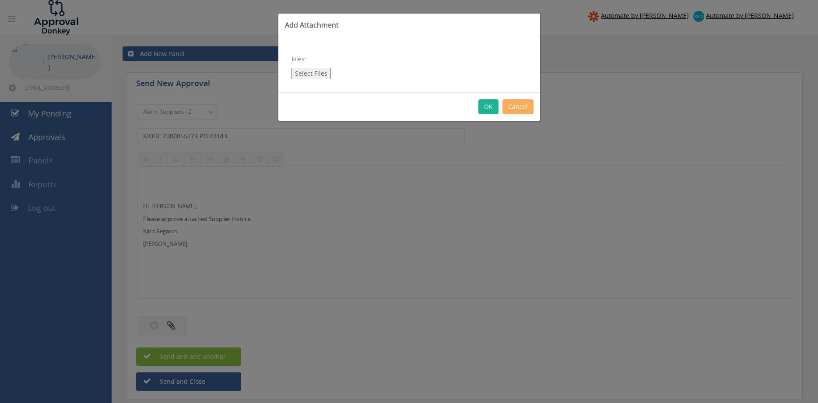
click at [304, 76] on button "Select Files" at bounding box center [311, 73] width 39 height 11
type input "C:\fakepath\KIDDE_2000055779 21.08.25 PO 43143.pdf"
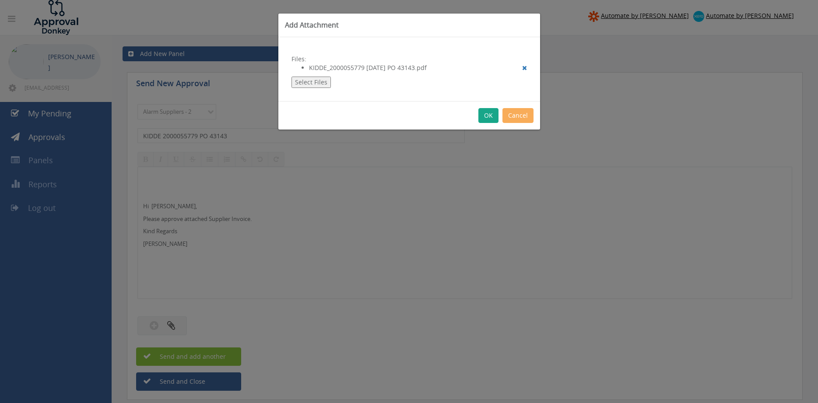
click at [486, 115] on button "OK" at bounding box center [489, 115] width 20 height 15
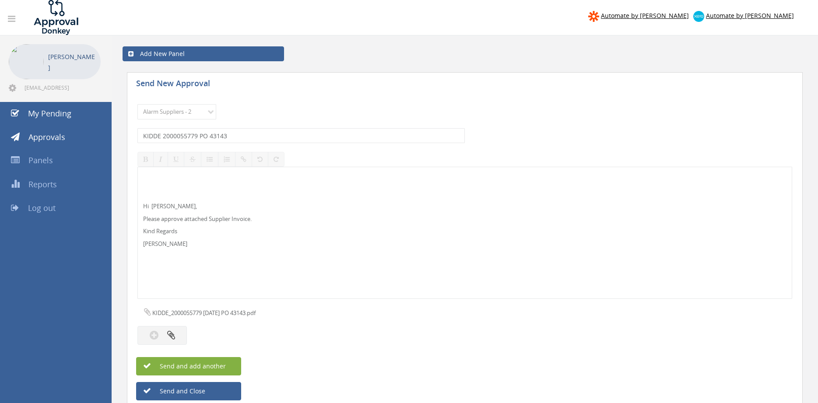
click at [224, 366] on span "Send and add another" at bounding box center [183, 366] width 85 height 8
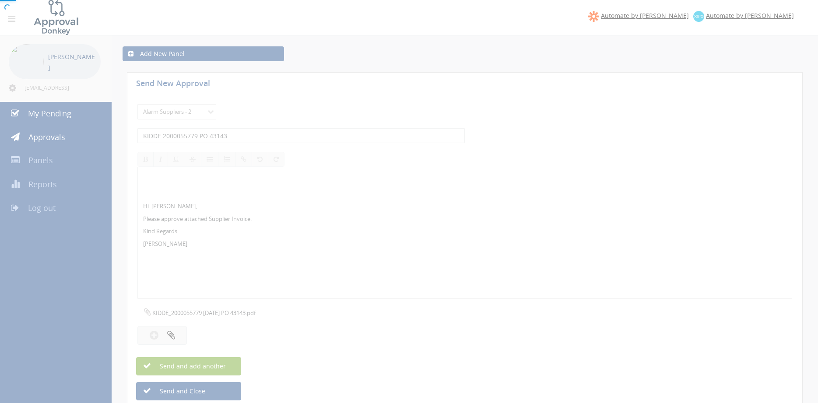
select select
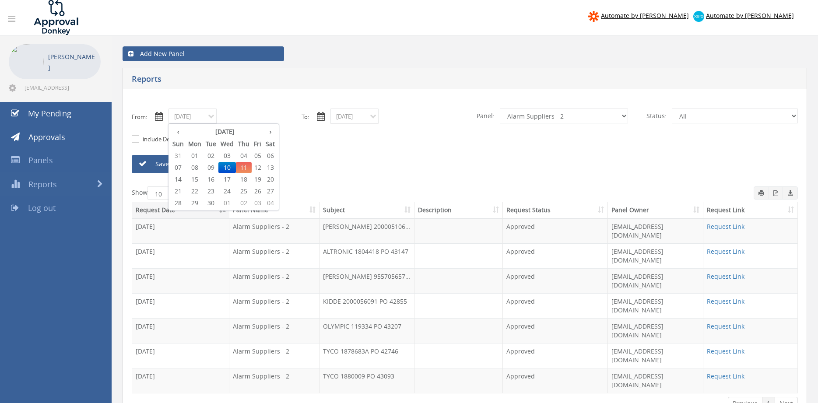
select select "number:9680"
click at [228, 157] on span "03" at bounding box center [227, 155] width 18 height 11
type input "[DATE]"
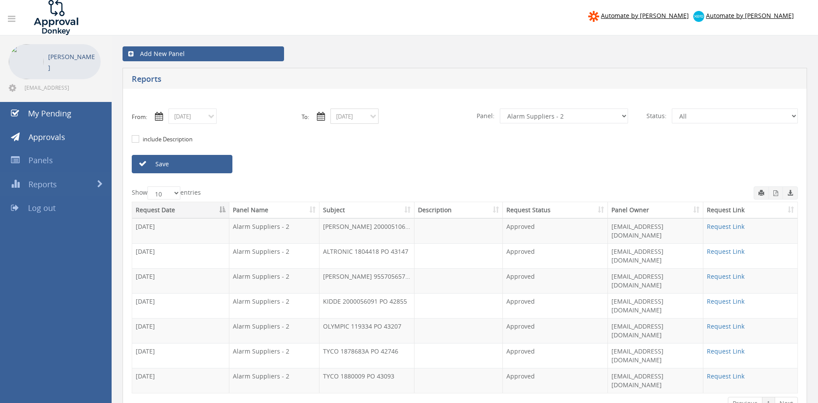
click at [341, 115] on input "[DATE]" at bounding box center [355, 116] width 48 height 15
click at [390, 155] on span "03" at bounding box center [389, 155] width 18 height 11
type input "[DATE]"
click at [500, 109] on select "All Alarm Credits RG - 3 NZ Utilities Cable and SAI Global NZ Alarms-1 NZ FX Pa…" at bounding box center [564, 116] width 128 height 15
select select "number:9632"
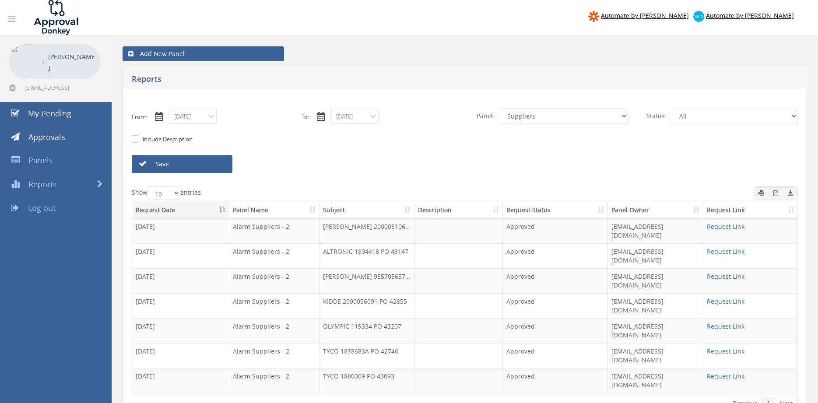
click option "Suppliers" at bounding box center [0, 0] width 0 height 0
click at [527, 318] on td "Approved" at bounding box center [555, 330] width 105 height 25
click at [225, 169] on link "Save" at bounding box center [182, 164] width 101 height 18
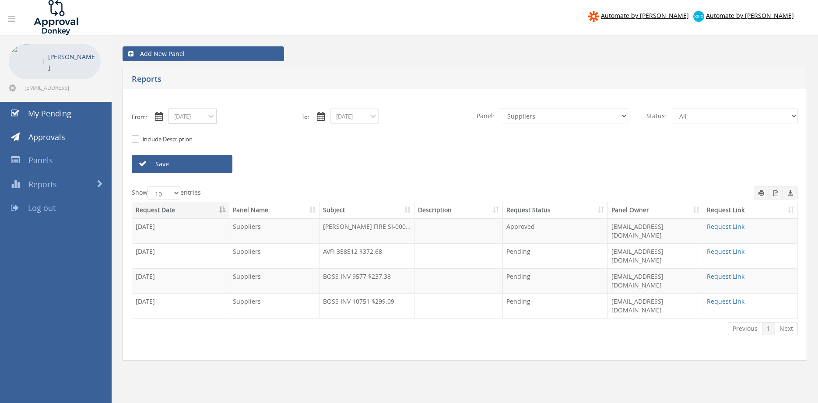
click at [205, 119] on input "09/03/2025" at bounding box center [193, 116] width 48 height 15
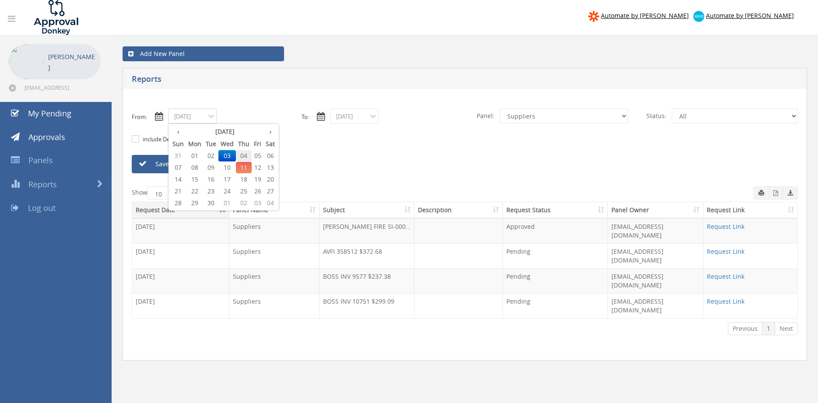
click at [241, 155] on span "04" at bounding box center [244, 155] width 16 height 11
type input "09/04/2025"
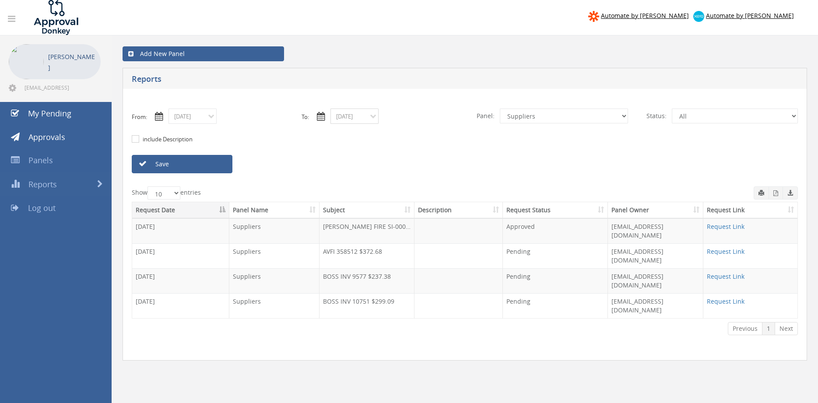
click at [352, 120] on input "09/03/2025" at bounding box center [355, 116] width 48 height 15
click at [408, 155] on span "04" at bounding box center [406, 155] width 16 height 11
type input "09/04/2025"
click at [211, 165] on link "Save" at bounding box center [182, 164] width 101 height 18
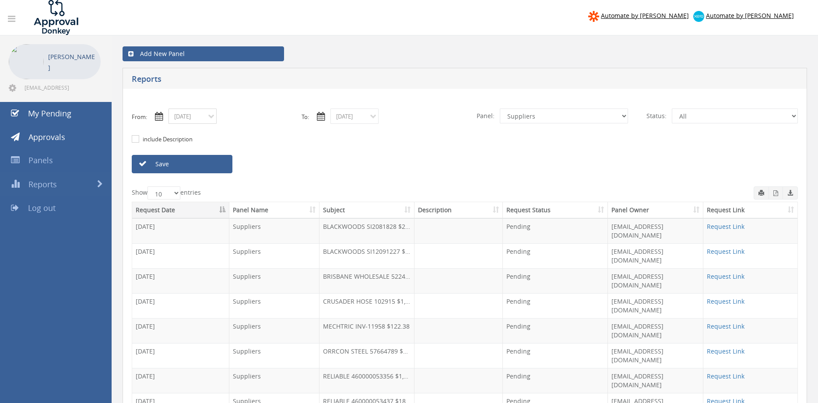
click at [200, 120] on input "09/04/2025" at bounding box center [193, 116] width 48 height 15
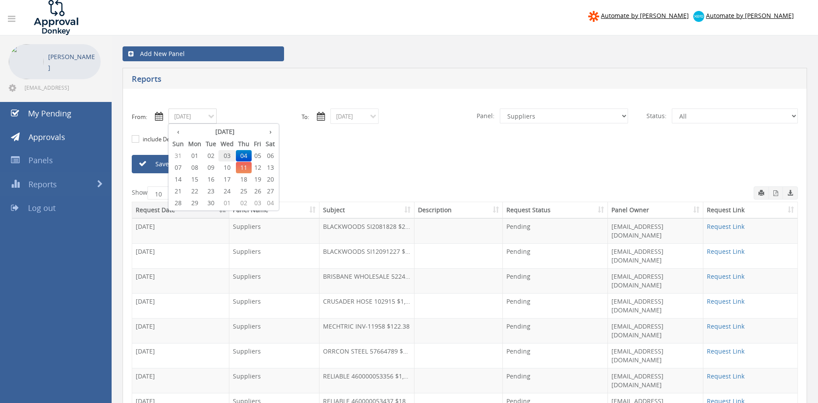
click at [228, 154] on span "03" at bounding box center [227, 155] width 18 height 11
type input "09/03/2025"
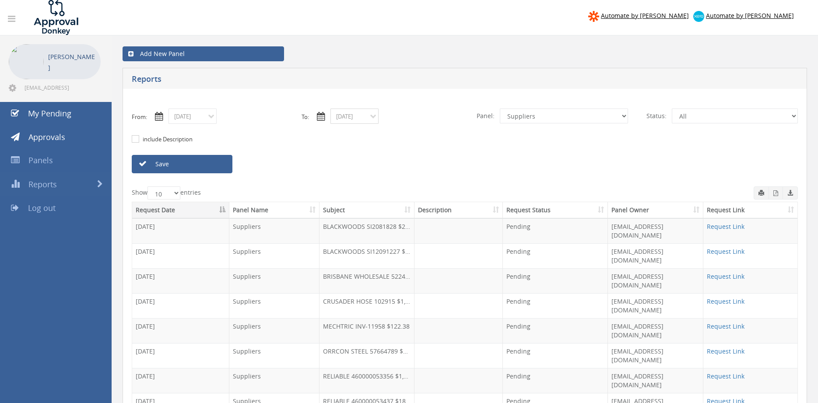
click at [359, 118] on input "09/04/2025" at bounding box center [355, 116] width 48 height 15
click at [389, 155] on span "03" at bounding box center [389, 155] width 18 height 11
type input "09/03/2025"
click at [500, 109] on select "All Alarm Credits RG - 3 NZ Utilities Cable and SAI Global NZ Alarms-1 NZ FX Pa…" at bounding box center [564, 116] width 128 height 15
select select "number:9744"
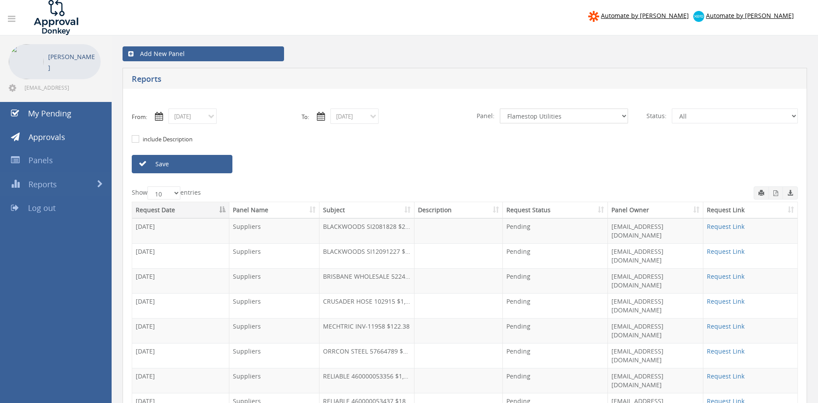
click option "Flamestop Utilities" at bounding box center [0, 0] width 0 height 0
click at [219, 165] on link "Save" at bounding box center [182, 164] width 101 height 18
click at [189, 161] on link "Save" at bounding box center [182, 164] width 101 height 18
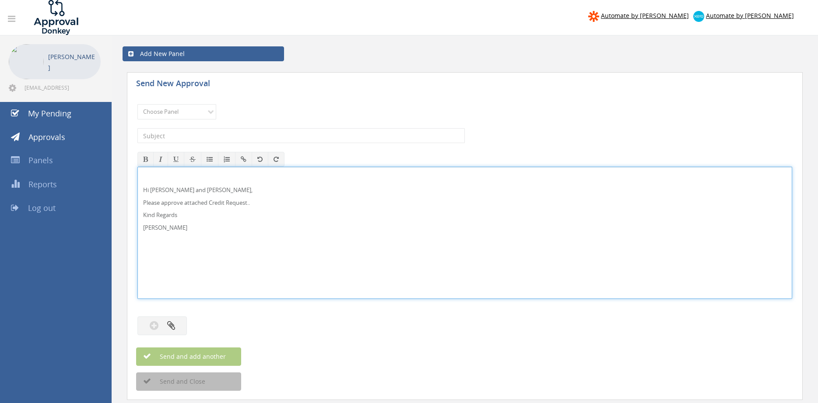
click at [160, 190] on p "Hi [PERSON_NAME] and [PERSON_NAME]," at bounding box center [465, 190] width 644 height 8
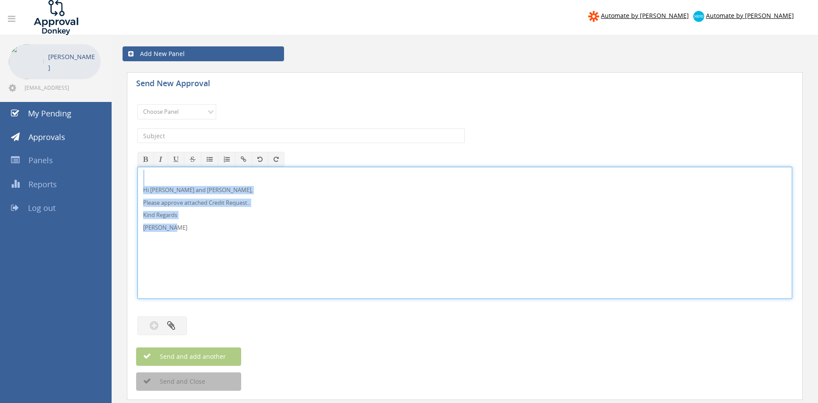
click at [137, 169] on div "Hi Lee, Rob and Ben, Please approve attached Credit Request.. Kind Regards Pam …" at bounding box center [464, 233] width 655 height 132
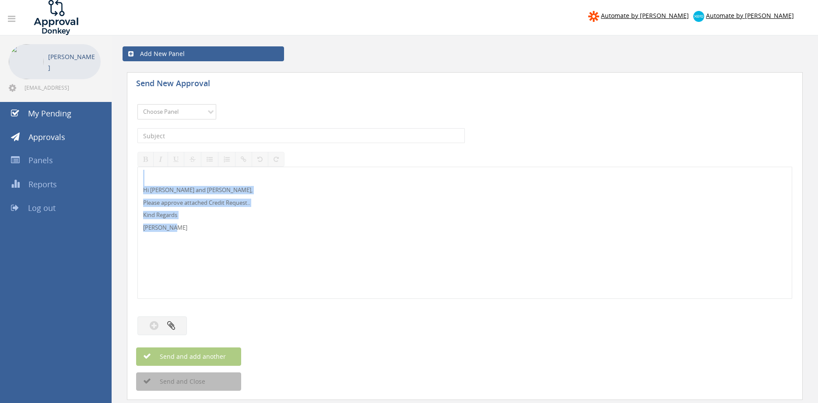
click at [137, 104] on select "Choose Panel Alarm Credits RG - 3 NZ Utilities Cable and SAI Global NZ Alarms-1…" at bounding box center [176, 111] width 79 height 15
select select "13144"
click option "Alarm Credits RG - 3" at bounding box center [0, 0] width 0 height 0
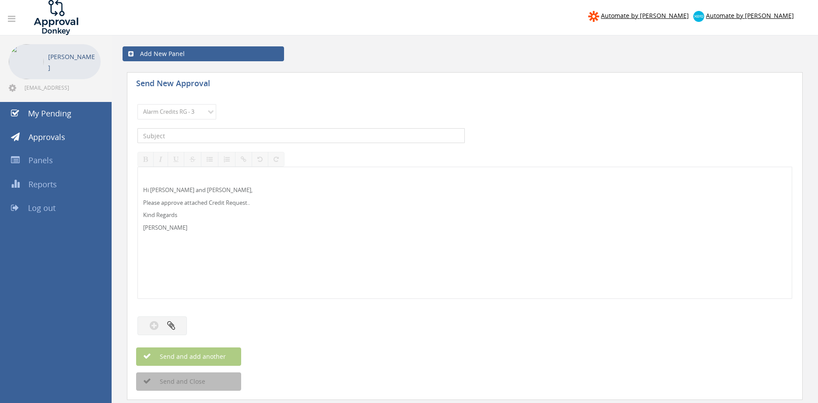
click at [200, 133] on input "text" at bounding box center [300, 135] width 327 height 15
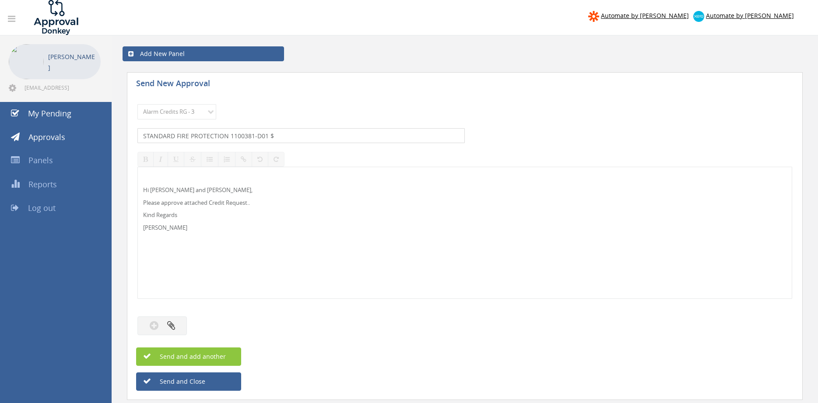
click at [286, 139] on input "STANDARD FIRE PROTECTION 1100381-D01 $" at bounding box center [300, 135] width 327 height 15
type input "STANDARD FIRE PROTECTION 1100381-D01 $377.20"
click at [170, 329] on icon "button" at bounding box center [171, 325] width 8 height 10
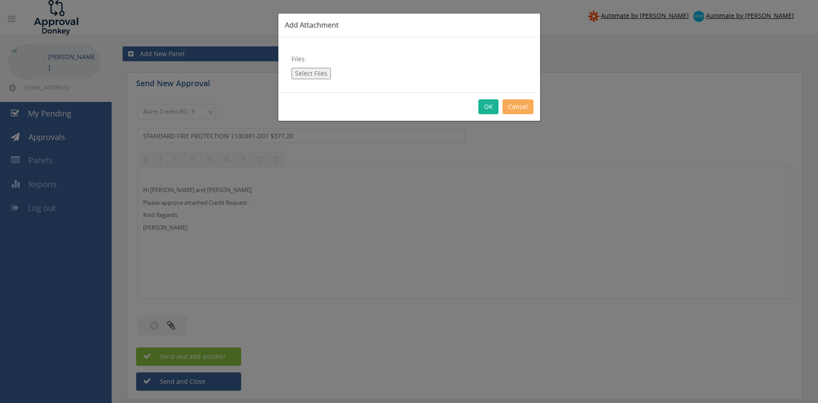
click at [312, 76] on button "Select Files" at bounding box center [311, 73] width 39 height 11
type input "C:\fakepath\Standard Fire Protection 1100381-D01.pdf"
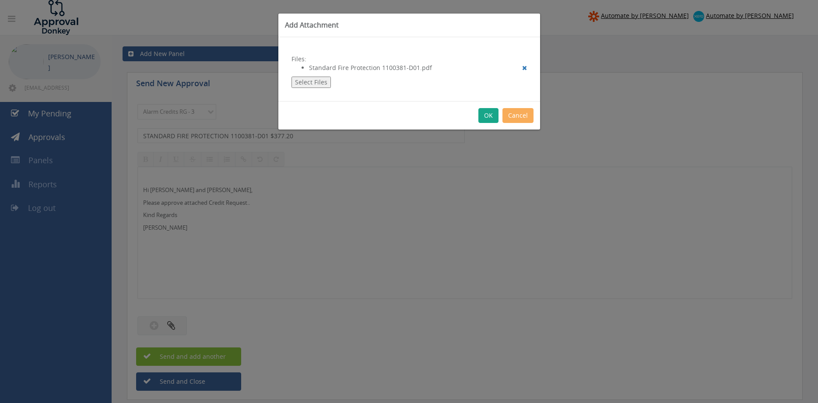
click at [487, 116] on button "OK" at bounding box center [489, 115] width 20 height 15
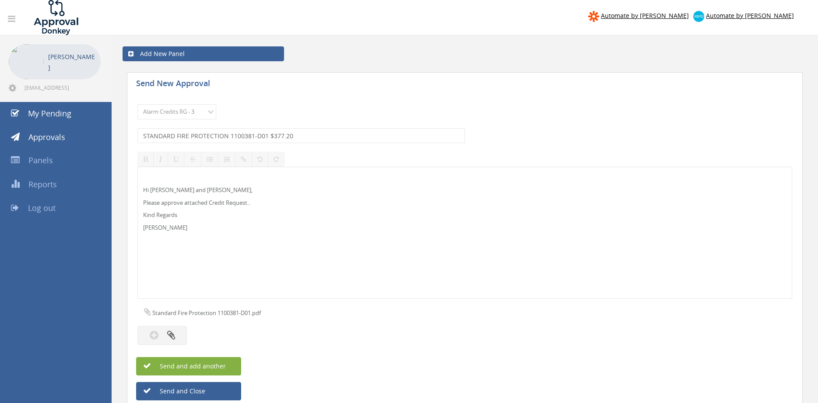
click at [209, 369] on span "Send and add another" at bounding box center [183, 366] width 85 height 8
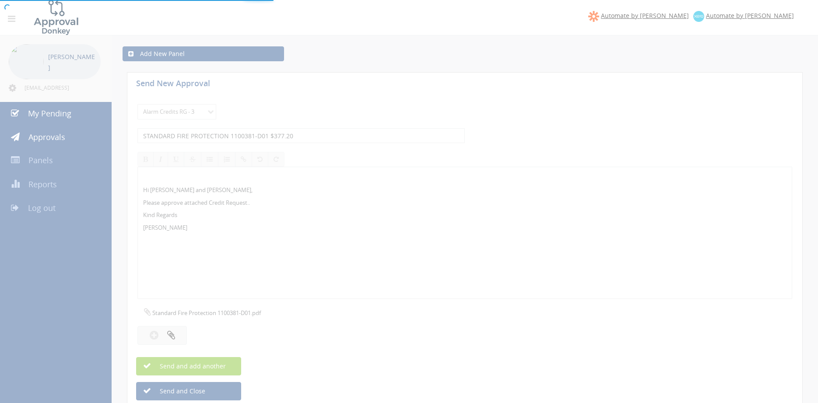
select select
